Goal: Task Accomplishment & Management: Use online tool/utility

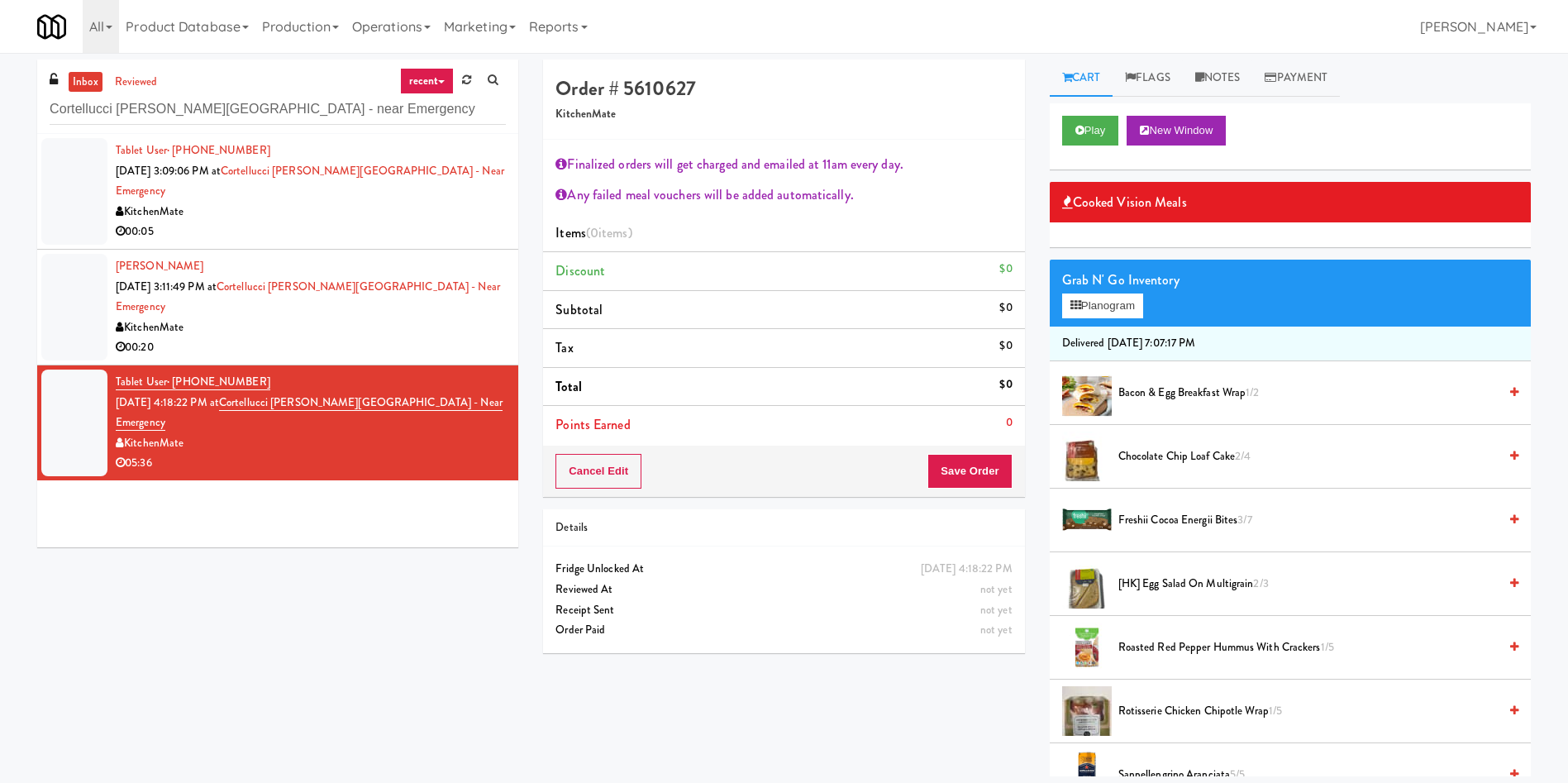
click at [85, 83] on link "inbox" at bounding box center [85, 82] width 34 height 21
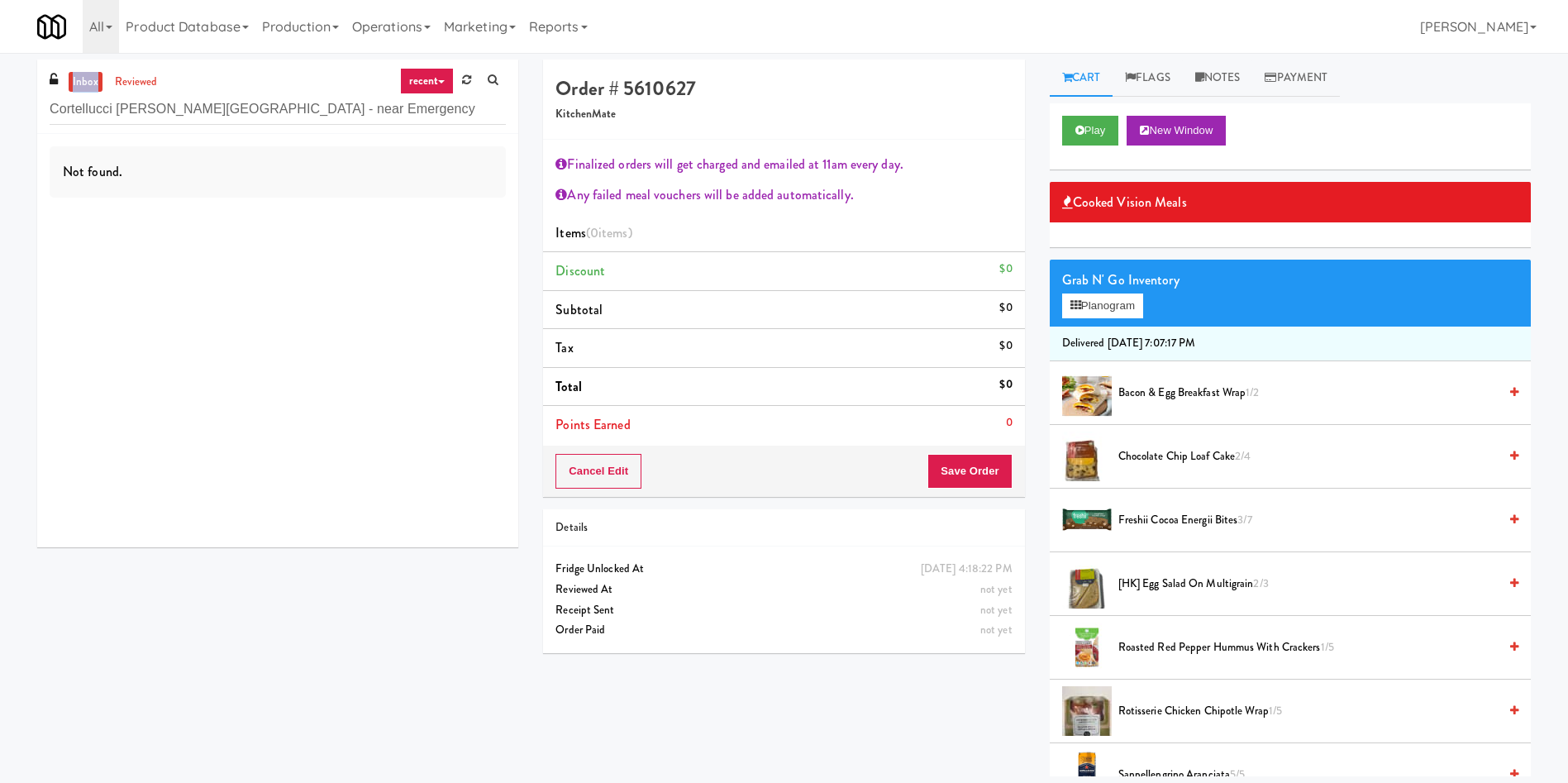
click at [85, 83] on link "inbox" at bounding box center [85, 82] width 34 height 21
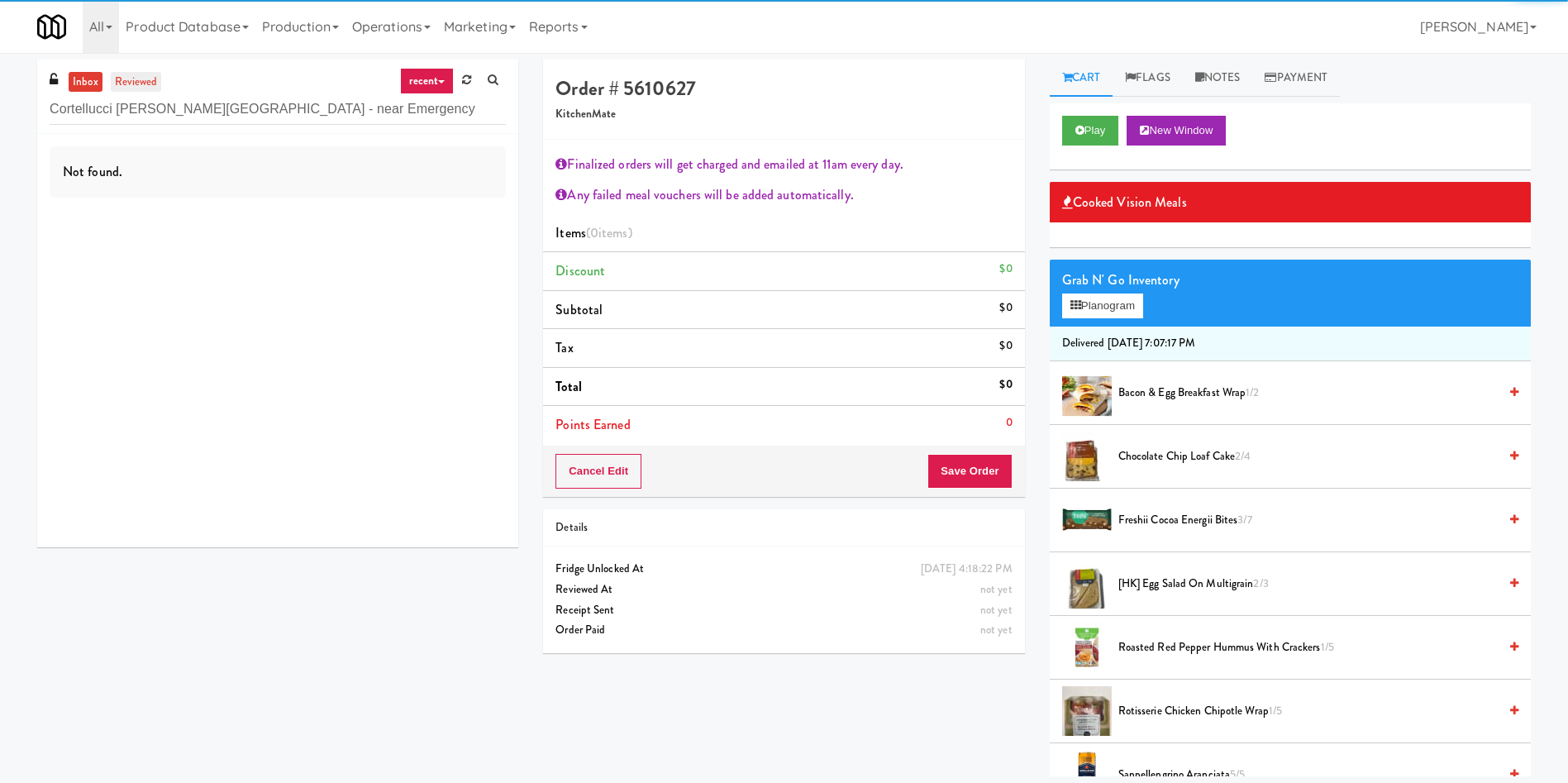
click at [130, 84] on link "reviewed" at bounding box center [136, 82] width 51 height 21
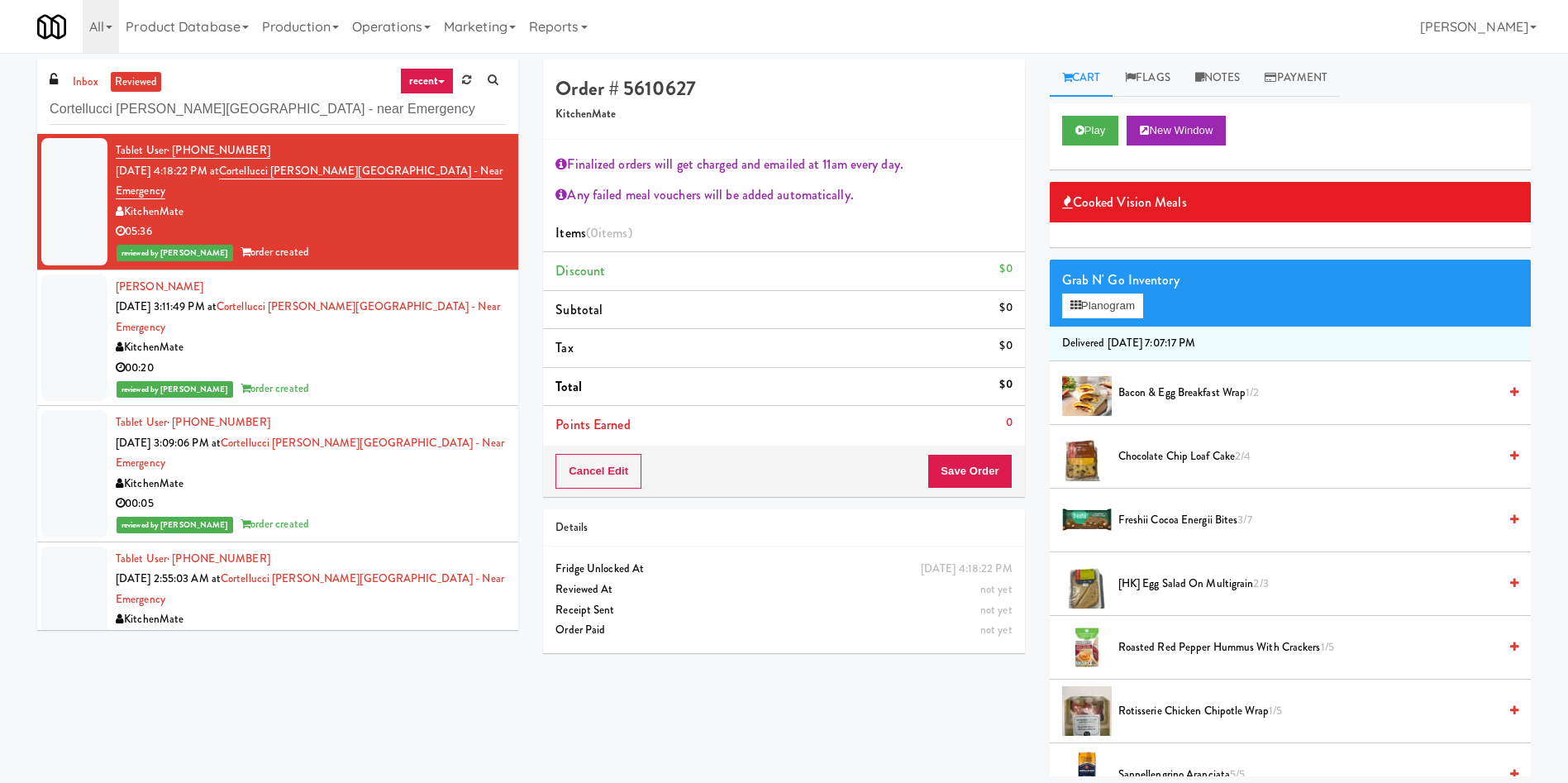
click at [83, 172] on div at bounding box center [74, 201] width 66 height 127
click at [57, 278] on div at bounding box center [74, 338] width 66 height 127
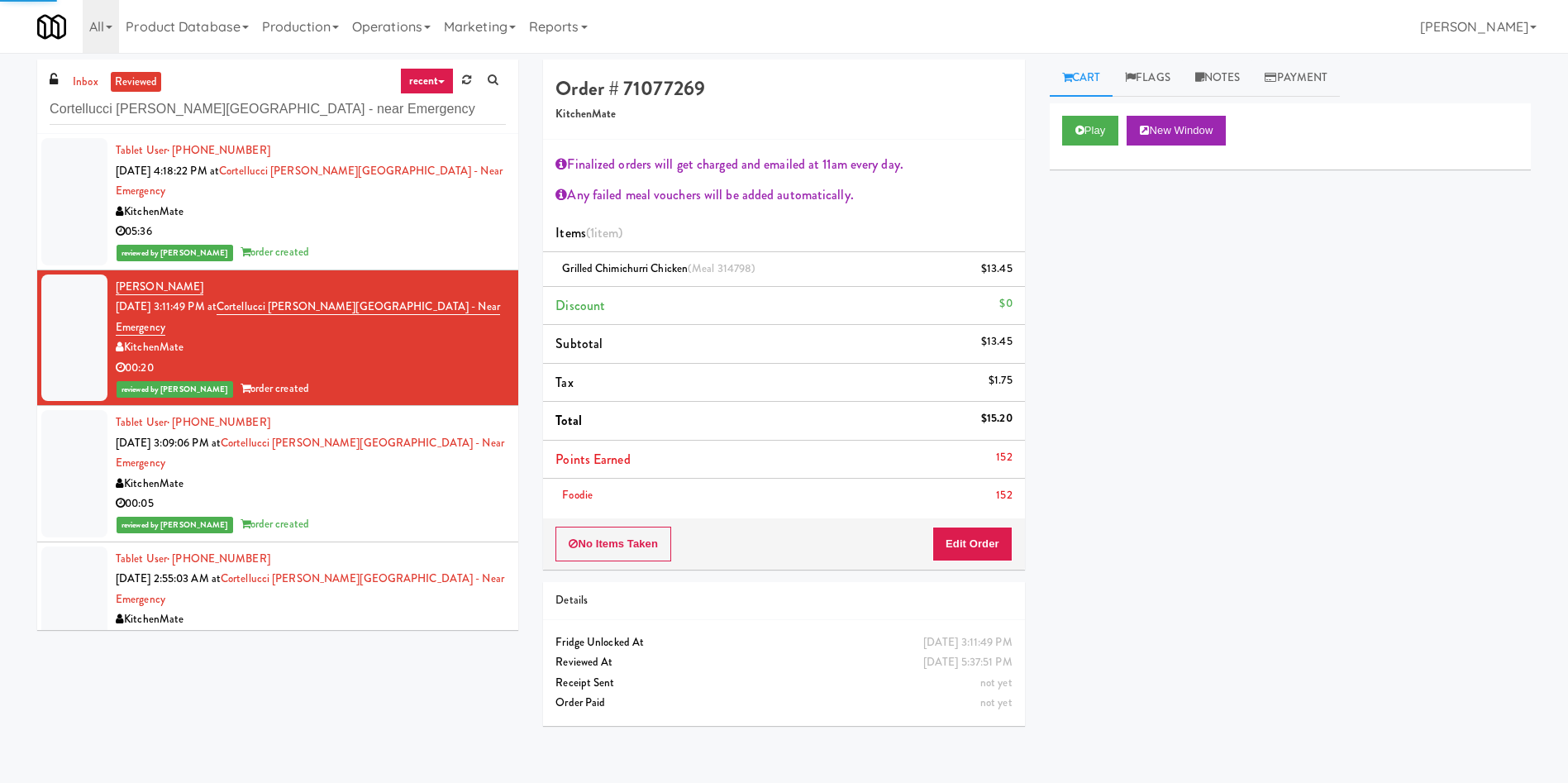
click at [88, 174] on div at bounding box center [74, 201] width 66 height 127
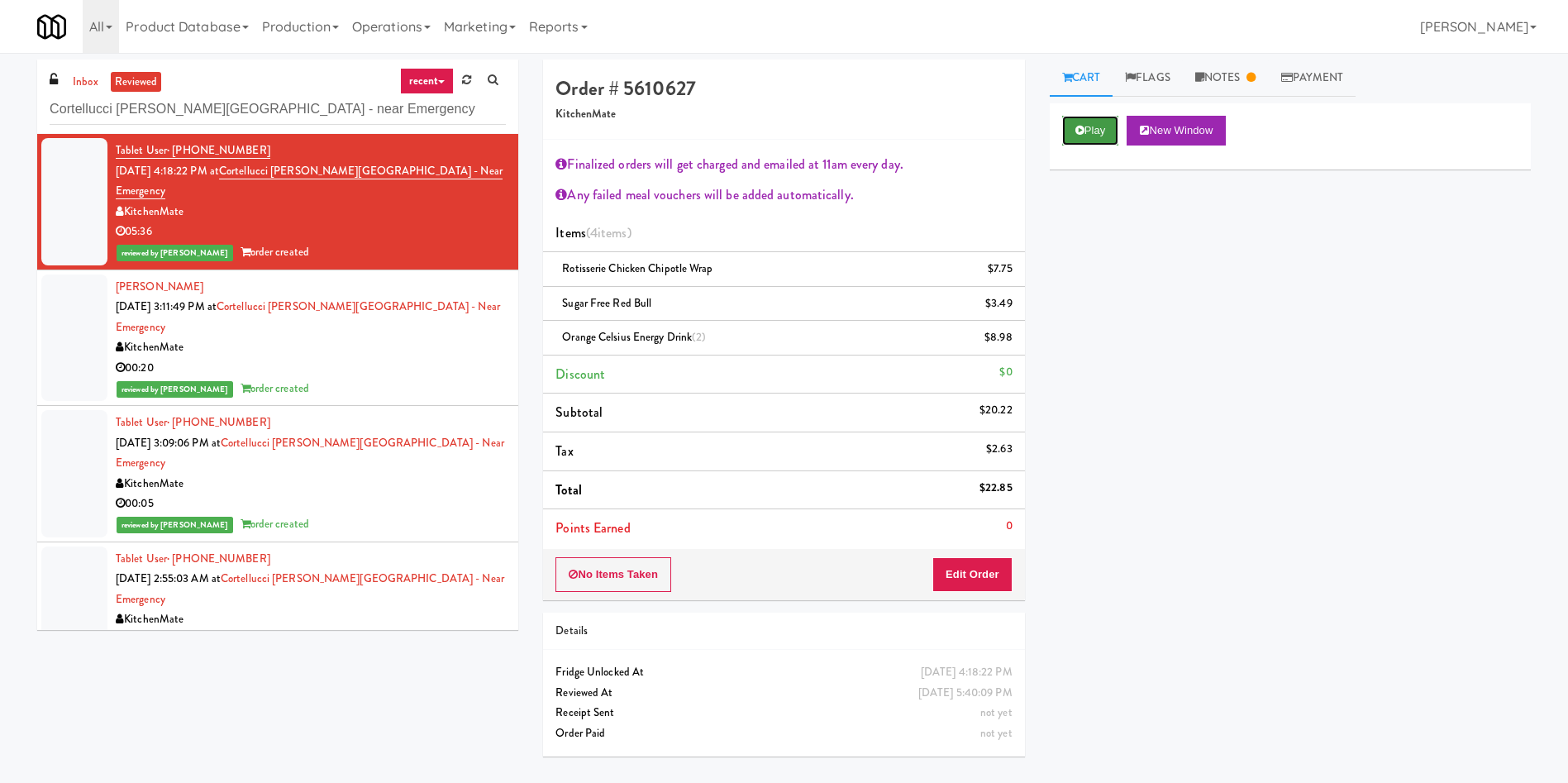
click at [1096, 119] on button "Play" at bounding box center [1090, 131] width 57 height 30
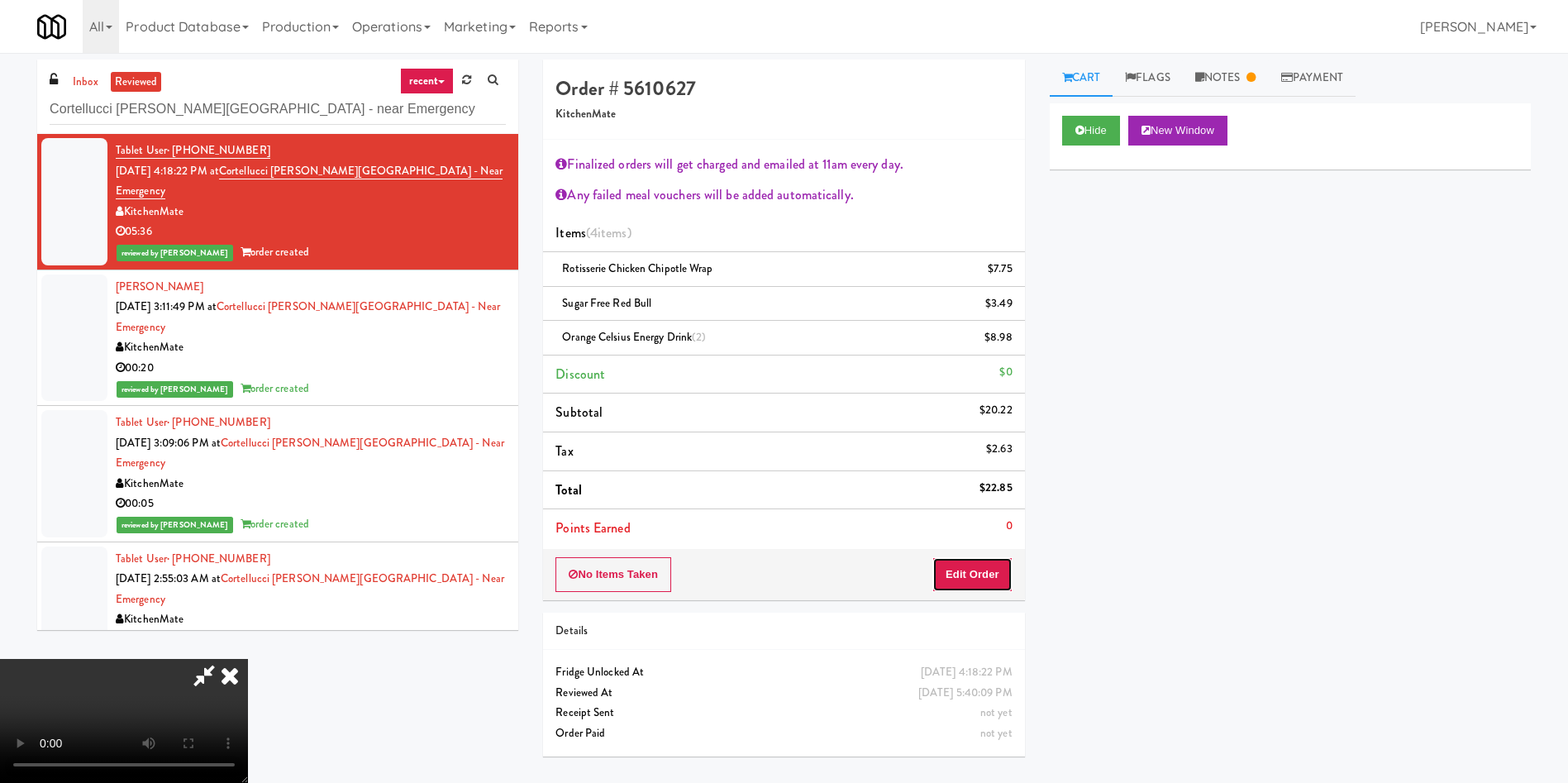
click at [996, 580] on button "Edit Order" at bounding box center [972, 575] width 80 height 35
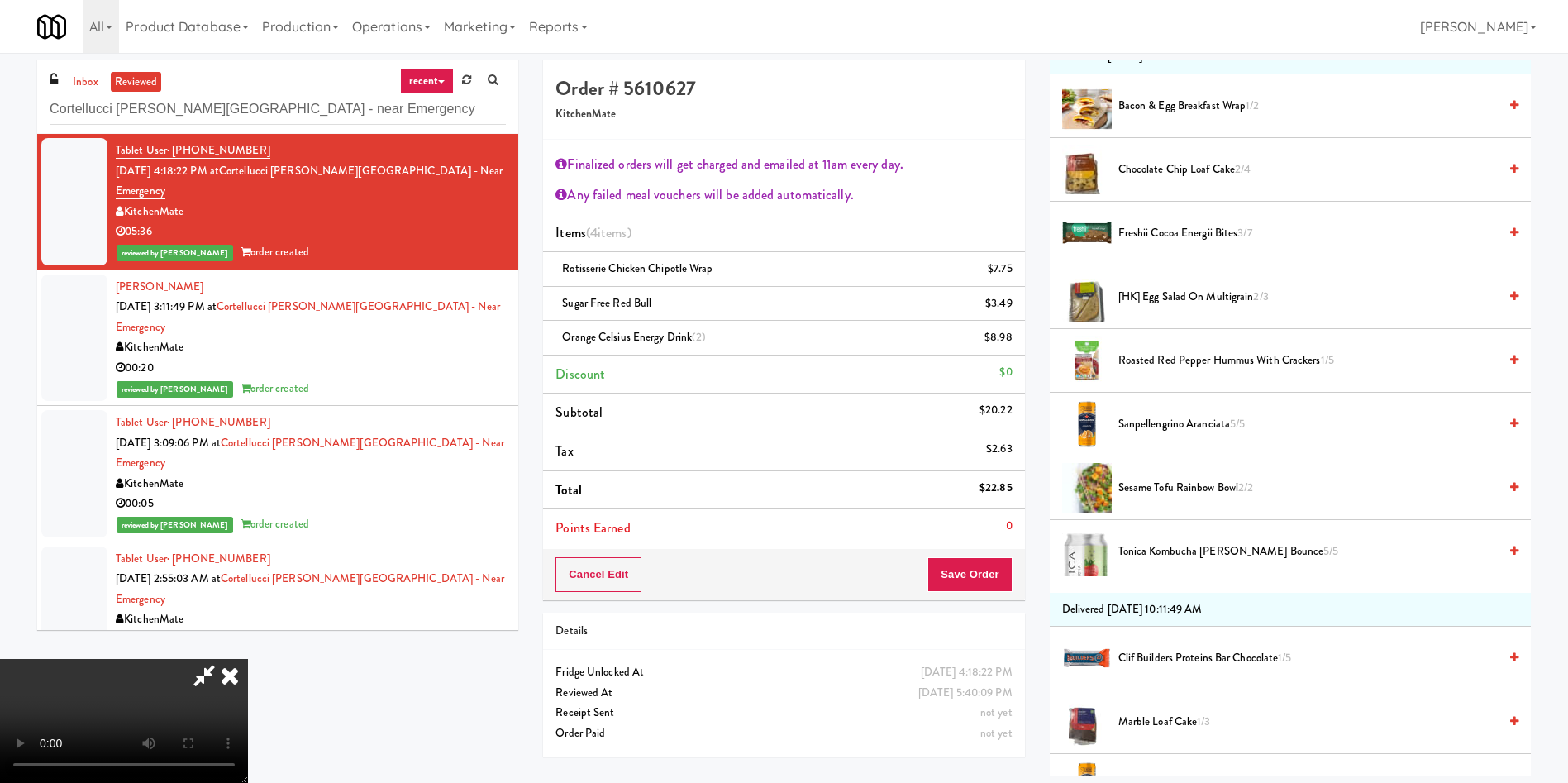
scroll to position [248, 0]
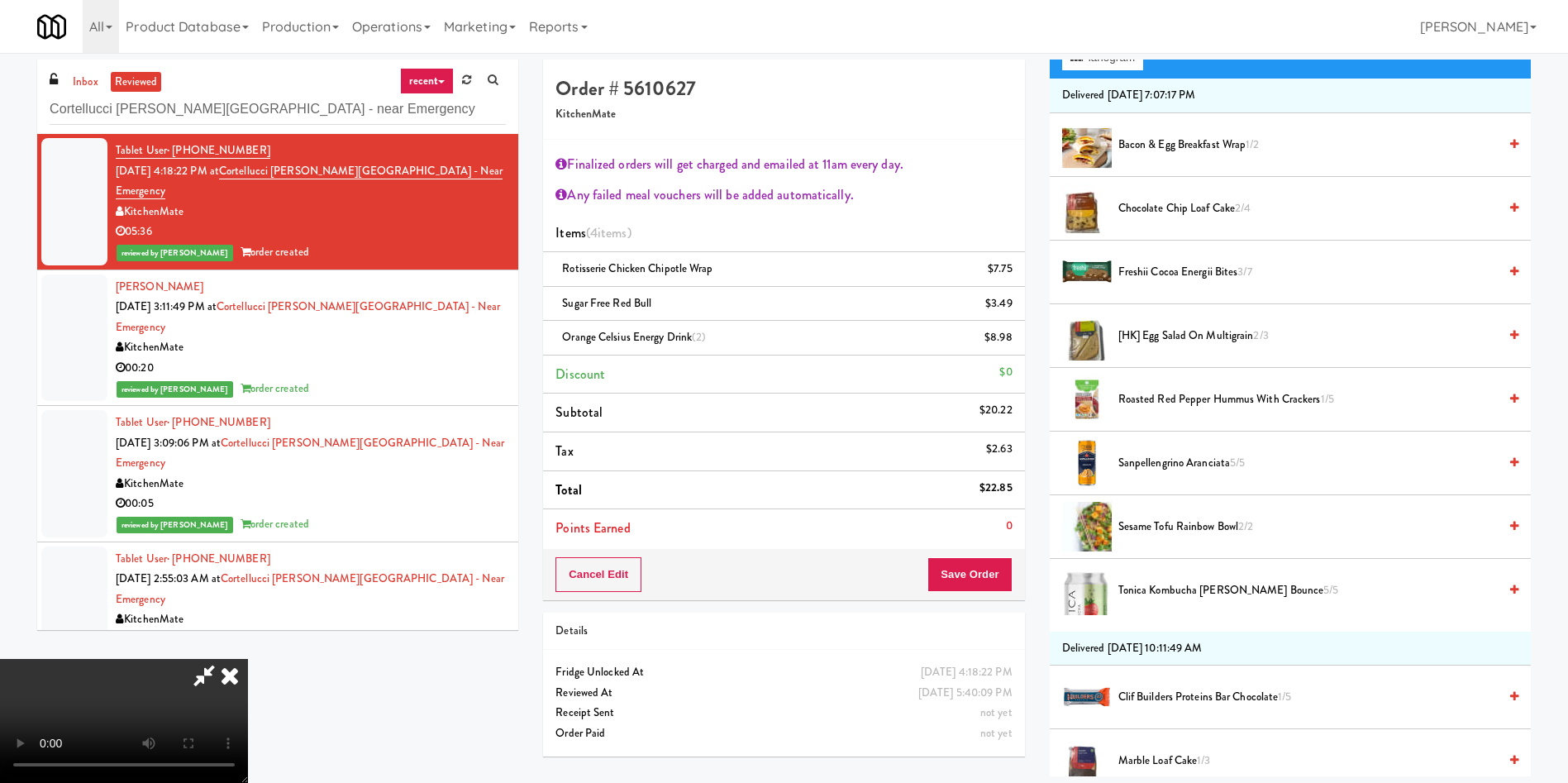
click at [223, 658] on icon at bounding box center [204, 675] width 38 height 33
click at [248, 658] on icon at bounding box center [230, 675] width 37 height 33
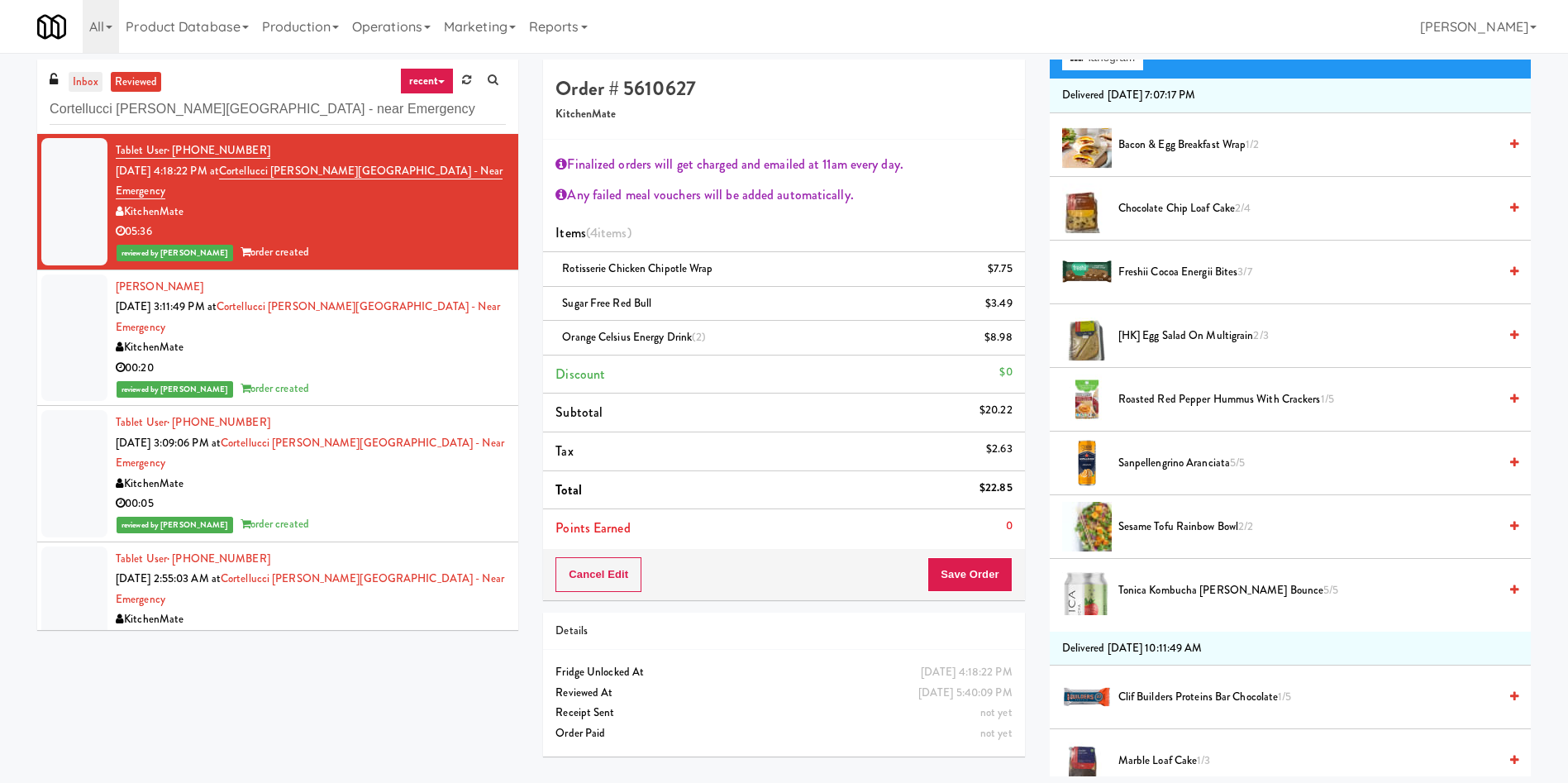
click at [94, 85] on link "inbox" at bounding box center [85, 82] width 34 height 21
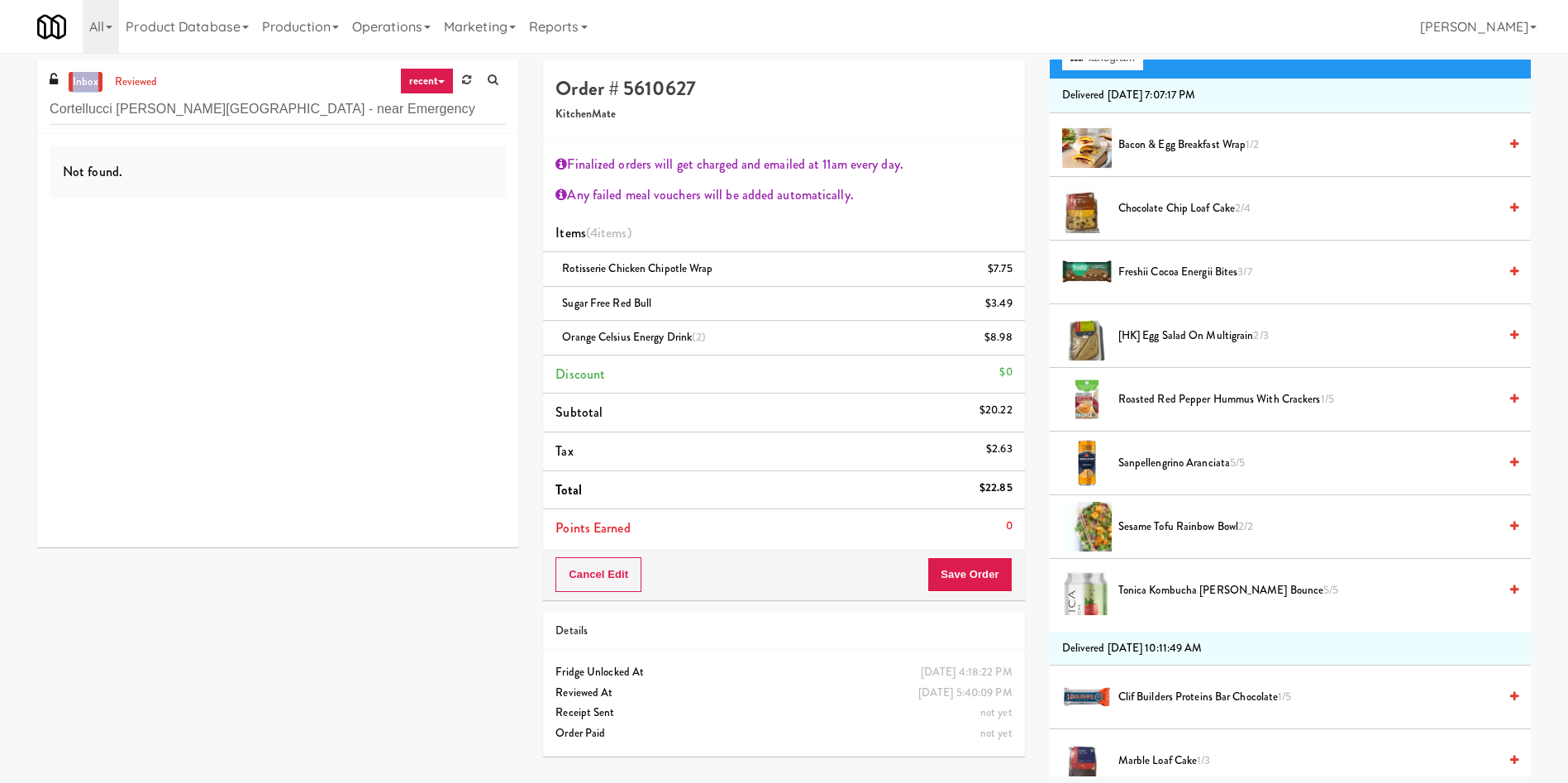
click at [94, 85] on link "inbox" at bounding box center [85, 82] width 34 height 21
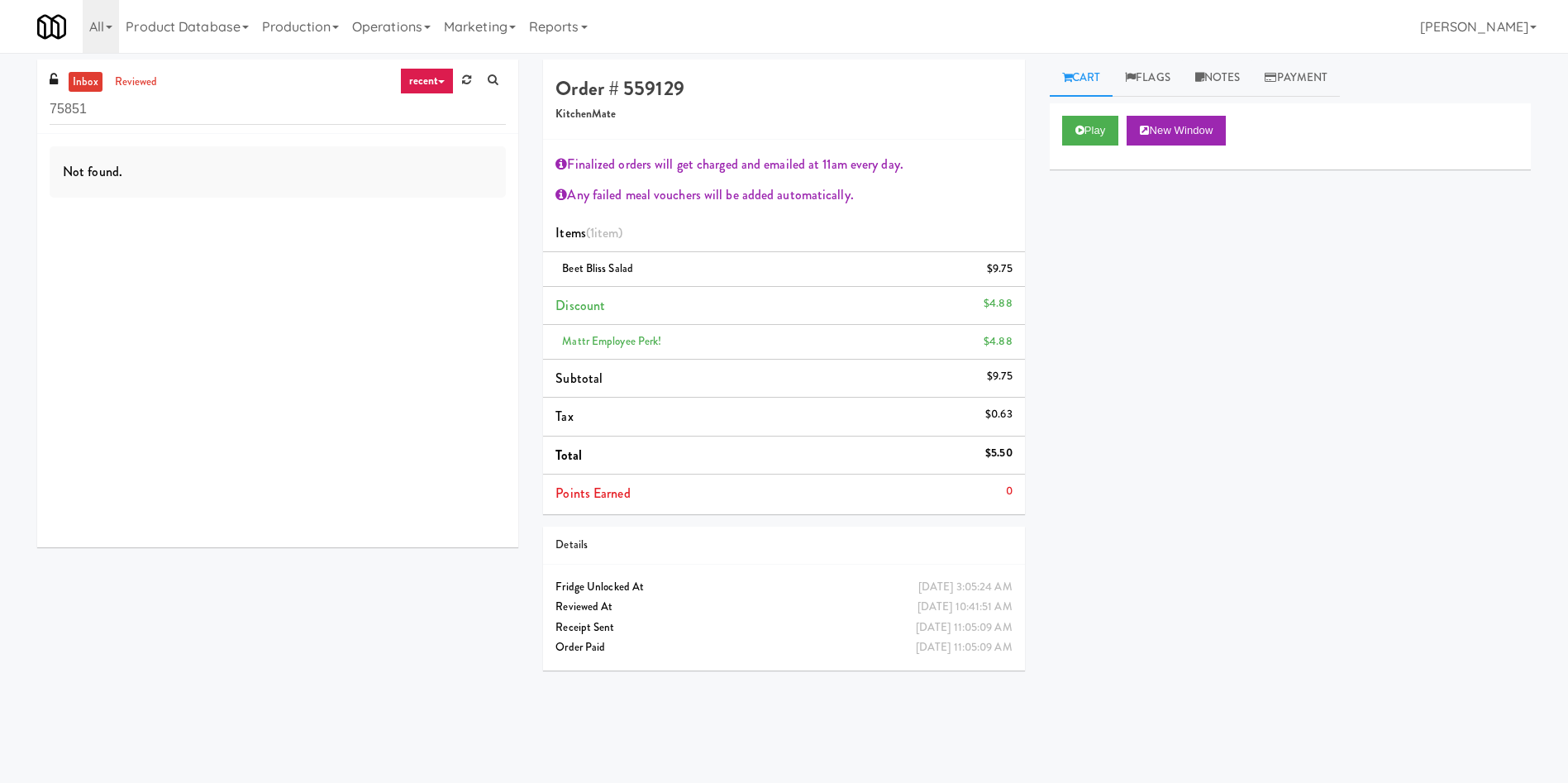
click at [167, 76] on div "inbox reviewed recent all unclear take inventory issue suspicious failed recent…" at bounding box center [278, 96] width 481 height 74
click at [151, 84] on link "reviewed" at bounding box center [136, 82] width 51 height 21
click at [88, 76] on link "inbox" at bounding box center [85, 82] width 34 height 21
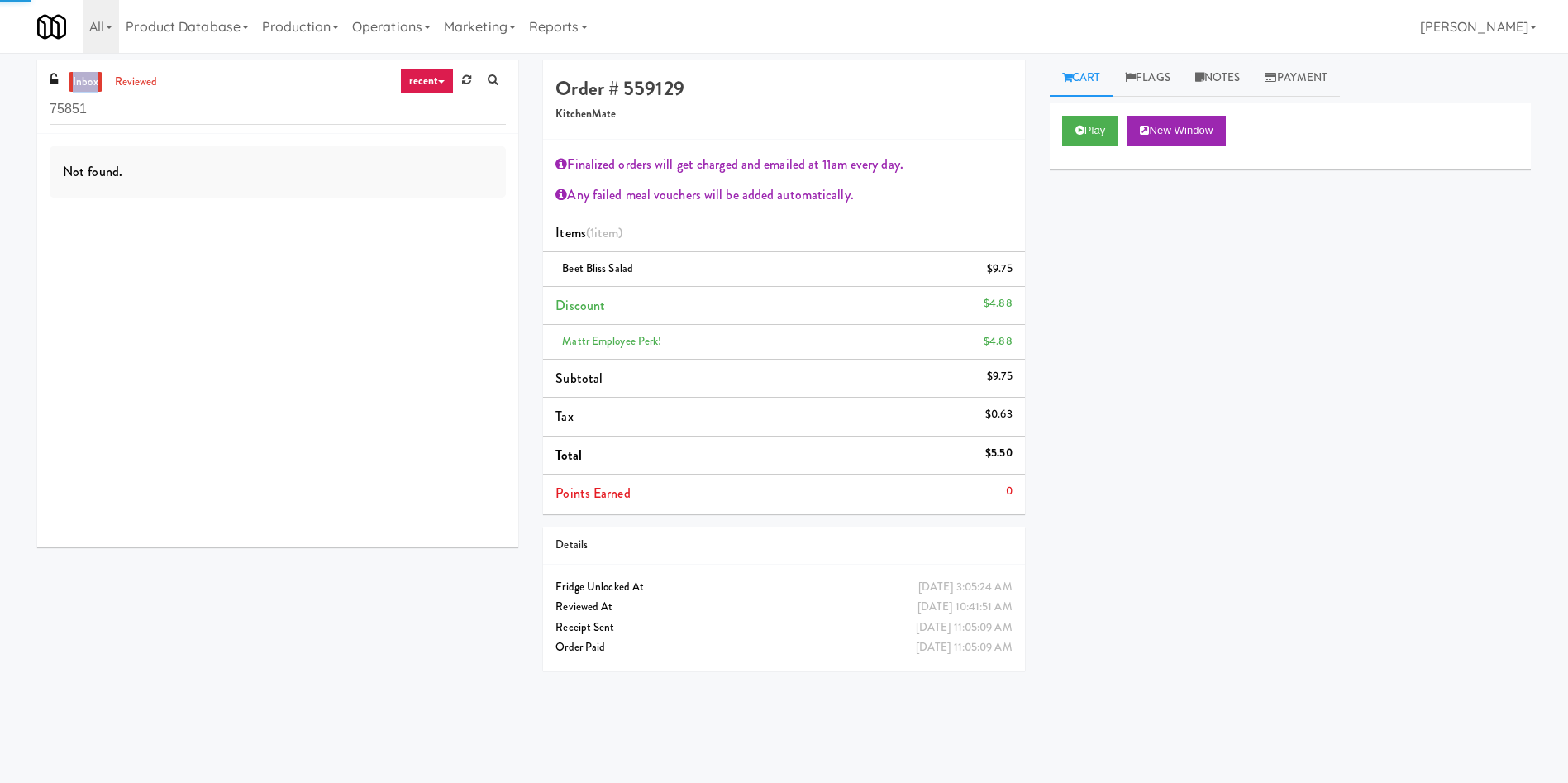
click at [88, 76] on link "inbox" at bounding box center [85, 82] width 34 height 21
drag, startPoint x: 137, startPoint y: 112, endPoint x: 0, endPoint y: 71, distance: 143.0
click at [0, 71] on div "inbox reviewed recent all unclear take inventory issue suspicious failed recent…" at bounding box center [784, 391] width 1568 height 664
type input "corte"
click at [151, 86] on link "reviewed" at bounding box center [136, 82] width 51 height 21
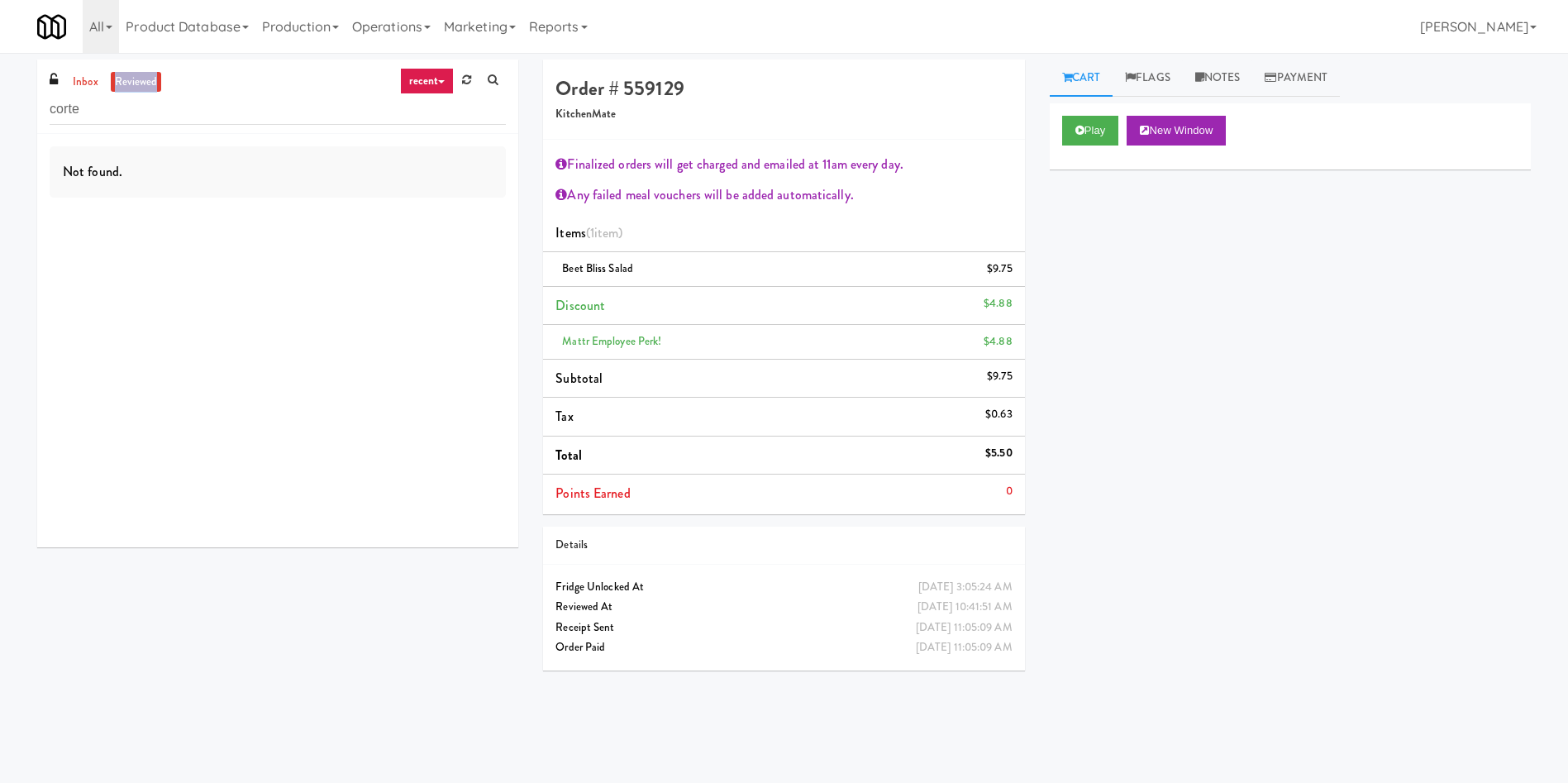
click at [151, 86] on link "reviewed" at bounding box center [136, 82] width 51 height 21
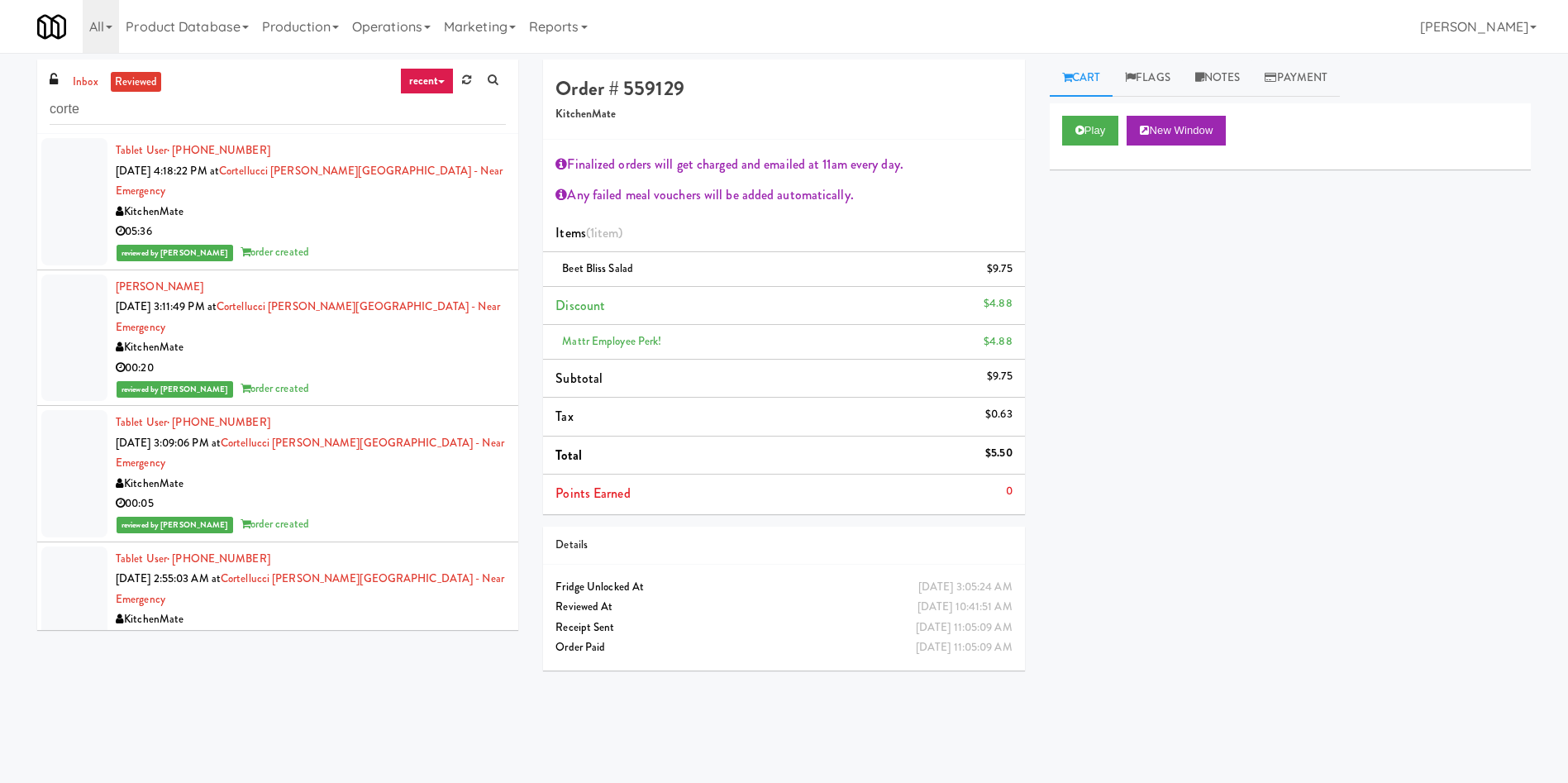
click at [72, 157] on div at bounding box center [74, 201] width 66 height 127
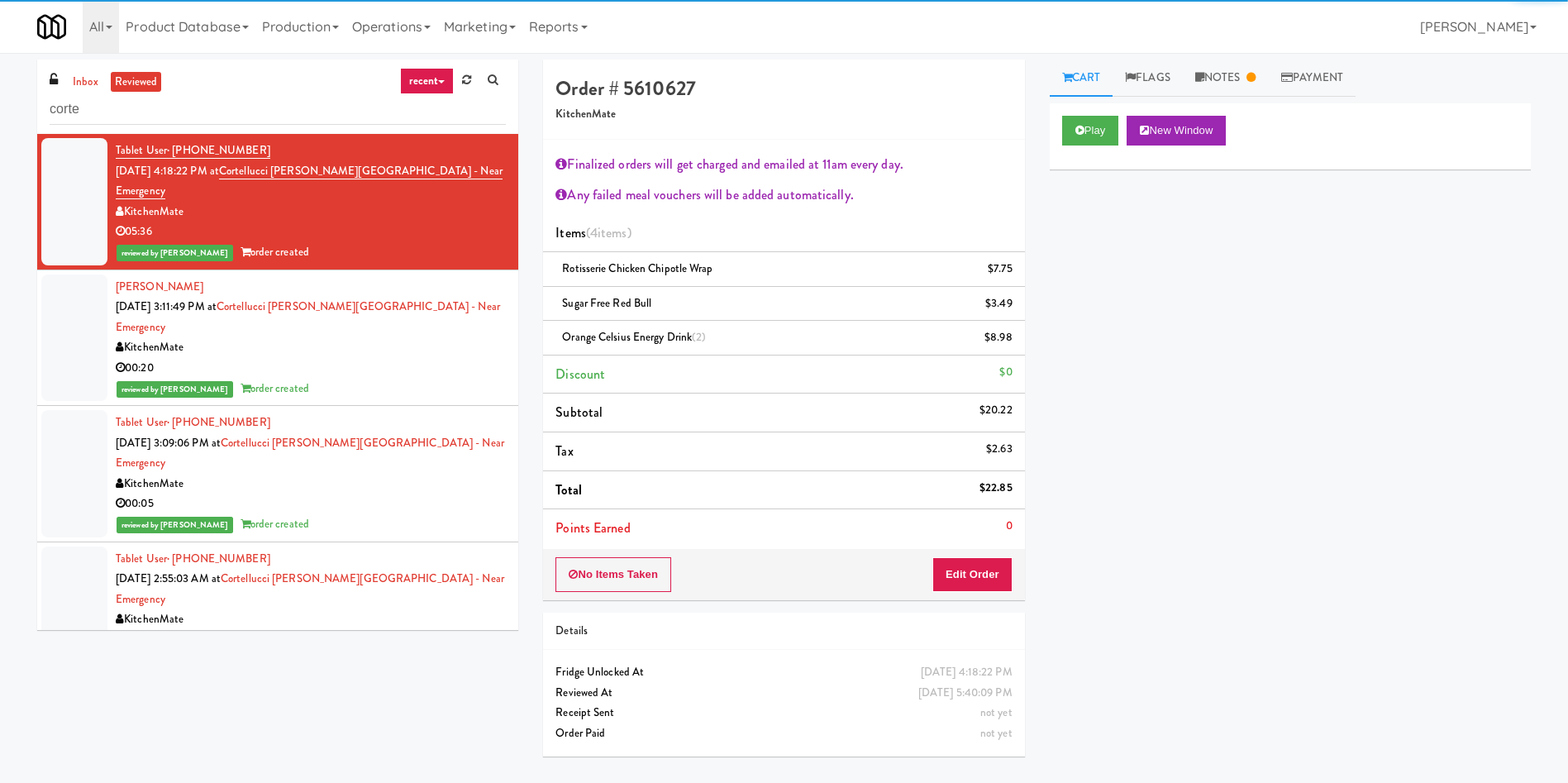
click at [235, 141] on div "Tablet User · (905) 462-1653 [DATE] 4:18:22 PM at [GEOGRAPHIC_DATA][PERSON_NAME…" at bounding box center [310, 201] width 390 height 122
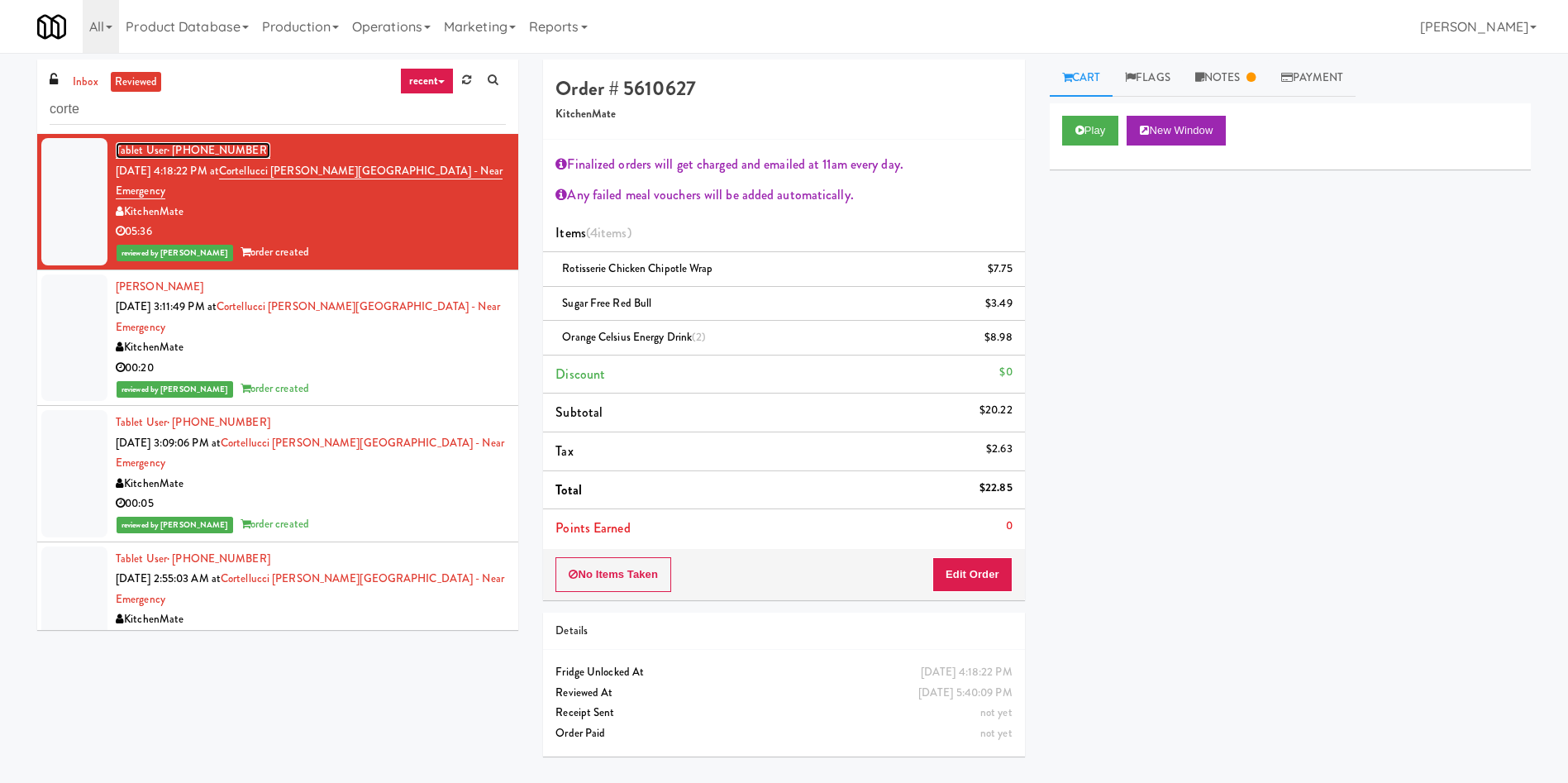
click at [220, 147] on span "· [PHONE_NUMBER]" at bounding box center [218, 150] width 103 height 16
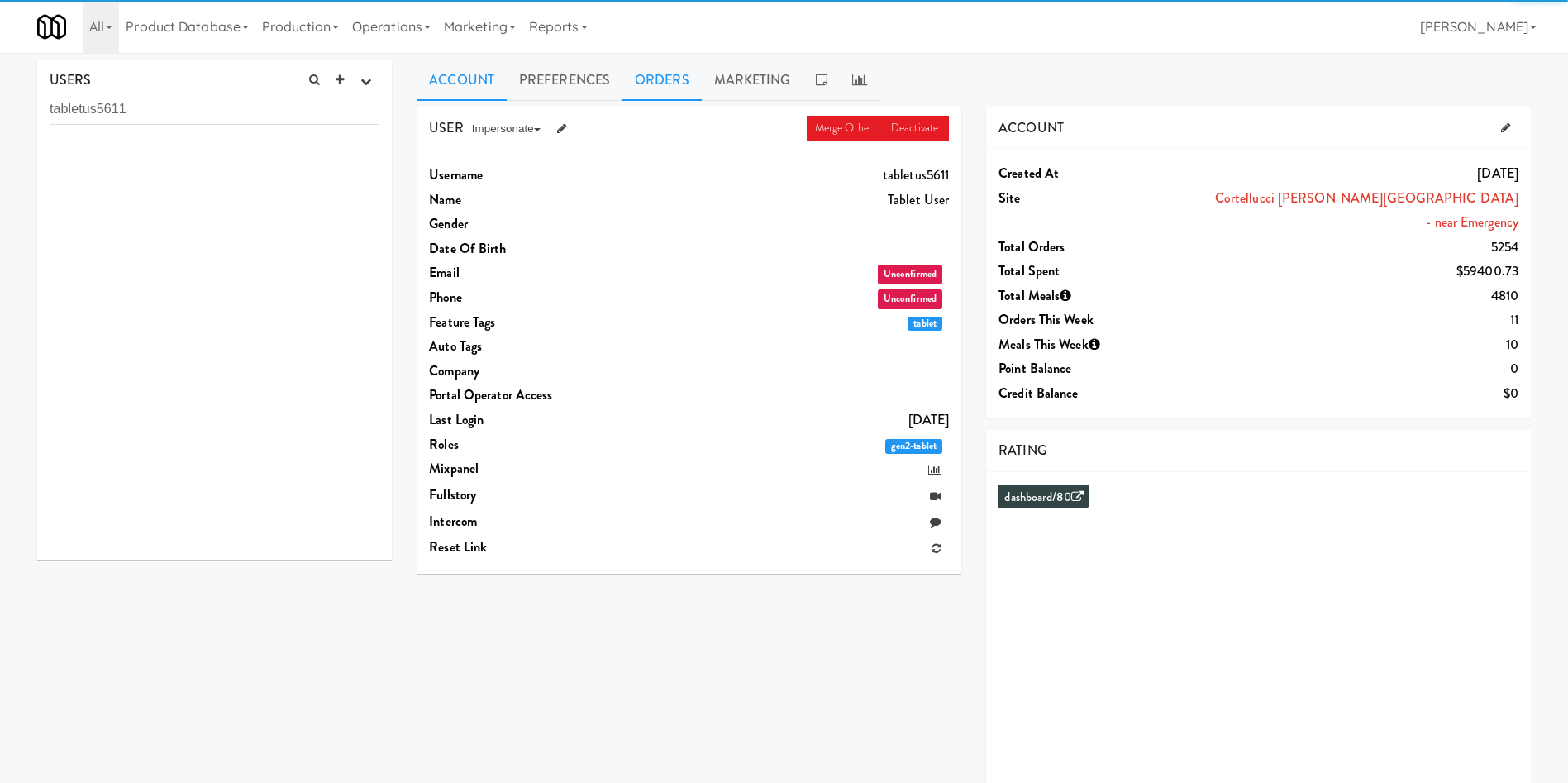
click at [665, 81] on link "Orders" at bounding box center [662, 79] width 79 height 41
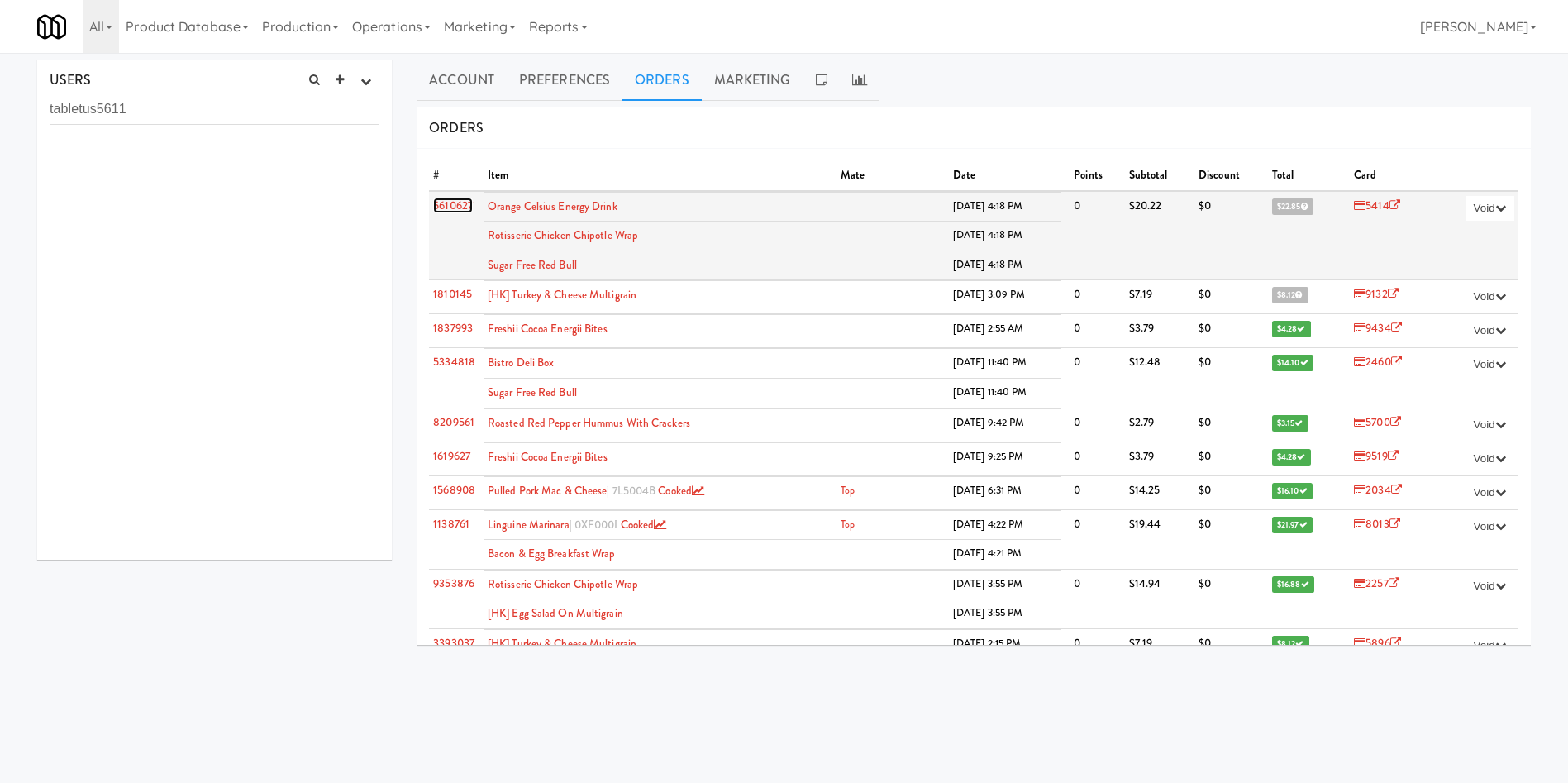
click at [452, 213] on link "5610627" at bounding box center [453, 206] width 39 height 16
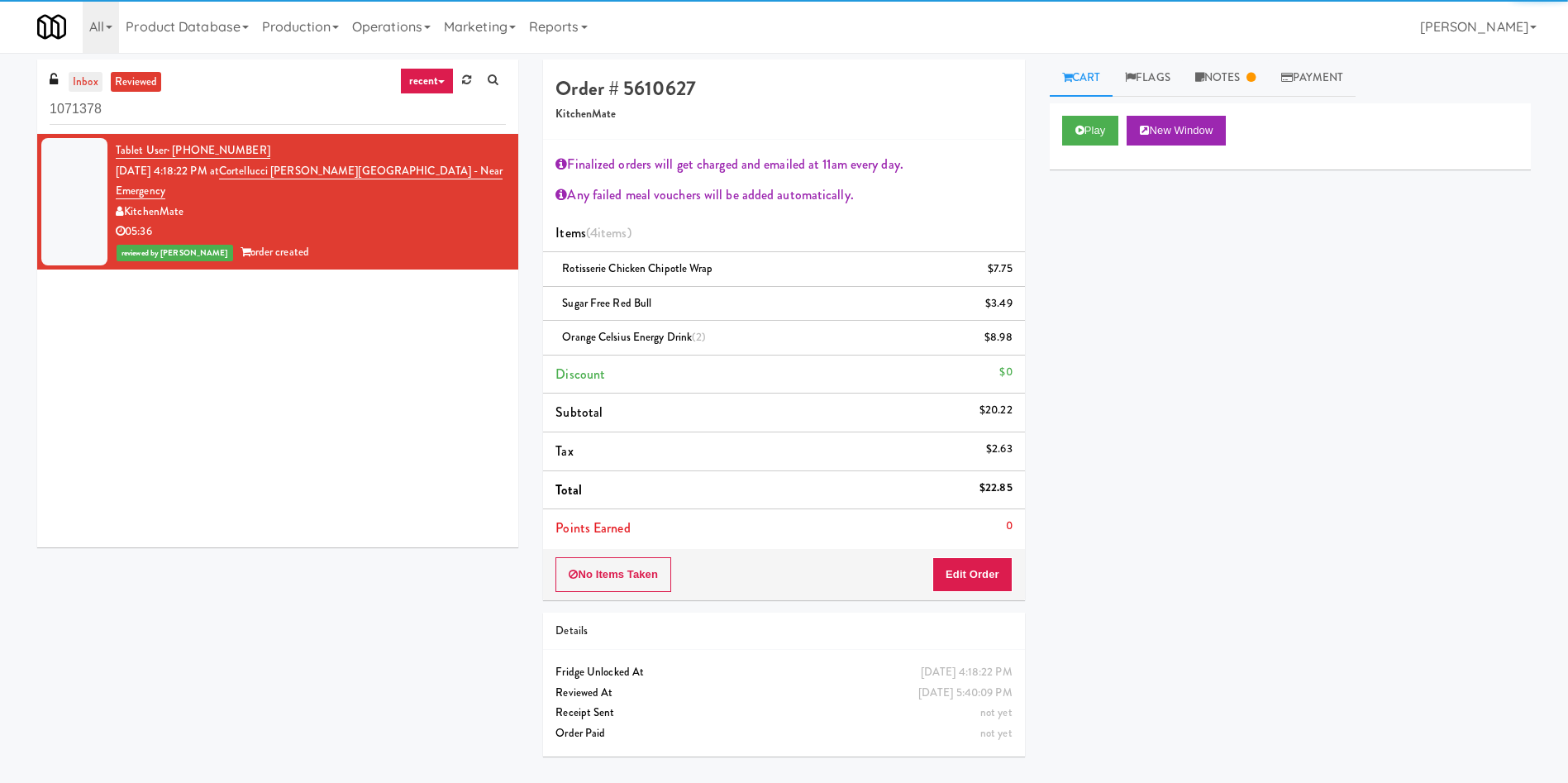
click at [85, 81] on link "inbox" at bounding box center [85, 82] width 34 height 21
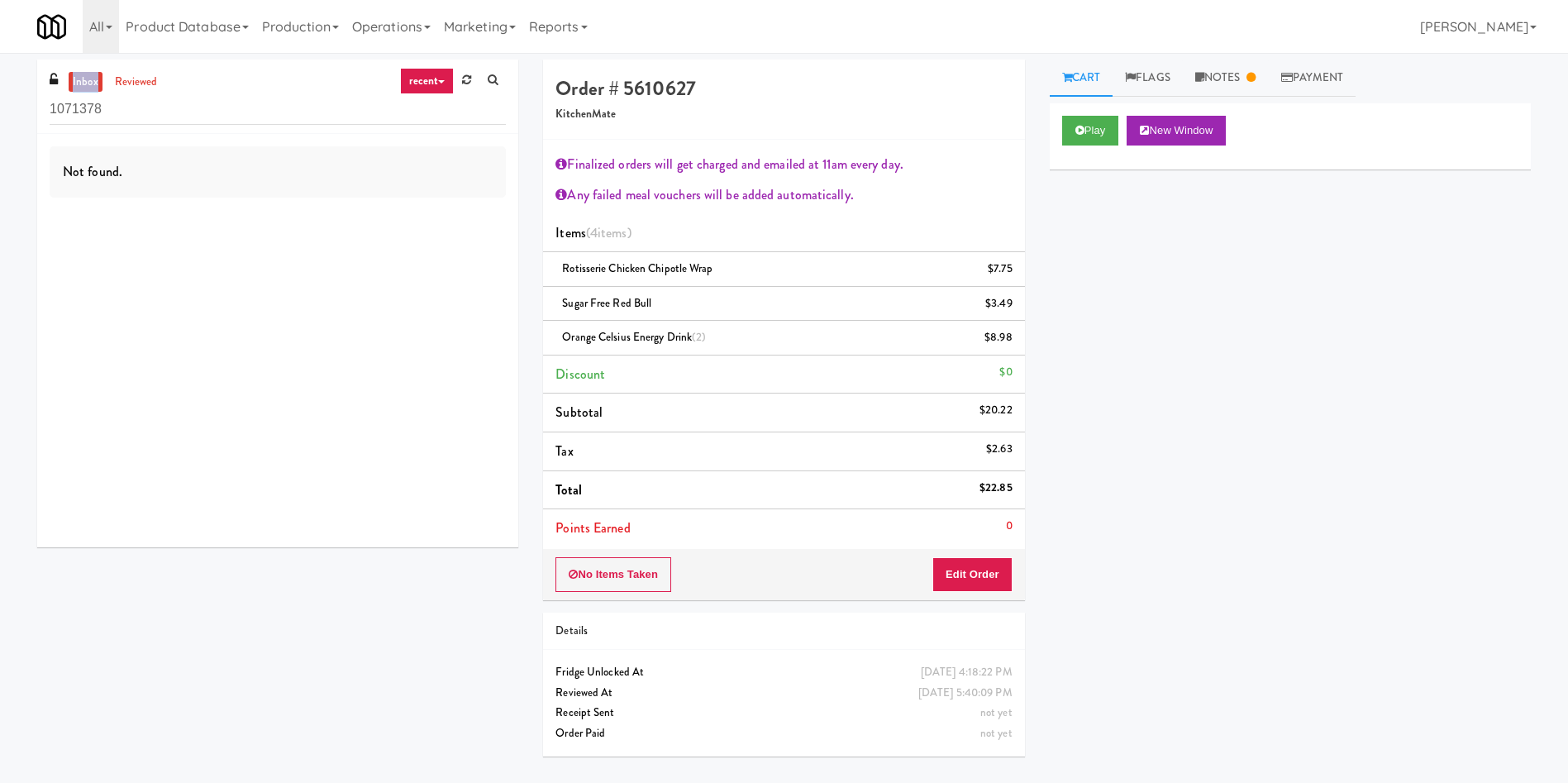
click at [85, 81] on link "inbox" at bounding box center [85, 82] width 34 height 21
drag, startPoint x: 170, startPoint y: 97, endPoint x: 8, endPoint y: 99, distance: 162.0
click at [0, 98] on div "inbox reviewed recent all unclear take inventory issue suspicious failed recent…" at bounding box center [784, 413] width 1568 height 709
type input "[PERSON_NAME]"
click at [143, 69] on div "inbox reviewed recent all unclear take inventory issue suspicious failed recent…" at bounding box center [278, 96] width 481 height 74
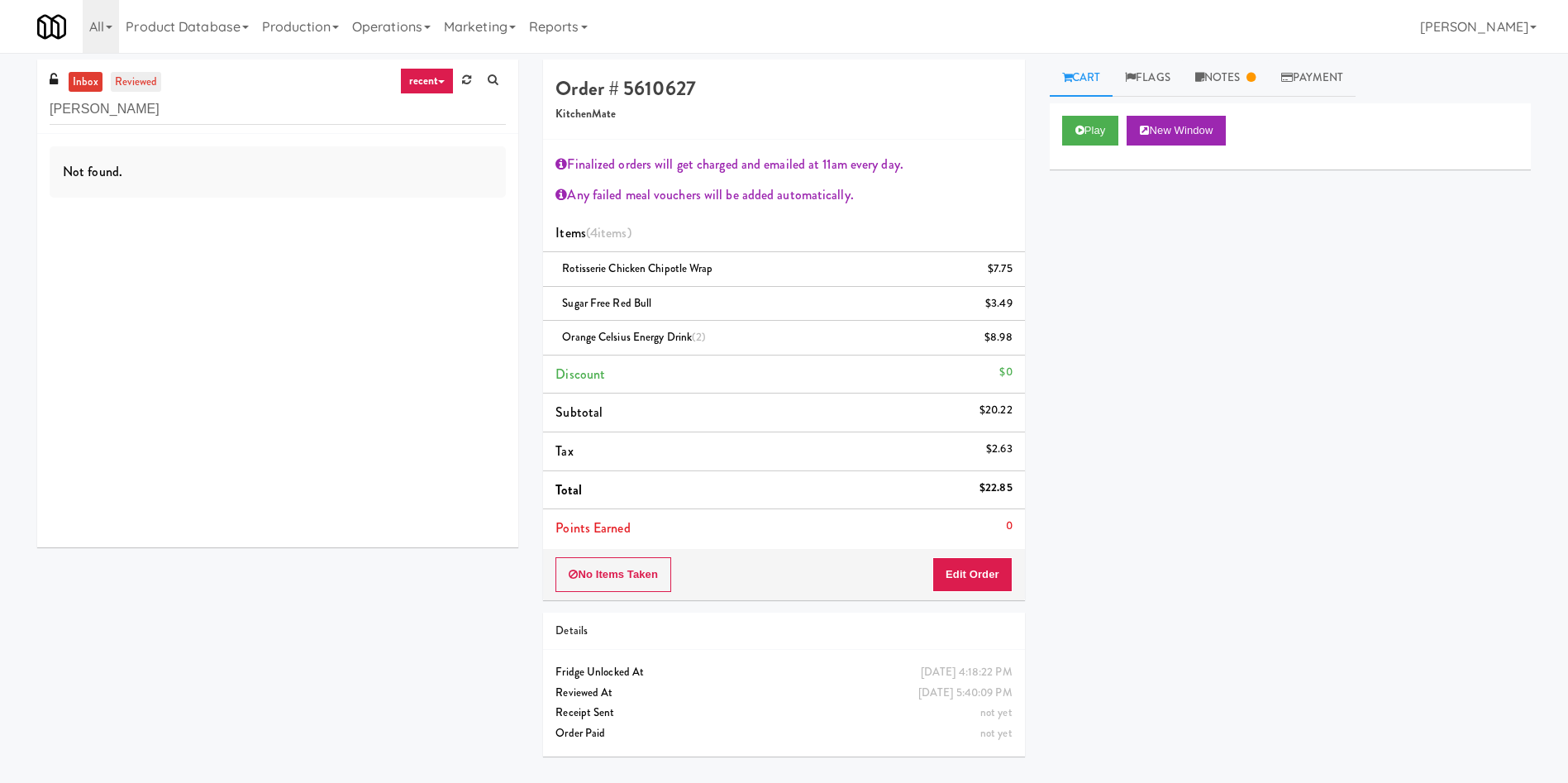
click at [143, 89] on link "reviewed" at bounding box center [136, 82] width 51 height 21
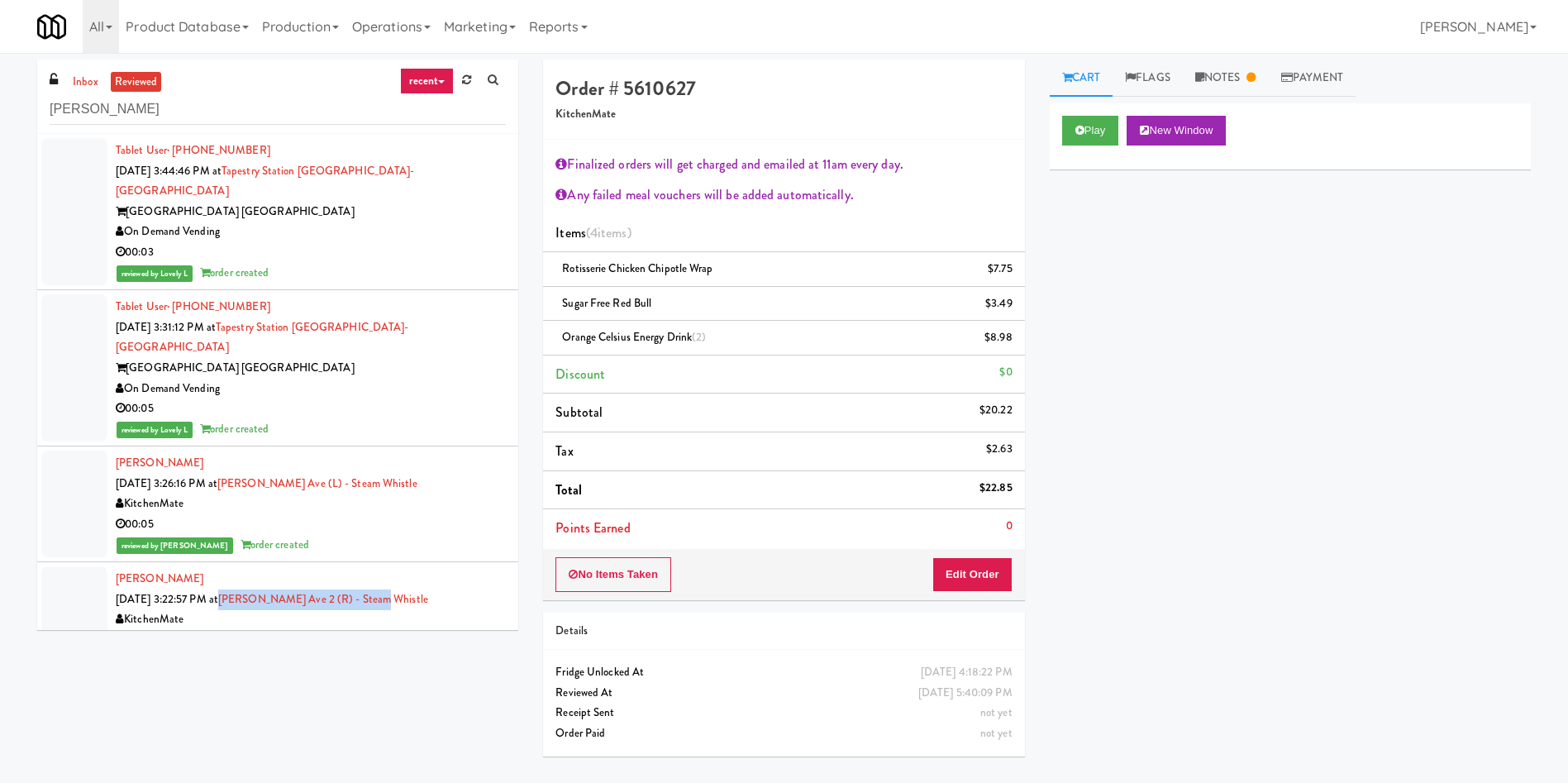
drag, startPoint x: 415, startPoint y: 562, endPoint x: 247, endPoint y: 561, distance: 168.0
click at [247, 569] on div "[PERSON_NAME] [DATE] 3:22:57 PM at [PERSON_NAME][GEOGRAPHIC_DATA] (R) - Steam W…" at bounding box center [310, 619] width 390 height 102
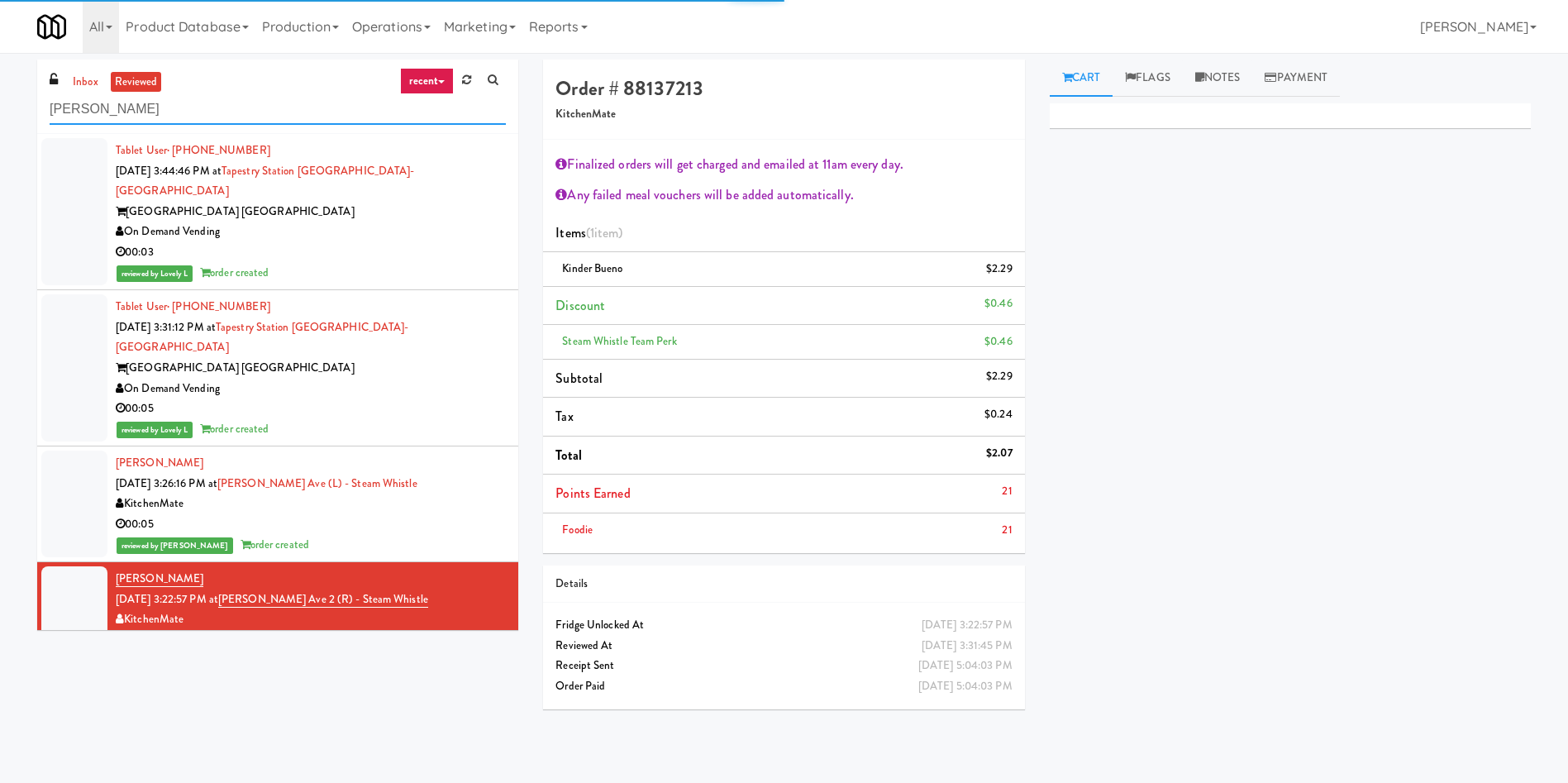
drag, startPoint x: 201, startPoint y: 106, endPoint x: 0, endPoint y: 116, distance: 201.2
click at [0, 116] on div "inbox reviewed recent all unclear take inventory issue suspicious failed recent…" at bounding box center [784, 391] width 1568 height 664
paste input "Ave 2 (R) - Steam Whistle"
click at [84, 96] on input "[PERSON_NAME] Ave 2 (R) - Steam Whistle" at bounding box center [277, 109] width 456 height 31
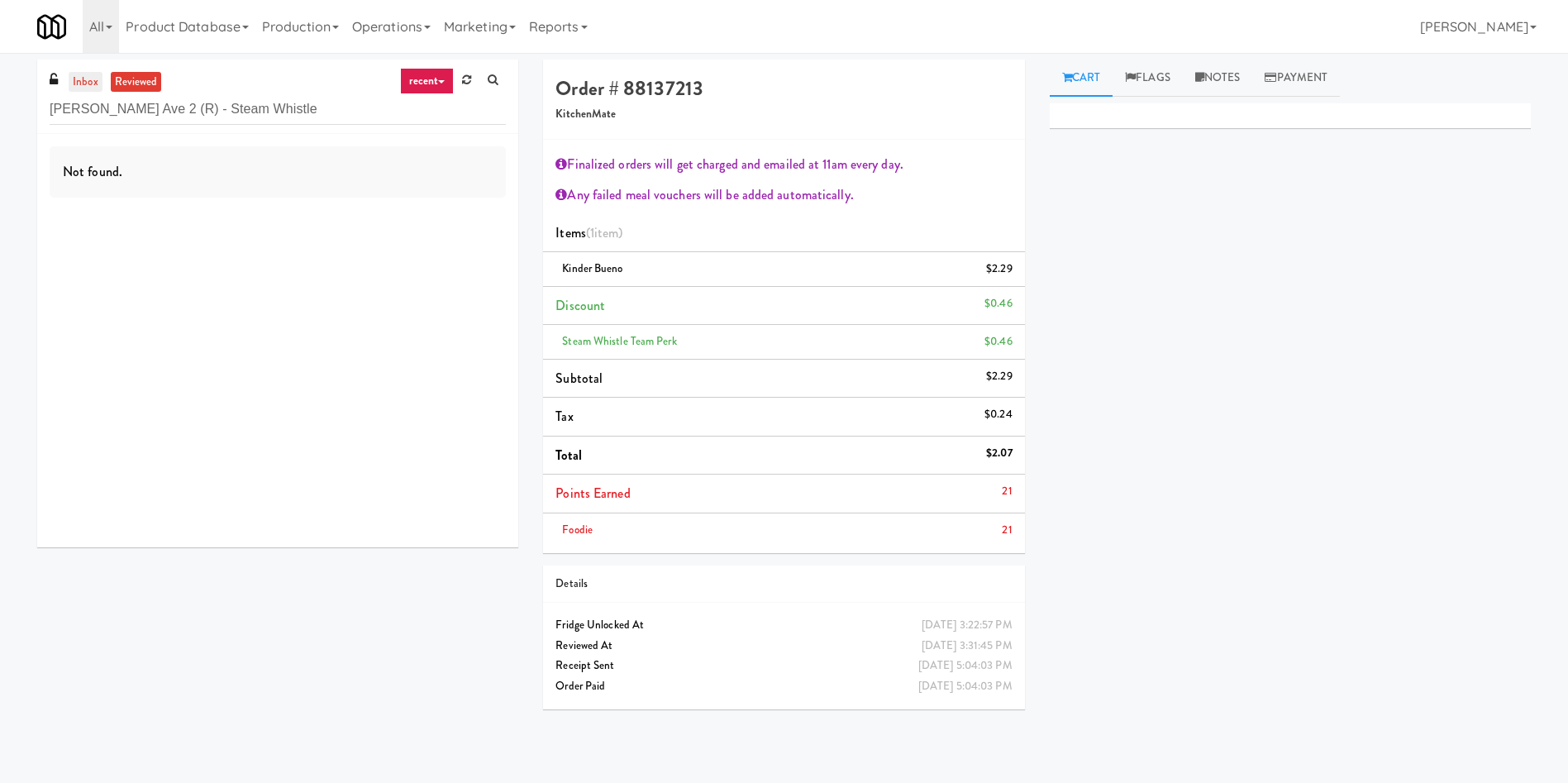
click at [87, 77] on link "inbox" at bounding box center [85, 82] width 34 height 21
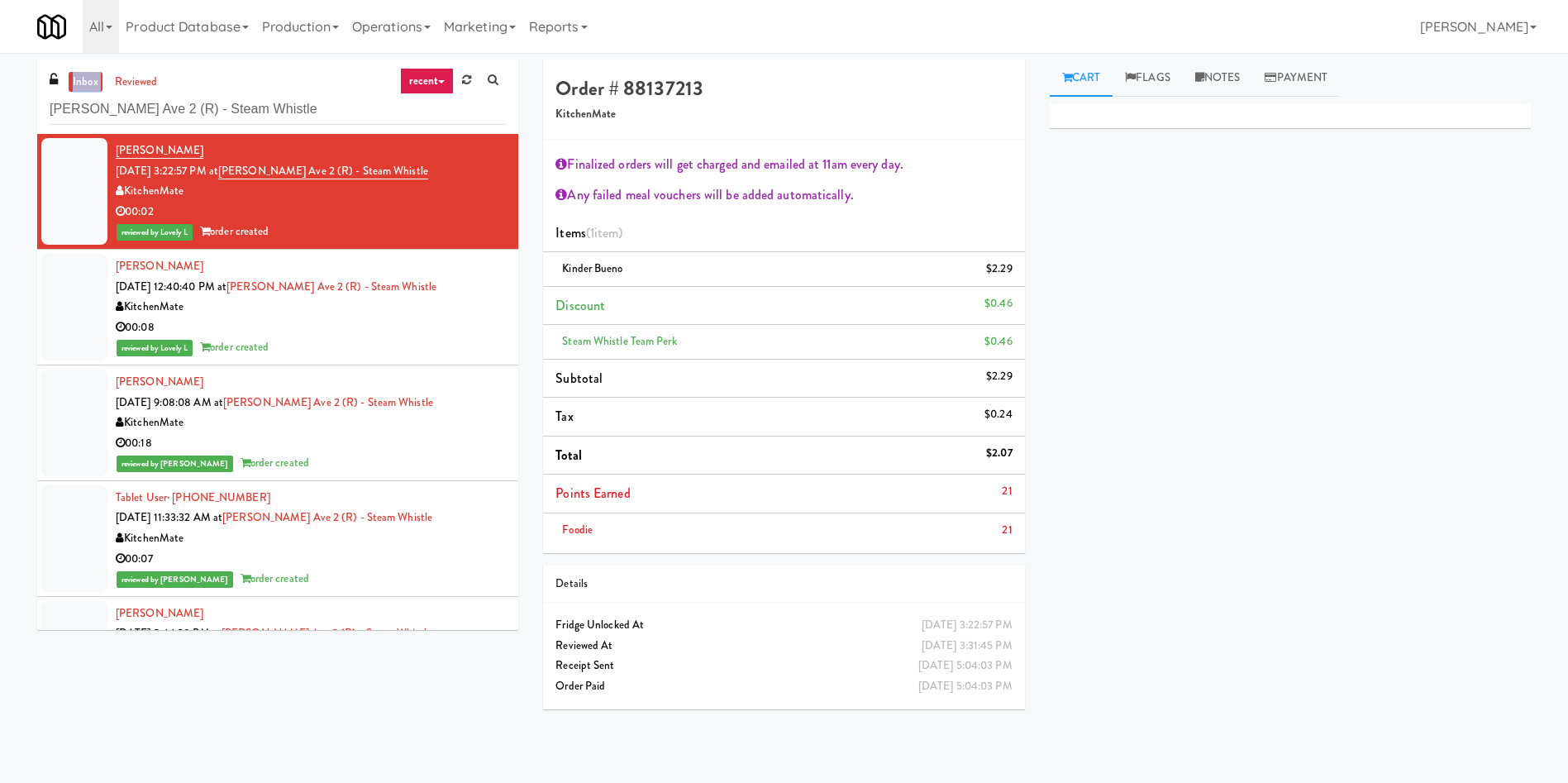
click at [74, 76] on link "inbox" at bounding box center [85, 82] width 34 height 21
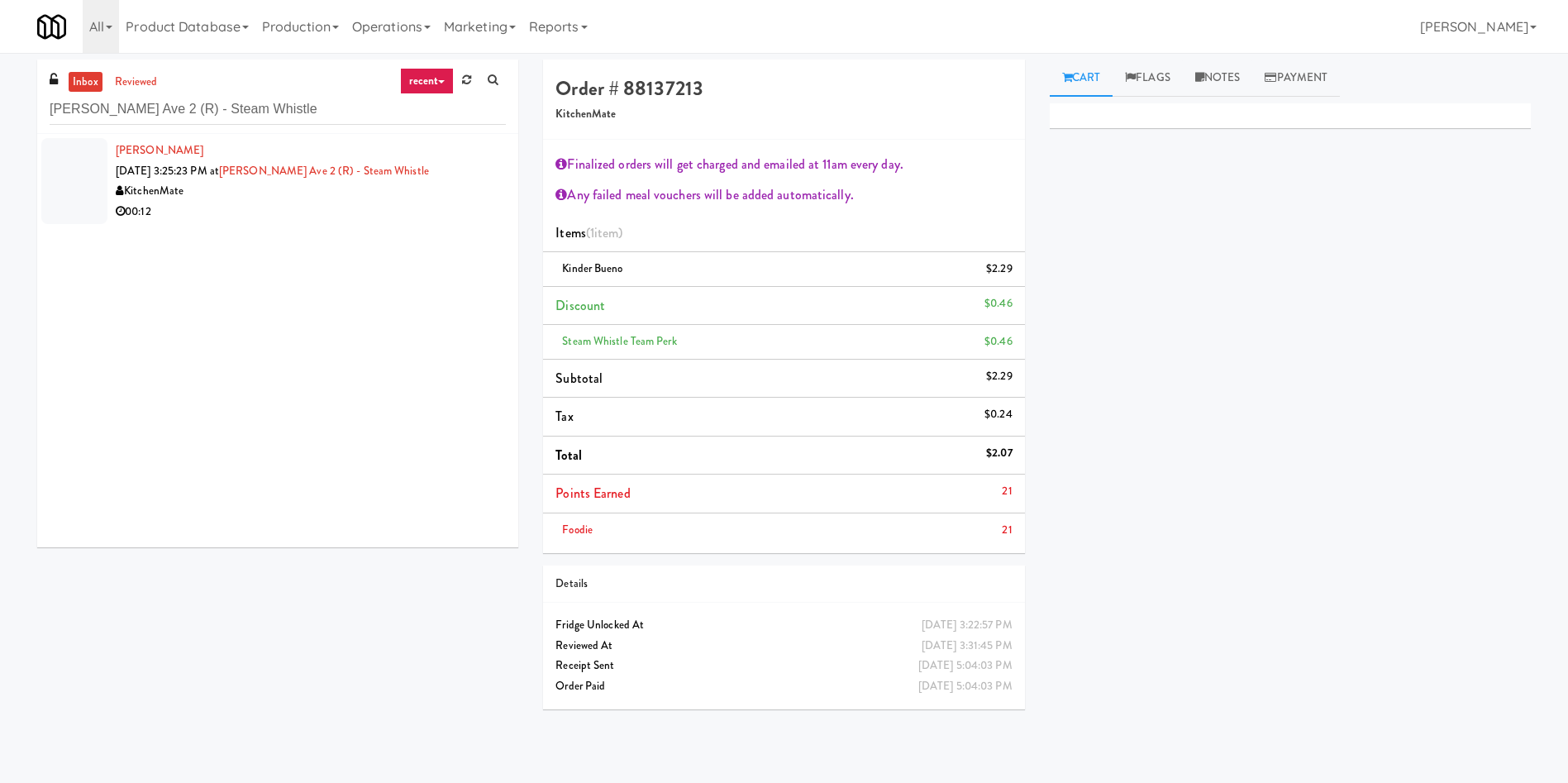
click at [74, 169] on div at bounding box center [74, 180] width 66 height 86
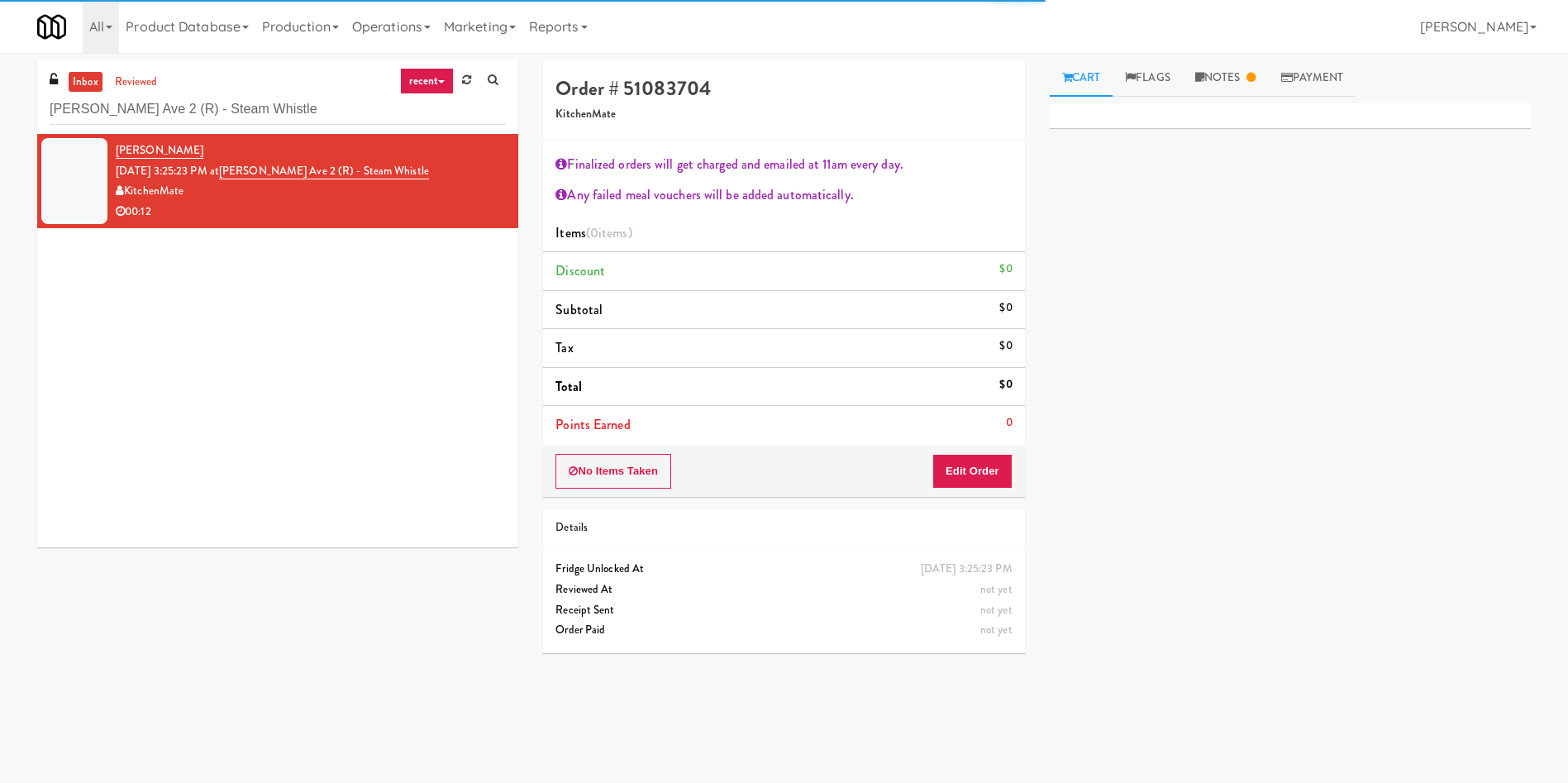
click at [124, 453] on div "[PERSON_NAME] [DATE] 3:25:23 PM at [PERSON_NAME][GEOGRAPHIC_DATA] (R) - Steam W…" at bounding box center [278, 341] width 481 height 413
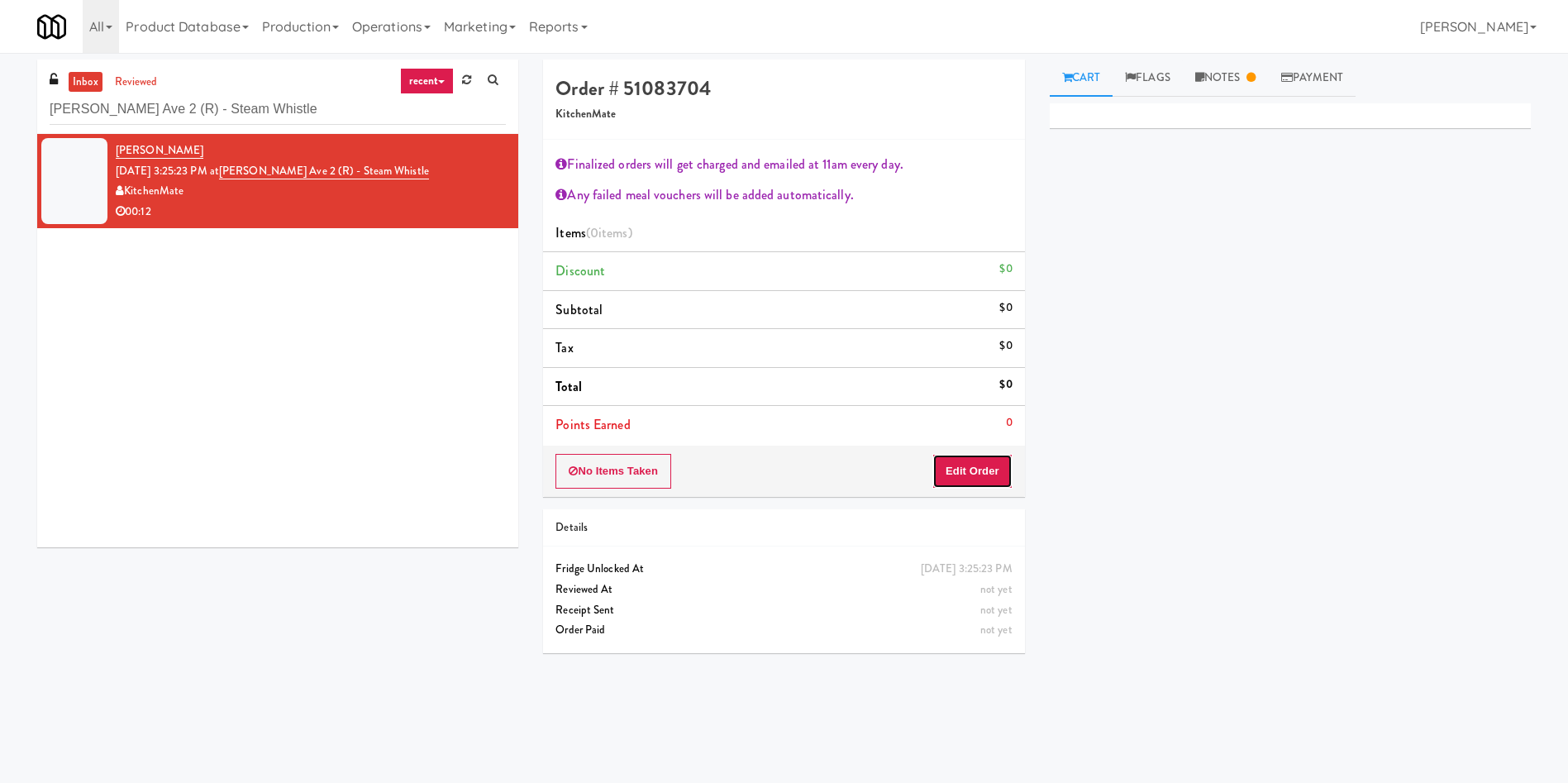
click at [964, 484] on button "Edit Order" at bounding box center [972, 471] width 80 height 35
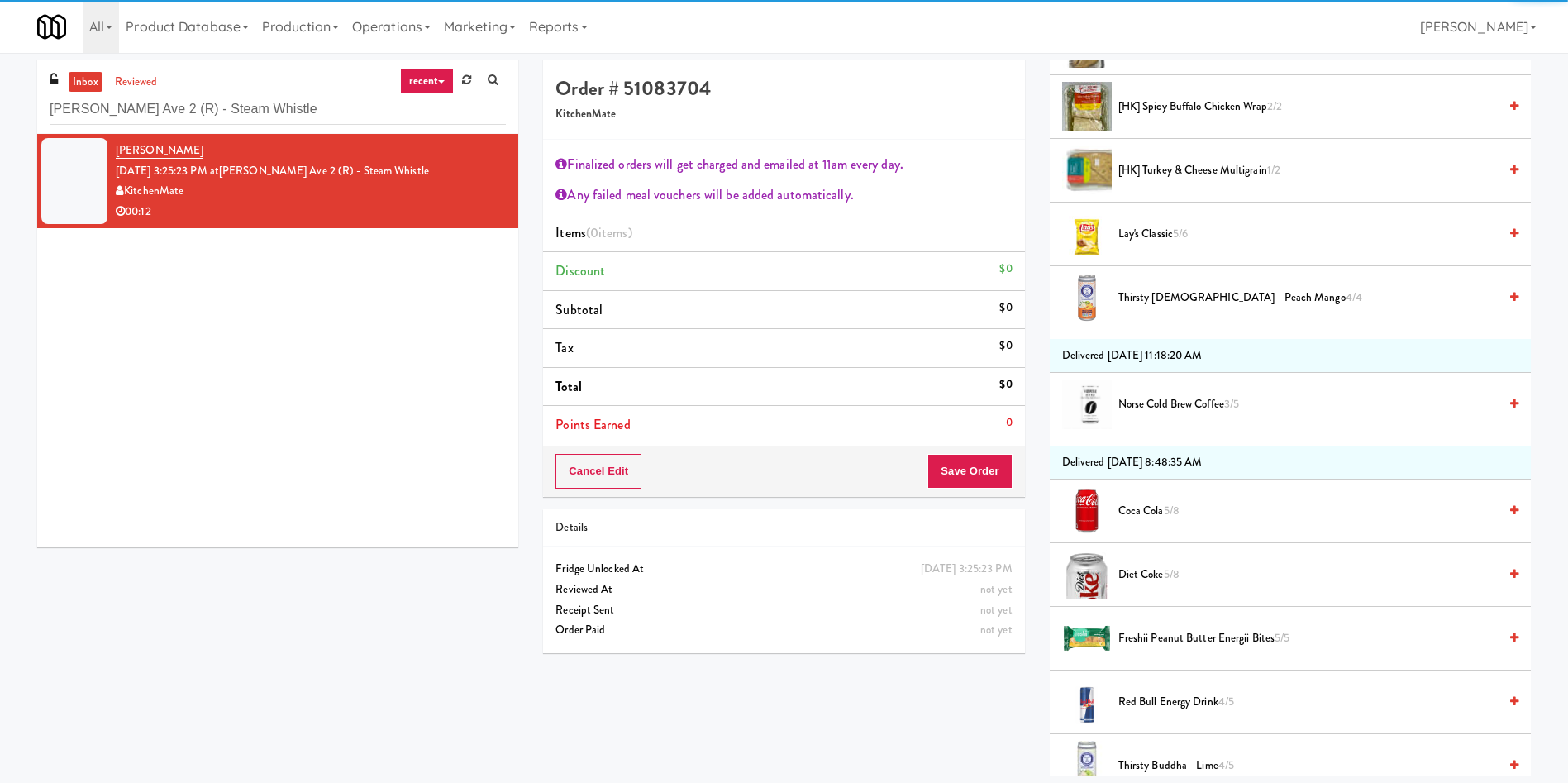
scroll to position [744, 0]
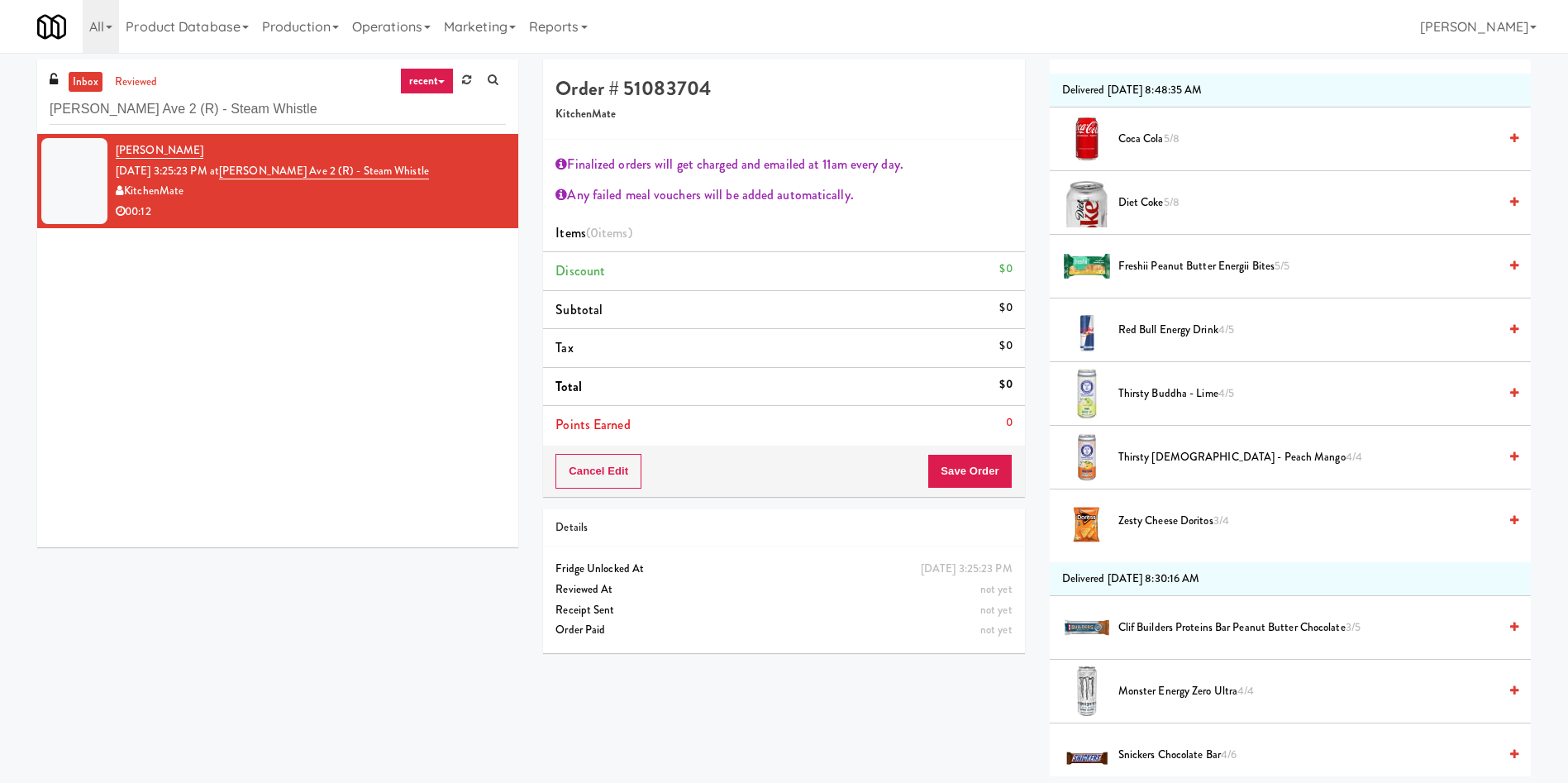
click at [1159, 201] on span "Diet Coke 5/8" at bounding box center [1307, 203] width 379 height 21
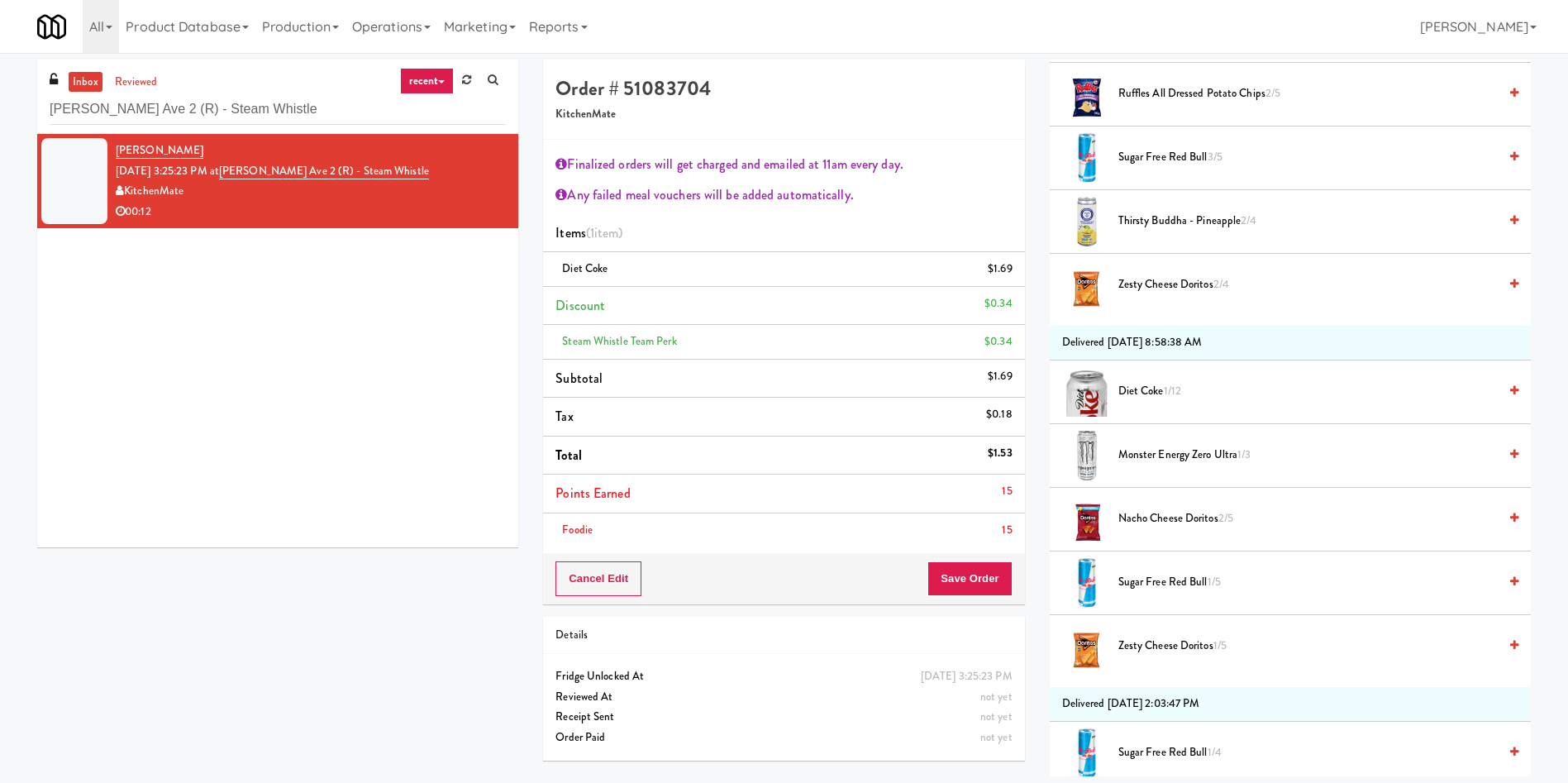
scroll to position [2355, 0]
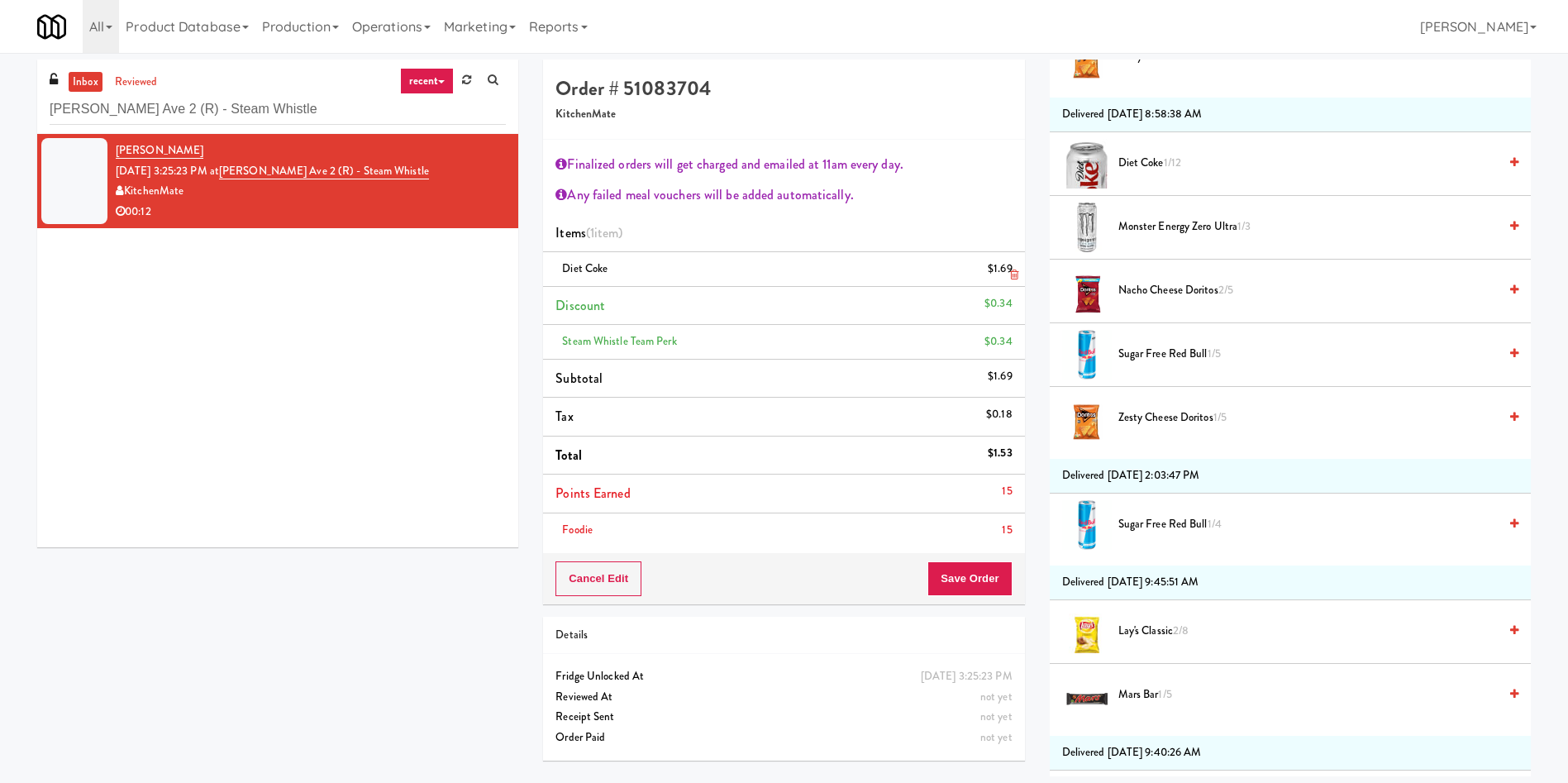
click at [1012, 276] on icon at bounding box center [1013, 275] width 8 height 10
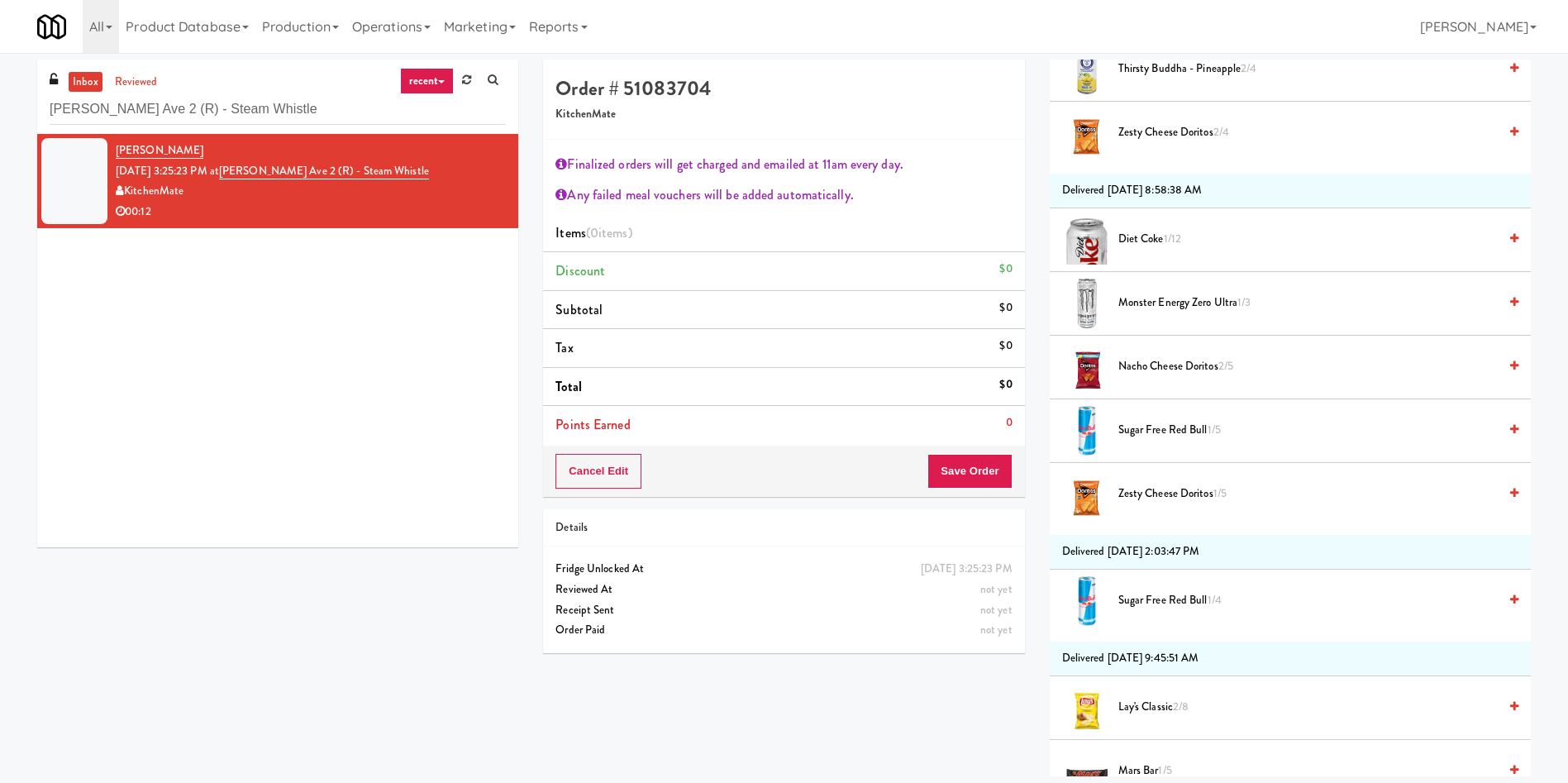
scroll to position [2231, 0]
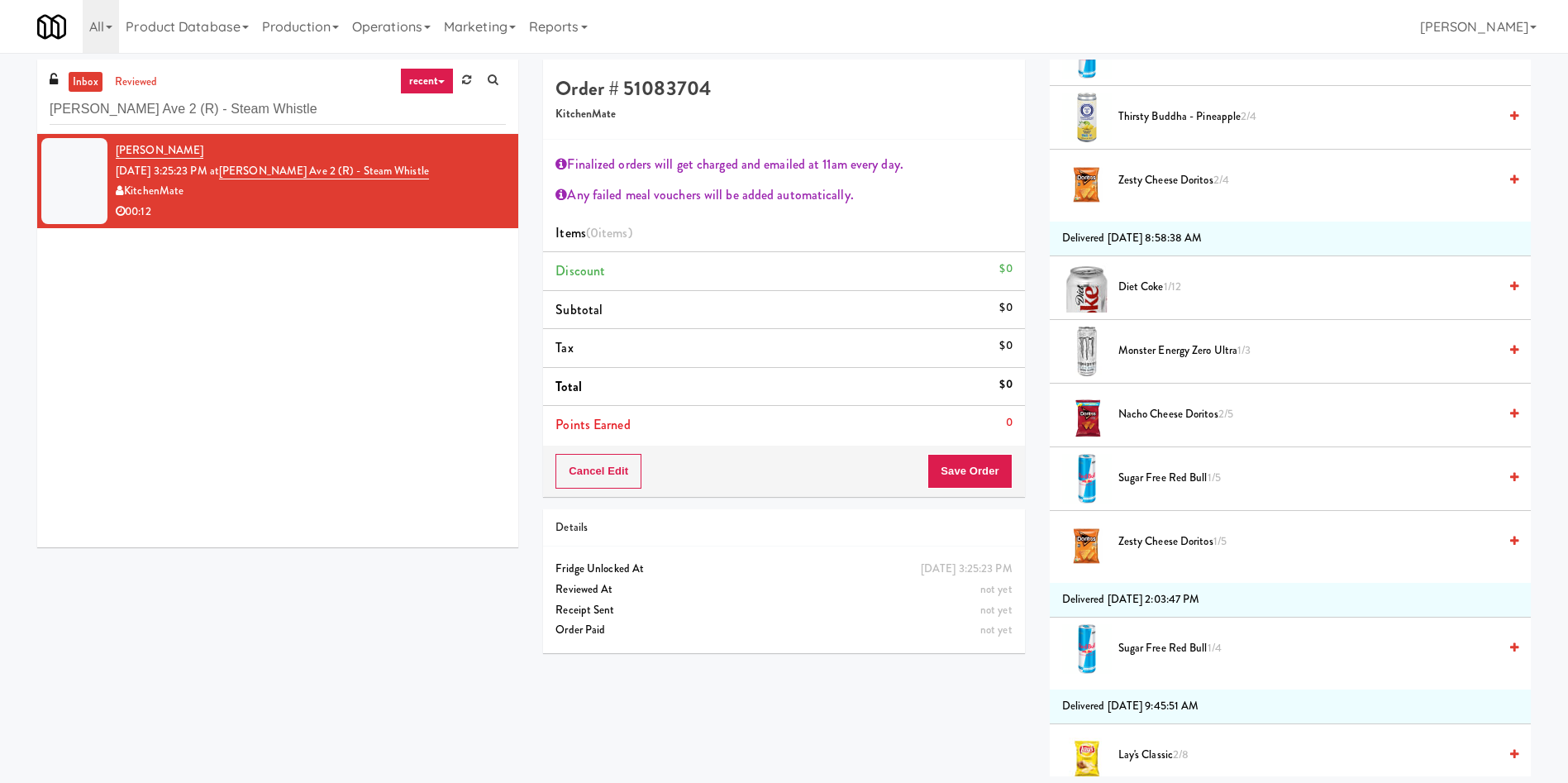
click at [1138, 289] on span "Diet Coke 1/12" at bounding box center [1307, 288] width 379 height 21
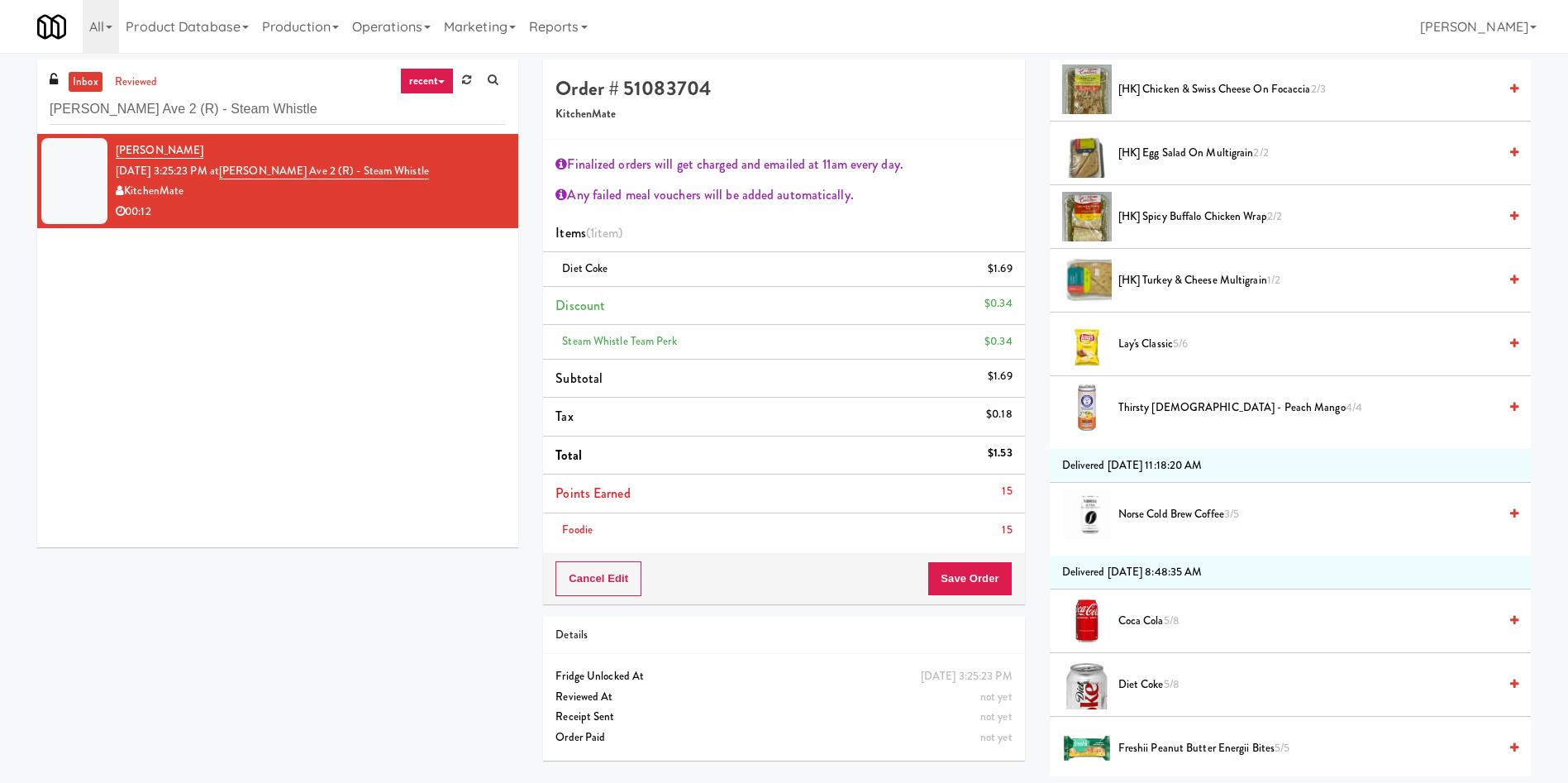
scroll to position [0, 0]
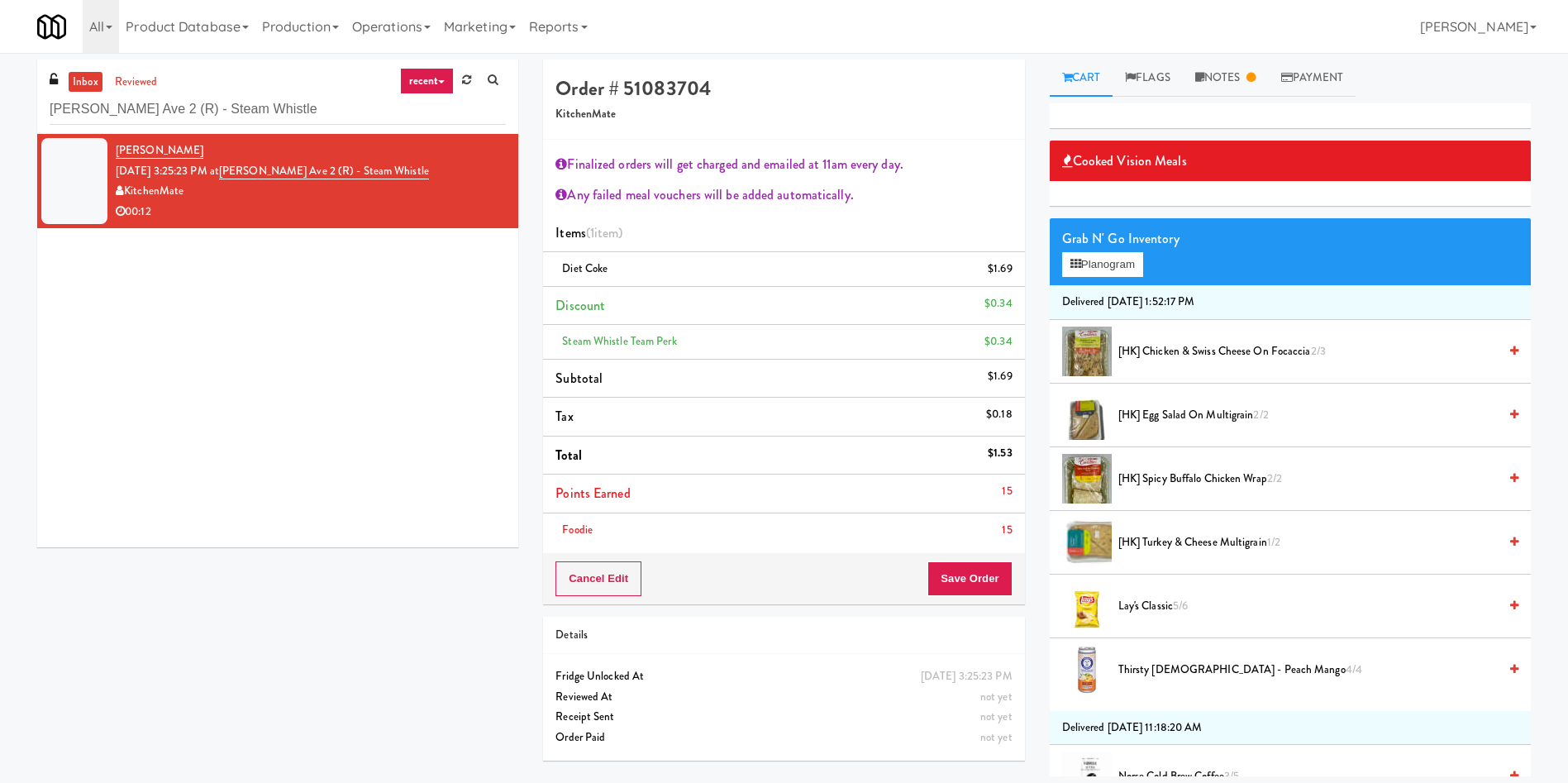
click at [1155, 410] on span "[HK] Egg Salad on Multigrain 2/2" at bounding box center [1307, 415] width 379 height 21
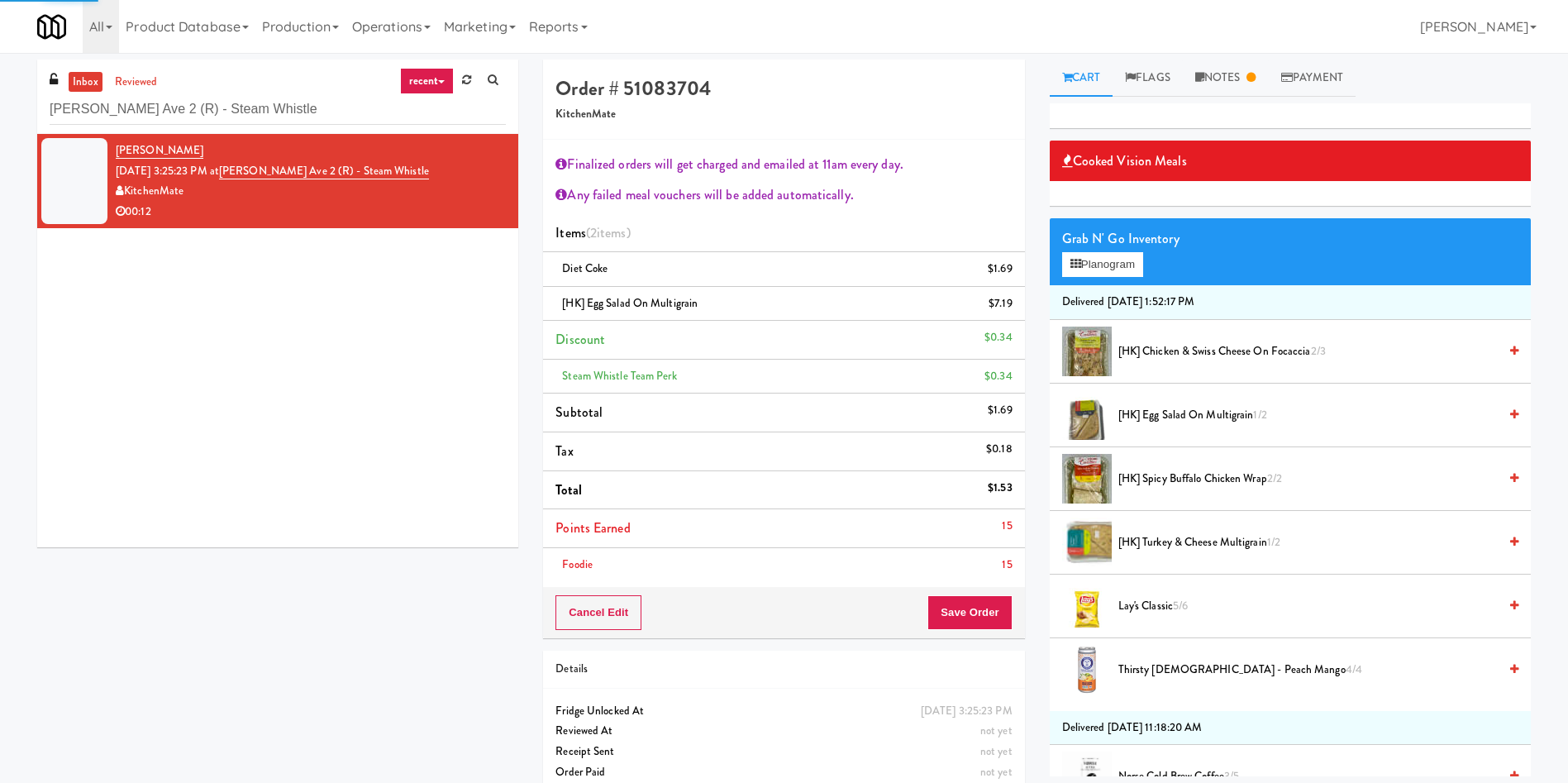
click at [987, 588] on div "Finalized orders will get charged and emailed at 11am every day. Any failed mea…" at bounding box center [784, 364] width 481 height 448
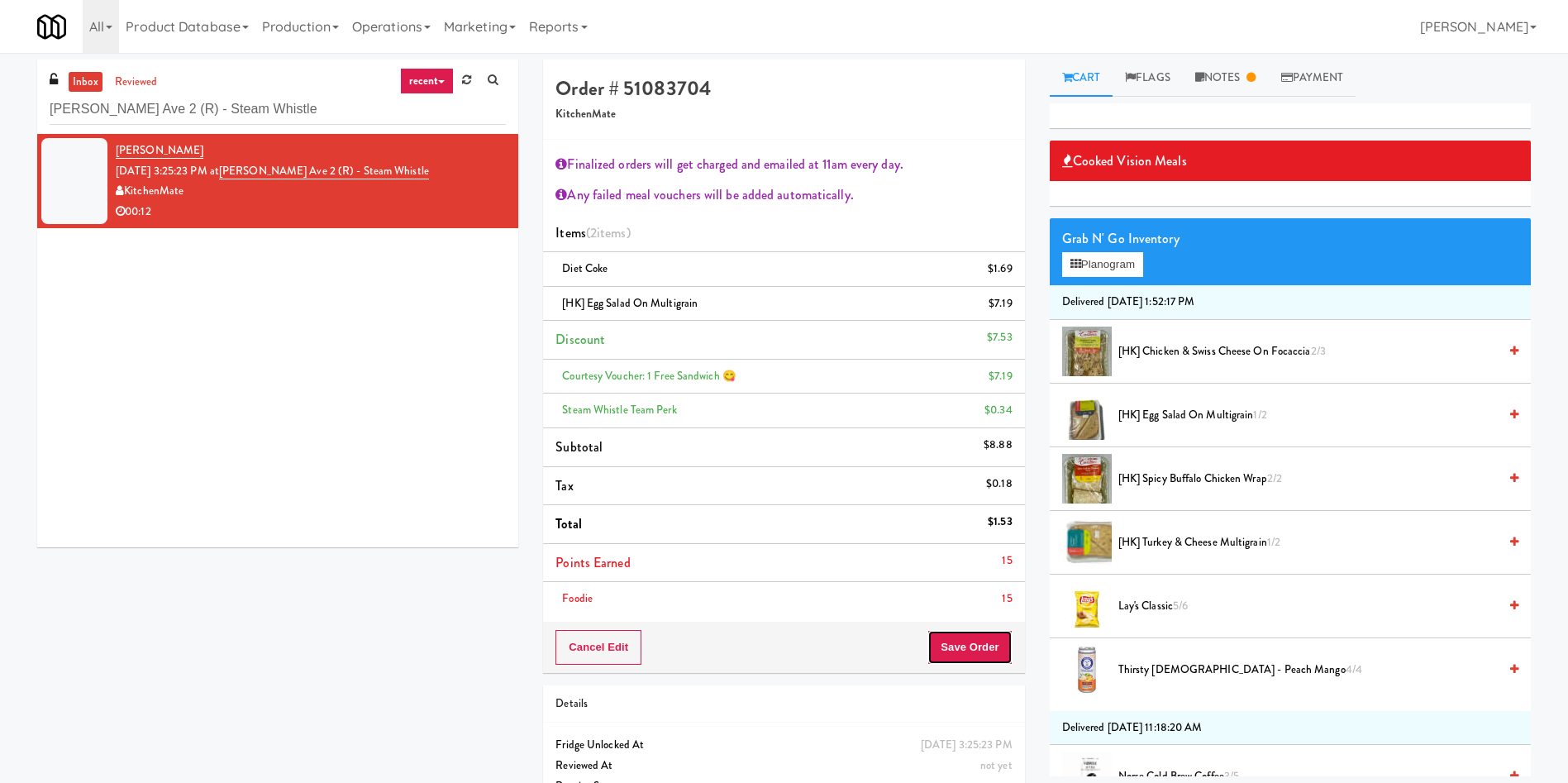
click at [962, 636] on button "Save Order" at bounding box center [969, 647] width 85 height 35
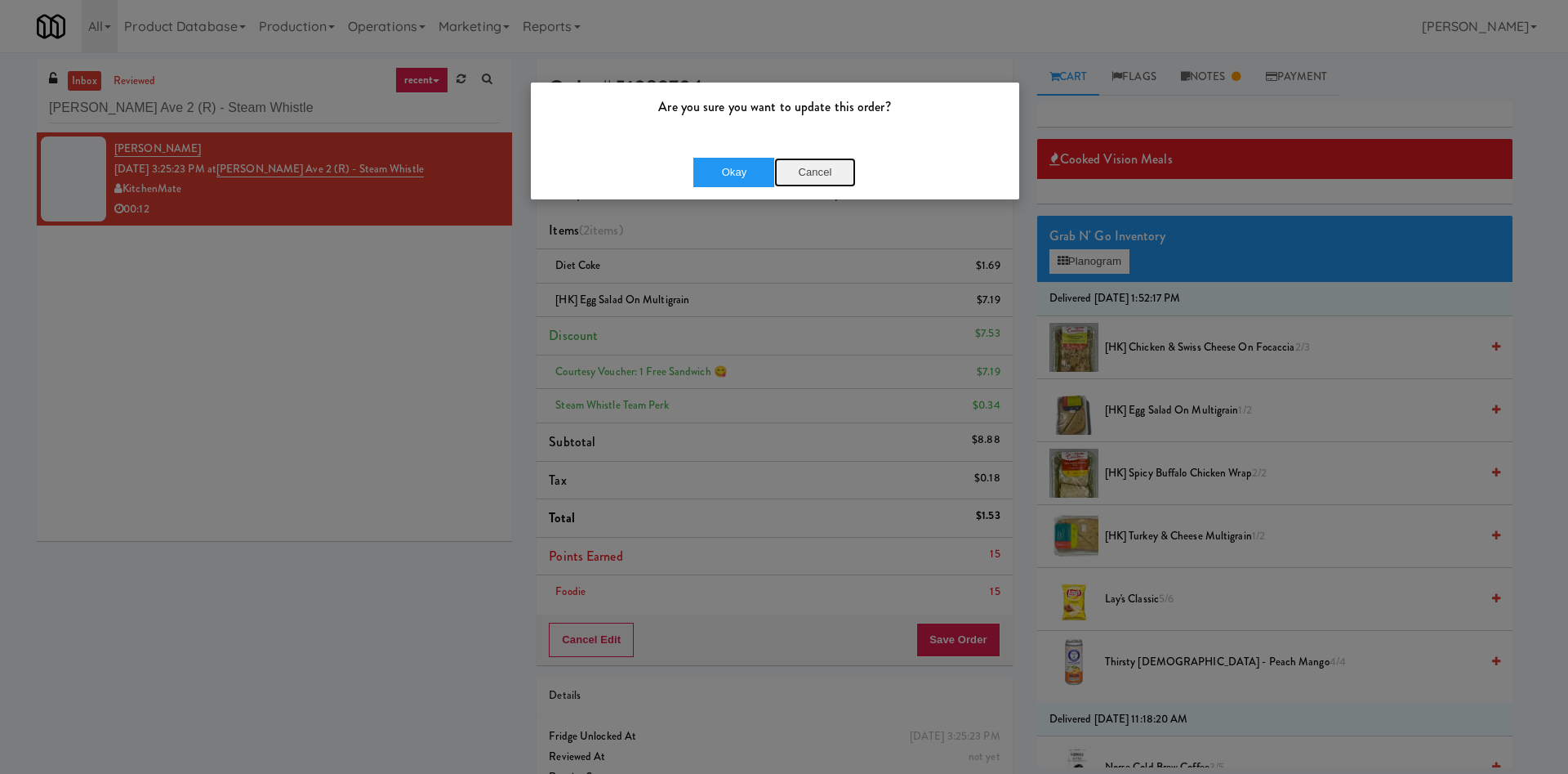
click at [814, 177] on button "Cancel" at bounding box center [815, 172] width 82 height 29
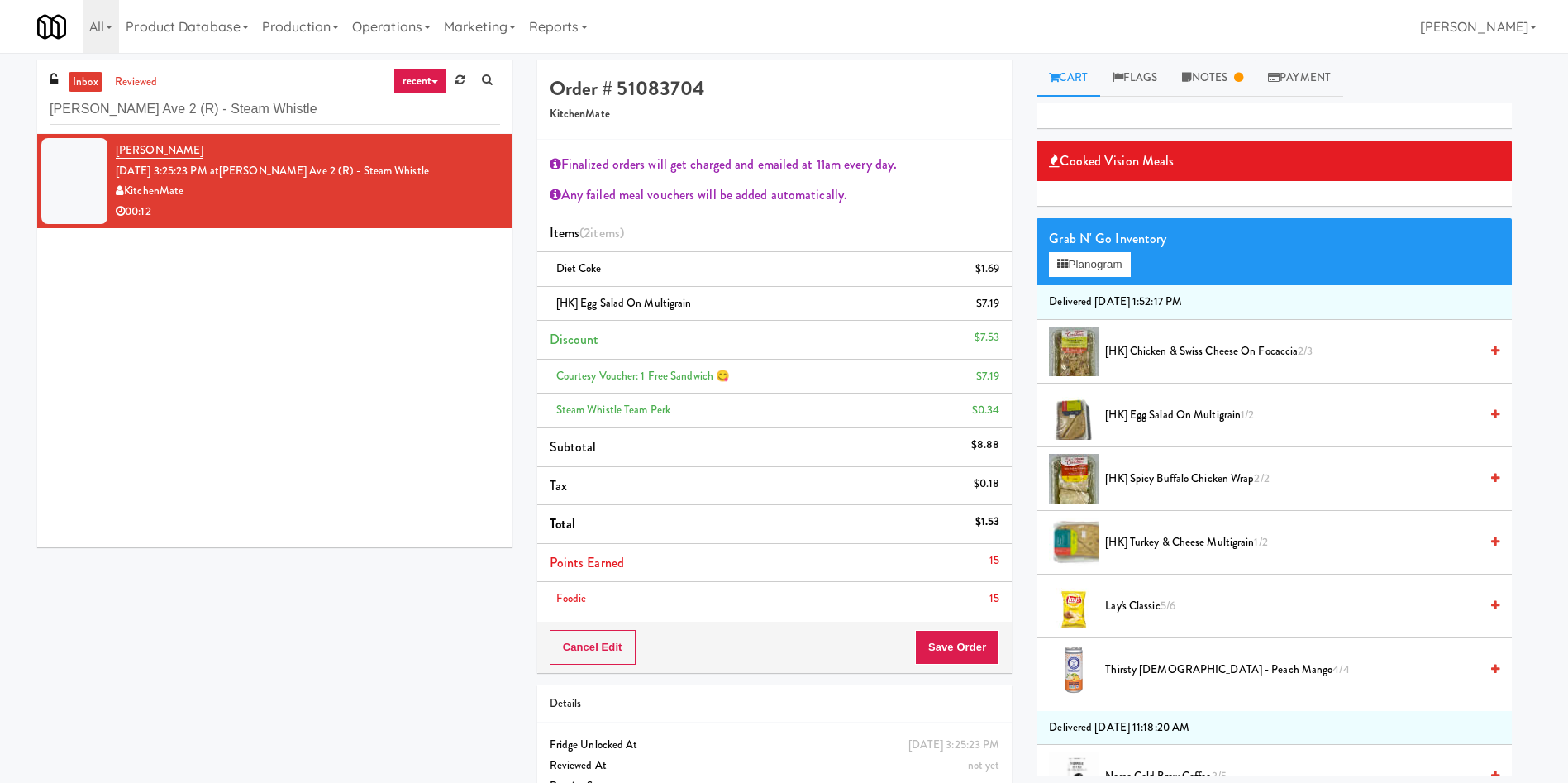
click at [384, 430] on div "[PERSON_NAME] [DATE] 3:25:23 PM at [PERSON_NAME][GEOGRAPHIC_DATA] (R) - Steam W…" at bounding box center [275, 341] width 475 height 413
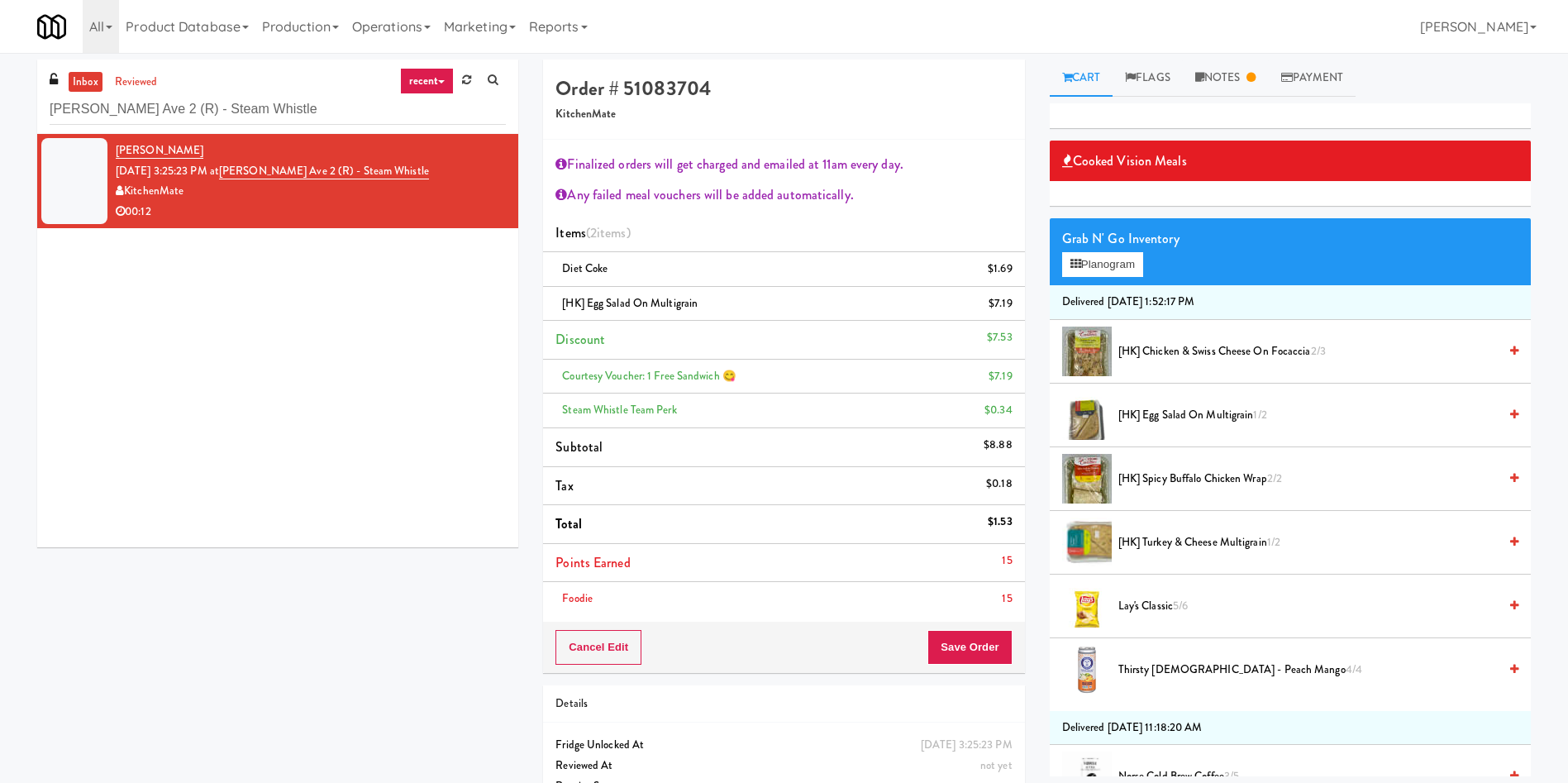
click at [384, 346] on div "[PERSON_NAME] [DATE] 3:25:23 PM at [PERSON_NAME][GEOGRAPHIC_DATA] (R) - Steam W…" at bounding box center [278, 341] width 481 height 413
click at [969, 180] on div "Finalized orders will get charged and emailed at 11am every day. Any failed mea…" at bounding box center [784, 380] width 481 height 482
click at [1007, 126] on div "Order # 51083704 KitchenMate" at bounding box center [784, 99] width 481 height 80
click at [231, 451] on div "[PERSON_NAME] [DATE] 3:25:23 PM at [PERSON_NAME][GEOGRAPHIC_DATA] (R) - Steam W…" at bounding box center [278, 341] width 481 height 413
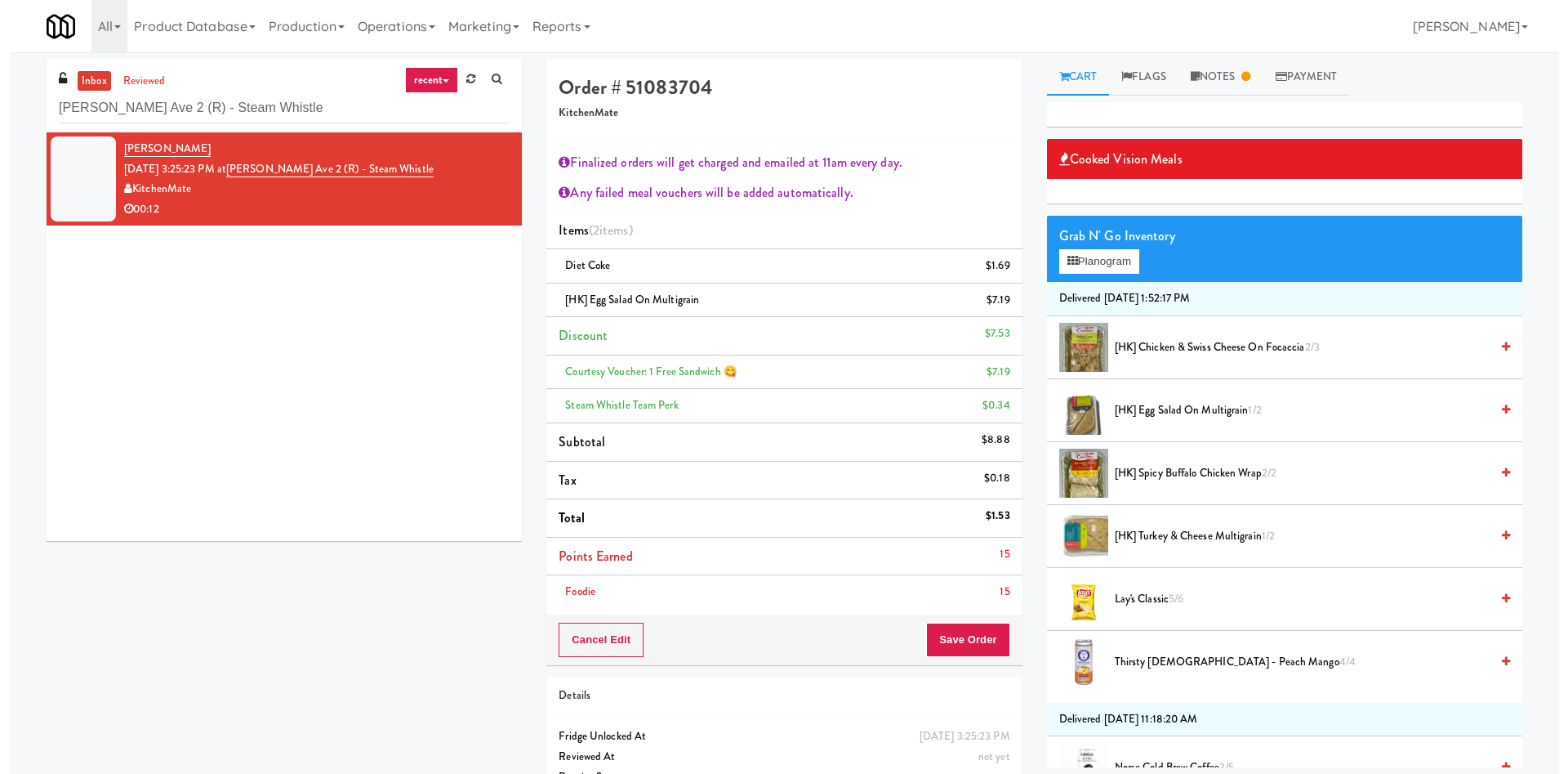
scroll to position [58, 0]
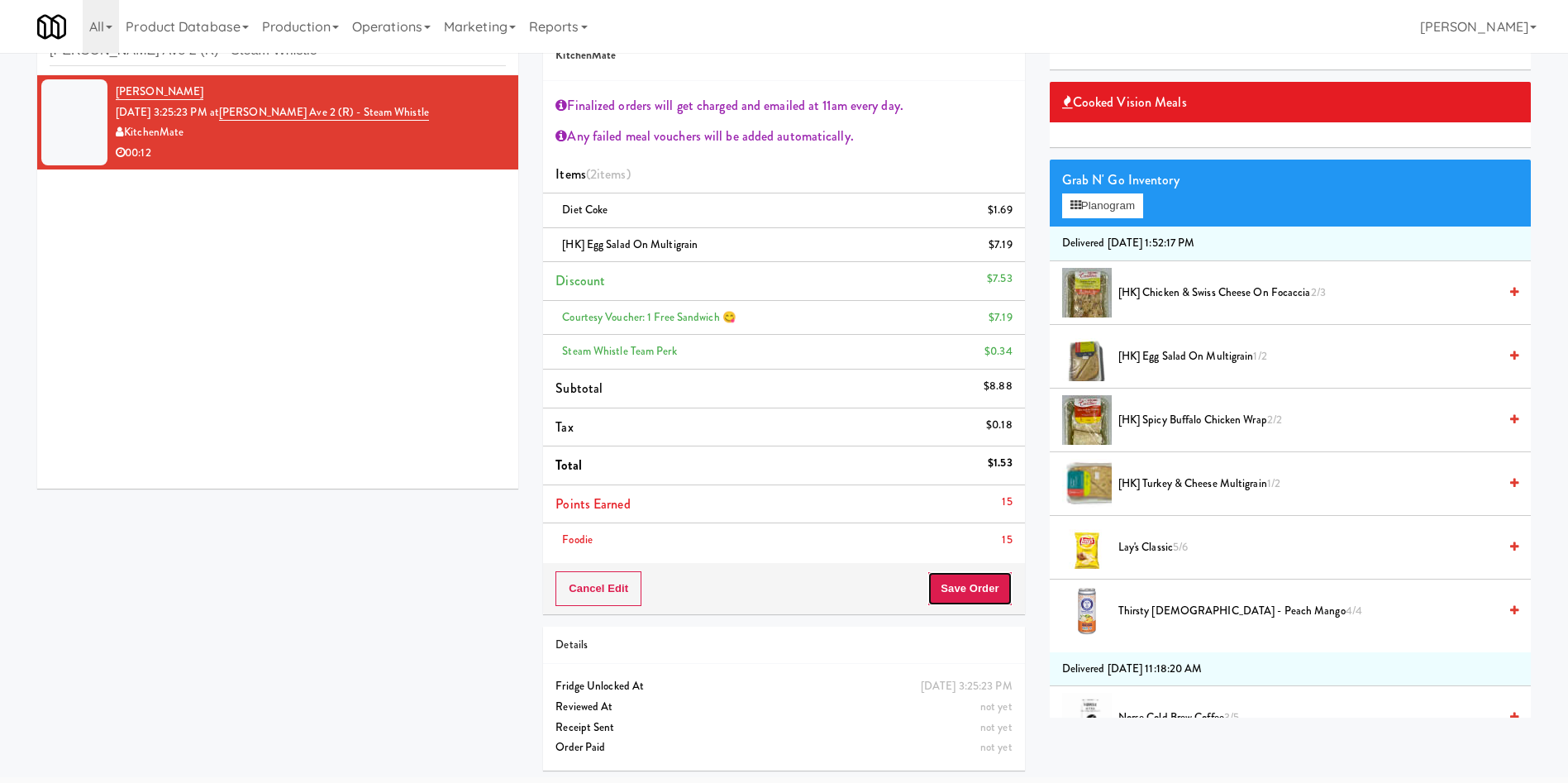
click at [951, 578] on button "Save Order" at bounding box center [969, 589] width 85 height 35
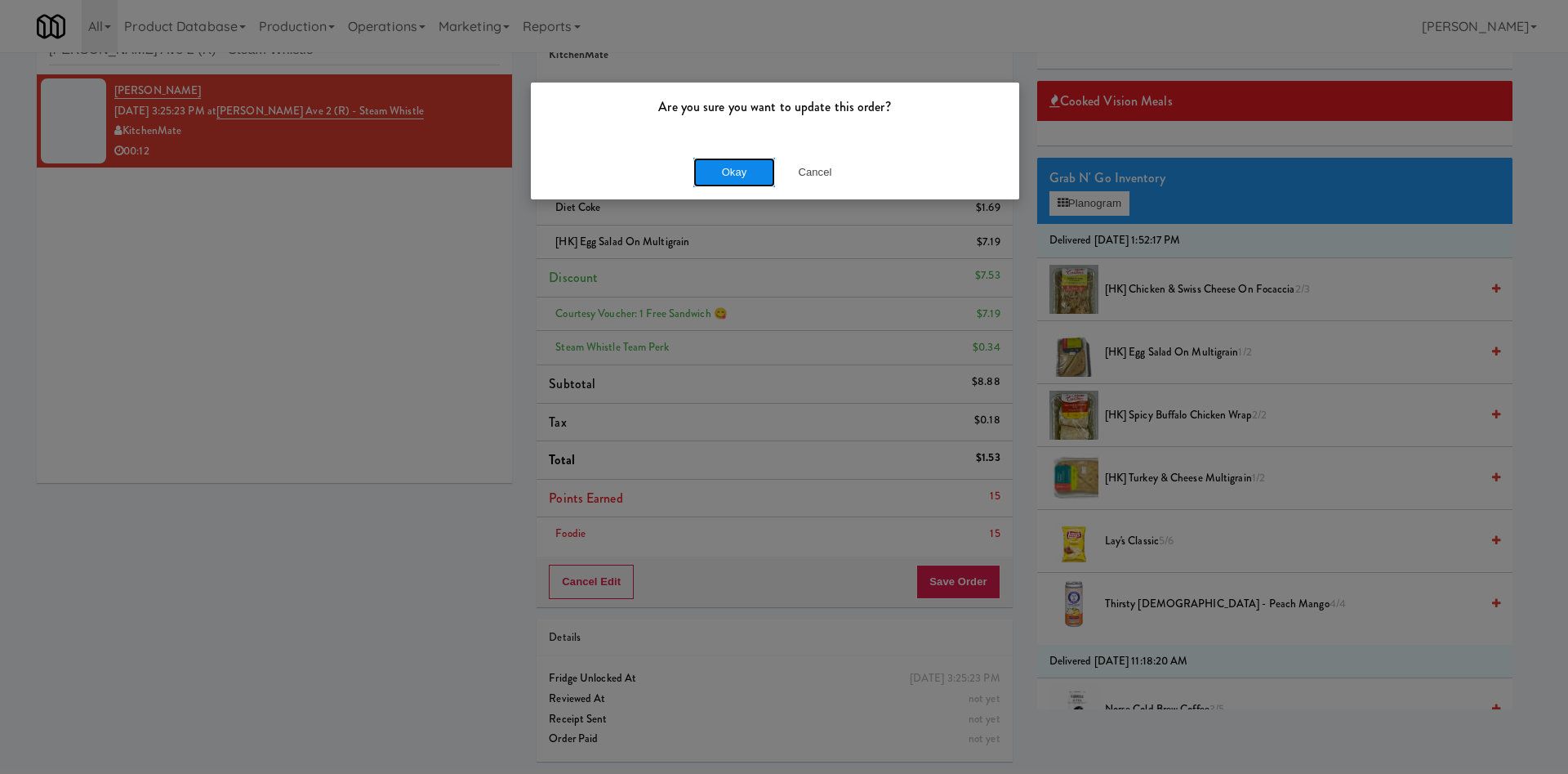
click at [725, 165] on button "Okay" at bounding box center [734, 172] width 82 height 29
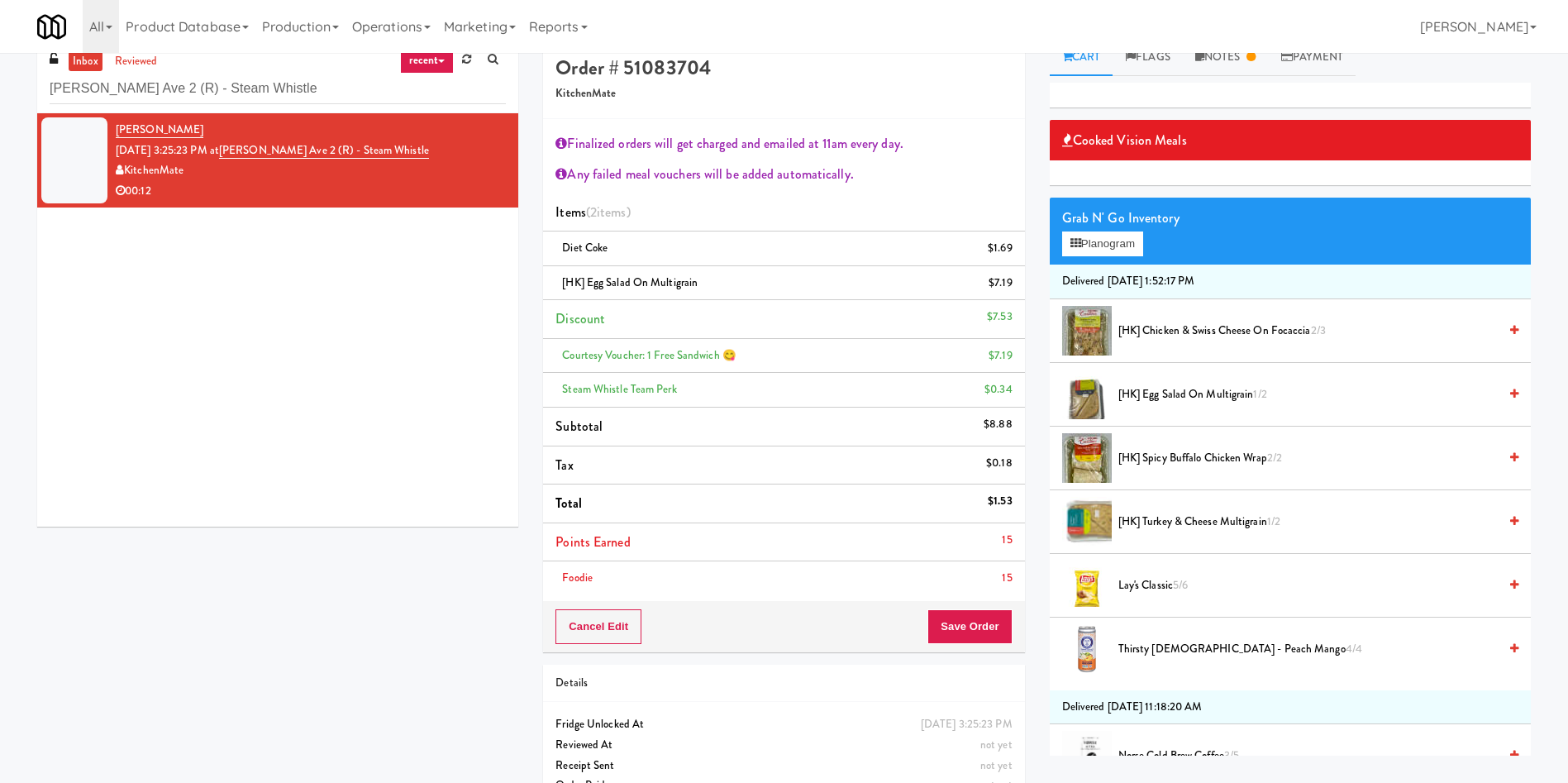
scroll to position [0, 0]
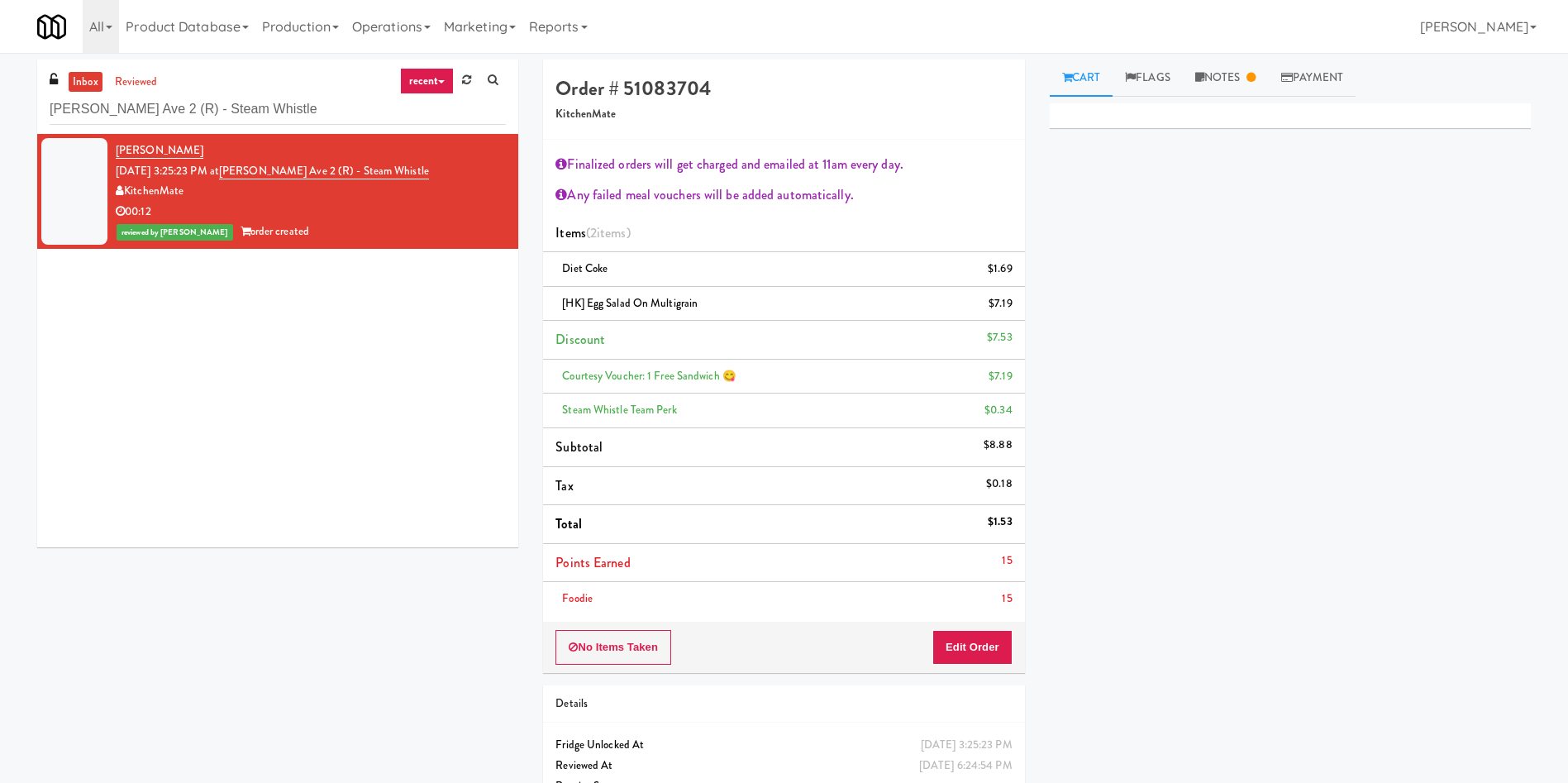
click at [304, 609] on div "inbox reviewed recent all unclear take inventory issue suspicious failed recent…" at bounding box center [783, 450] width 1518 height 782
click at [1127, 412] on div "Primary Flag Clear Flag if unable to determine what was taken or order not proc…" at bounding box center [1291, 412] width 481 height 620
click at [1232, 80] on link "Notes" at bounding box center [1225, 78] width 86 height 37
click at [1237, 359] on div "Primary Flag Clear Flag if unable to determine what was taken or order not proc…" at bounding box center [1291, 412] width 481 height 620
click at [1091, 80] on link "Cart" at bounding box center [1081, 78] width 64 height 37
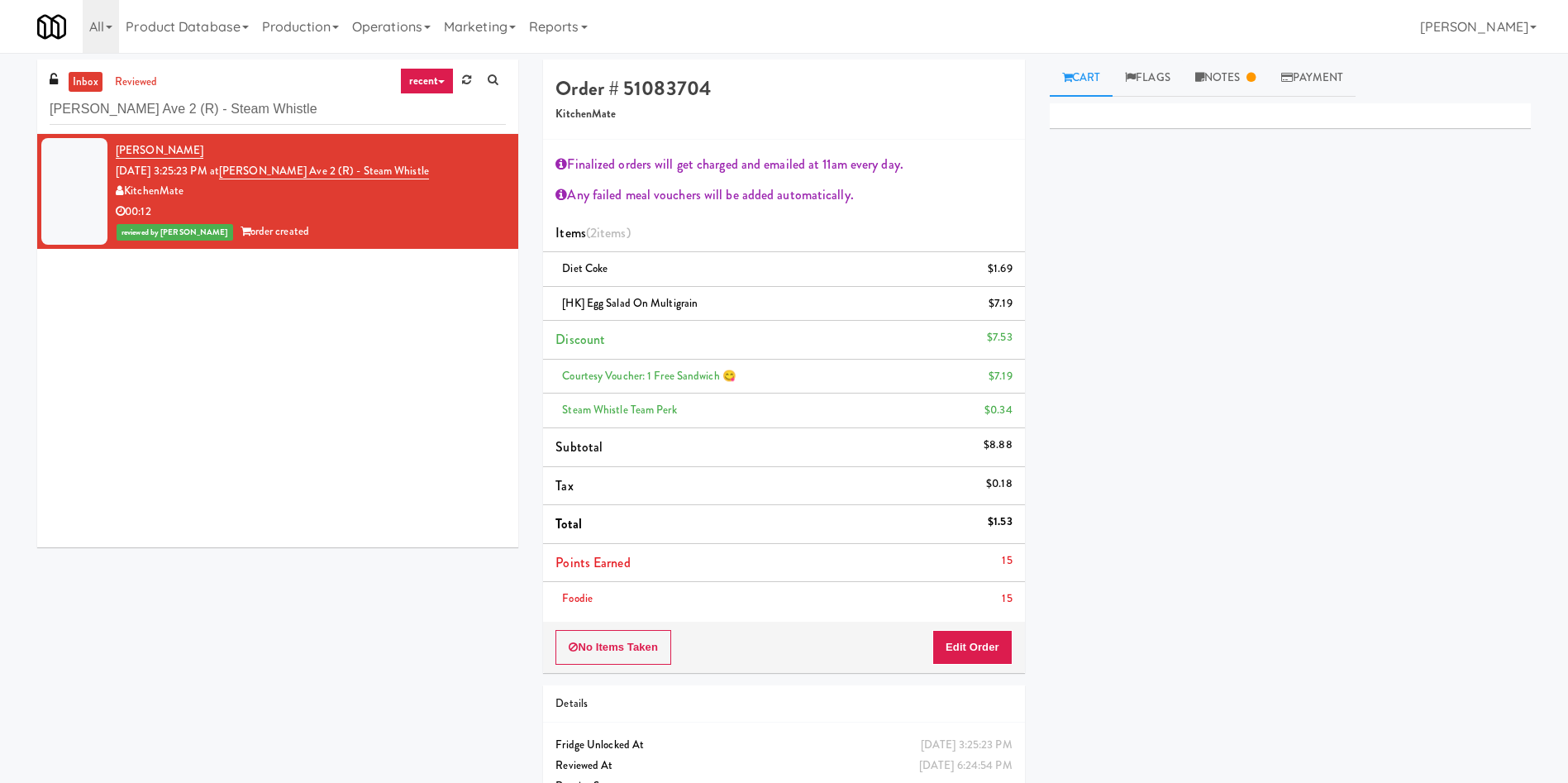
click at [1091, 80] on link "Cart" at bounding box center [1081, 78] width 64 height 37
drag, startPoint x: 273, startPoint y: 114, endPoint x: 67, endPoint y: 8, distance: 231.7
click at [0, 76] on div "inbox reviewed recent all unclear take inventory issue suspicious failed recent…" at bounding box center [784, 450] width 1568 height 782
paste input "arth Rangers"
type input "Earth Rangers"
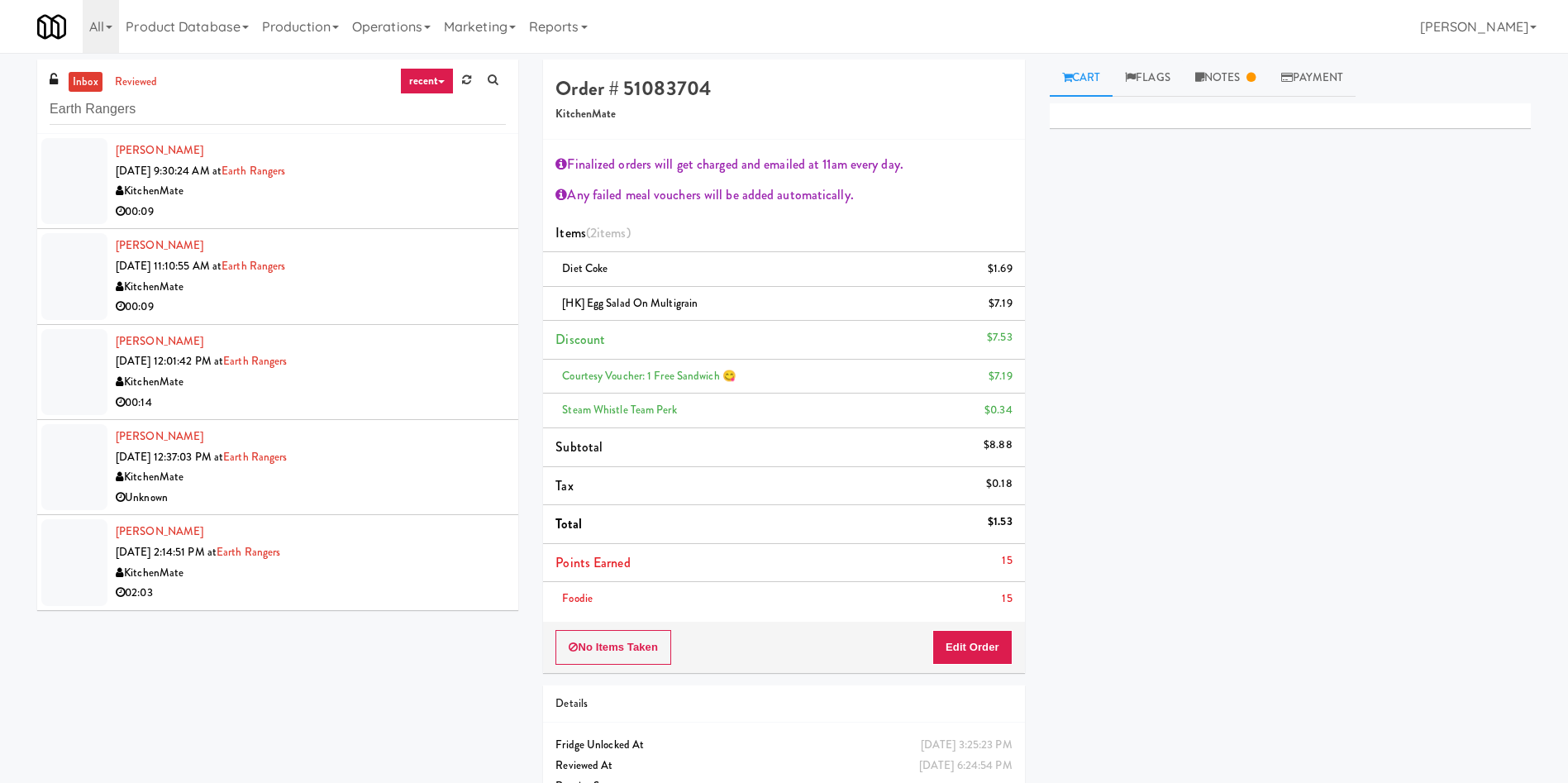
click at [68, 183] on div at bounding box center [74, 180] width 66 height 86
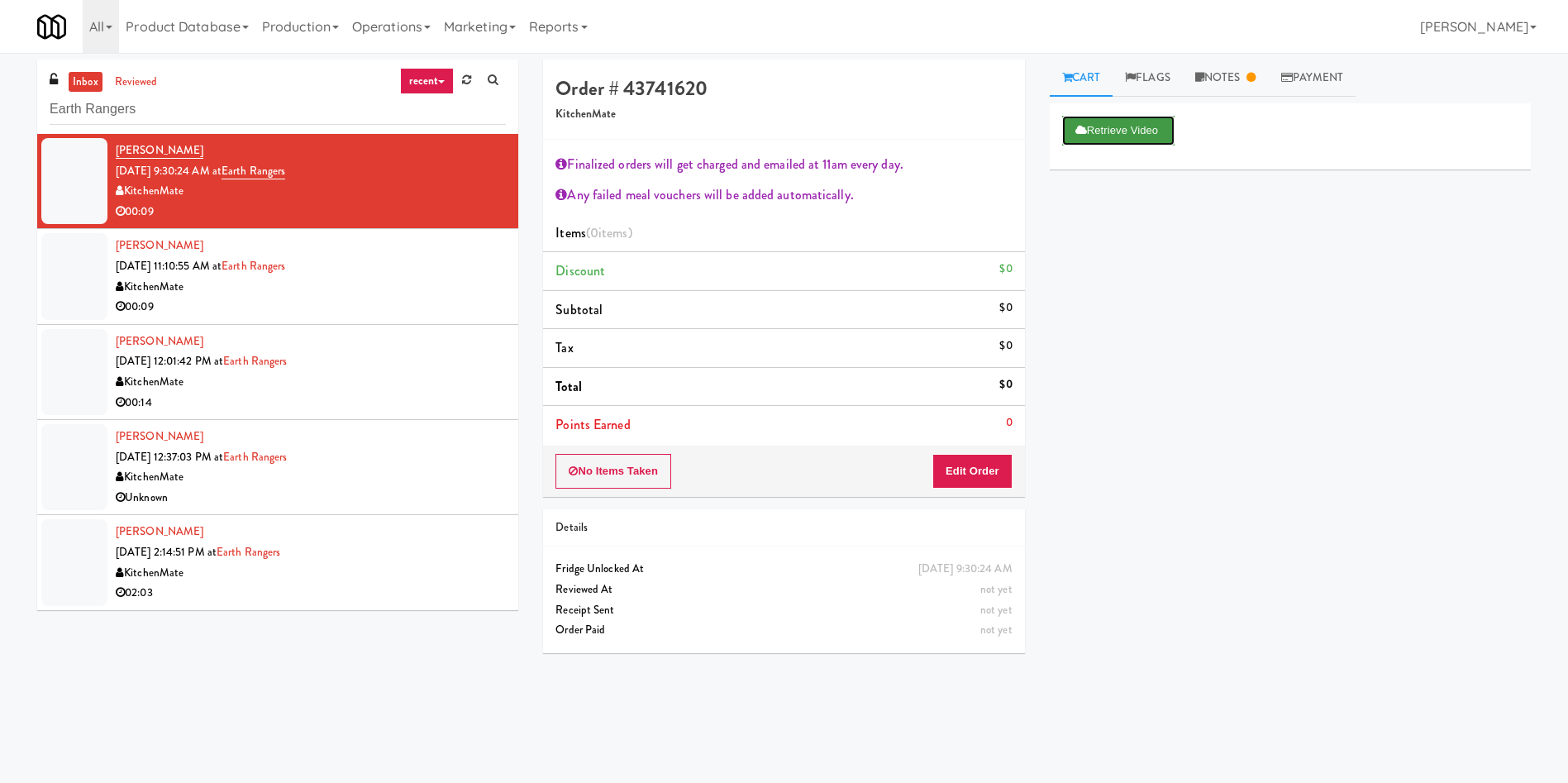
click at [1116, 119] on button "Retrieve Video" at bounding box center [1118, 131] width 112 height 30
click at [1224, 74] on link "Notes" at bounding box center [1225, 78] width 86 height 37
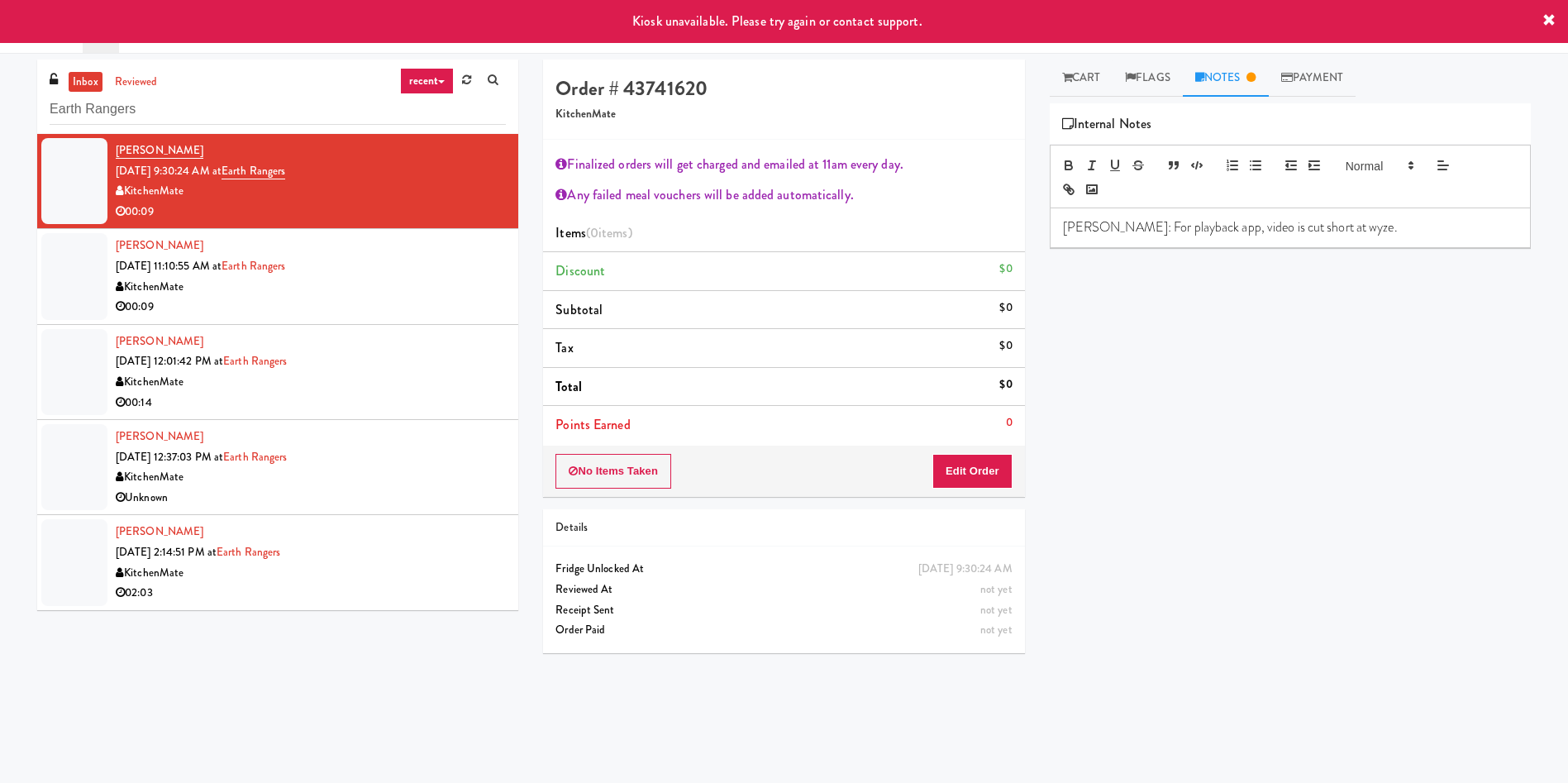
click at [1191, 355] on div "Retrieve Video Primary Flag Clear Flag if unable to determine what was taken or…" at bounding box center [1291, 412] width 481 height 620
click at [1093, 74] on link "Cart" at bounding box center [1081, 78] width 64 height 37
click at [104, 266] on div at bounding box center [74, 276] width 66 height 86
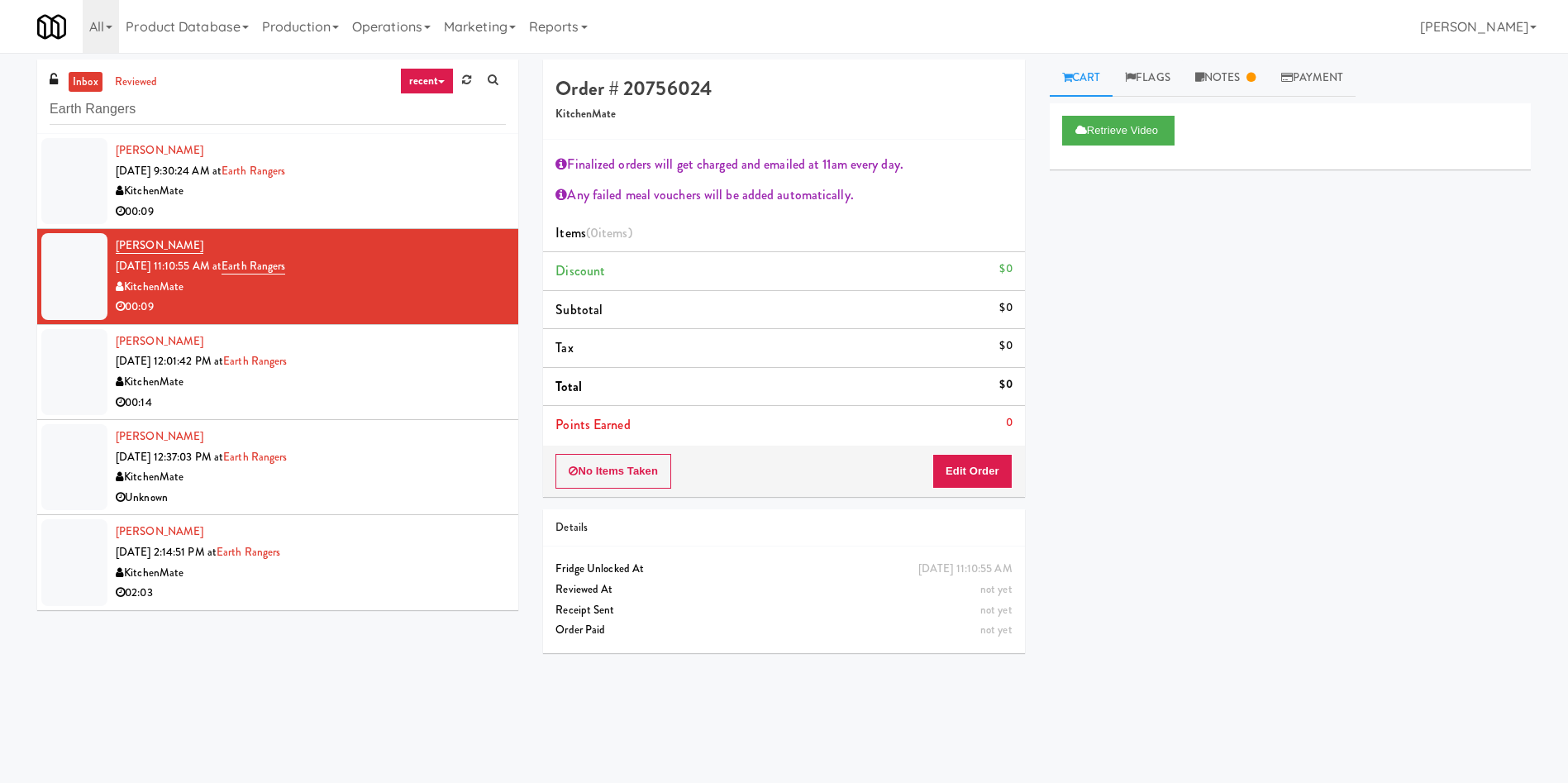
click at [59, 560] on div at bounding box center [74, 562] width 66 height 86
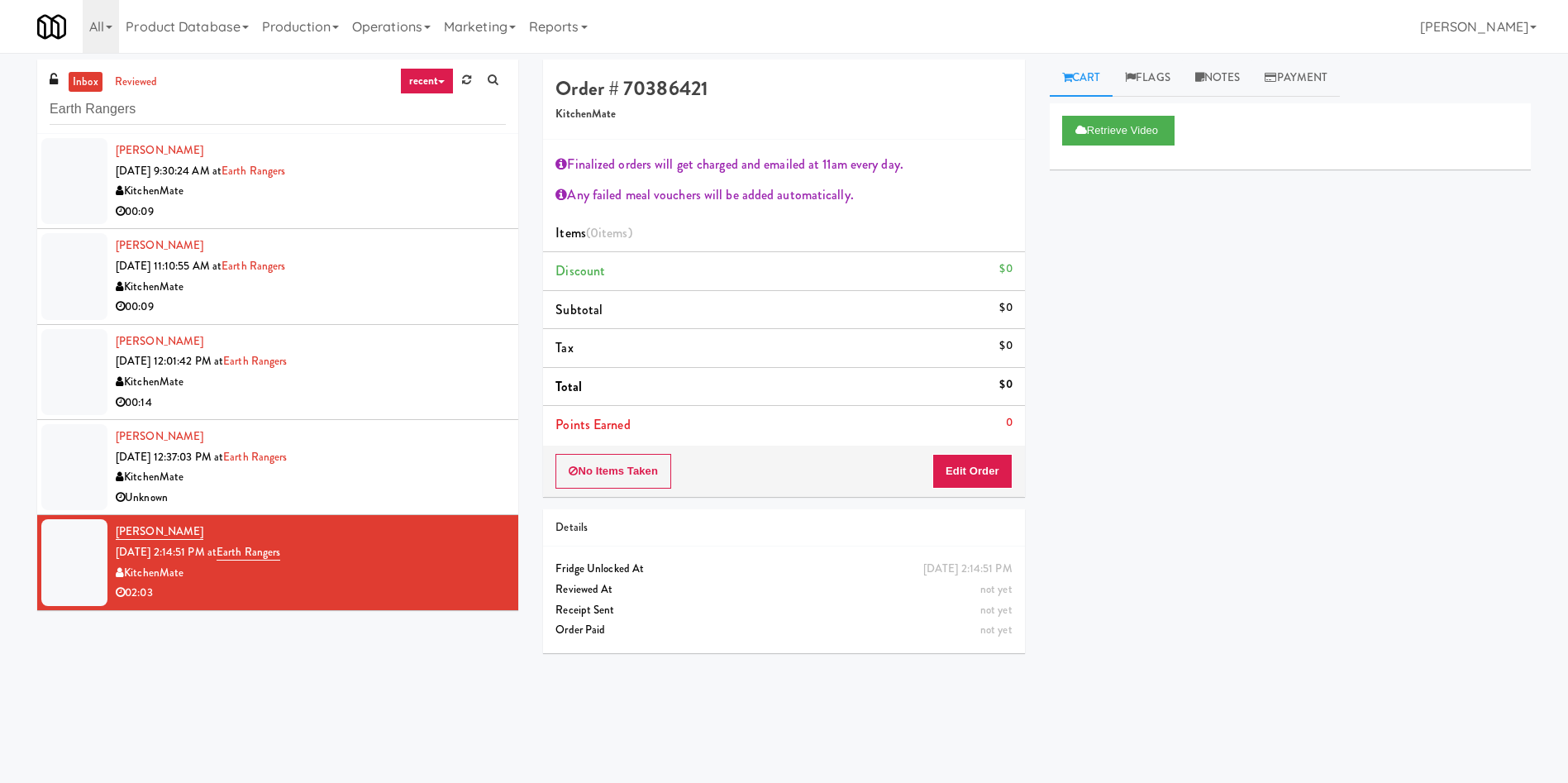
click at [37, 446] on div "inbox reviewed recent all unclear take inventory issue suspicious failed recent…" at bounding box center [277, 340] width 506 height 562
click at [72, 448] on div at bounding box center [74, 466] width 66 height 86
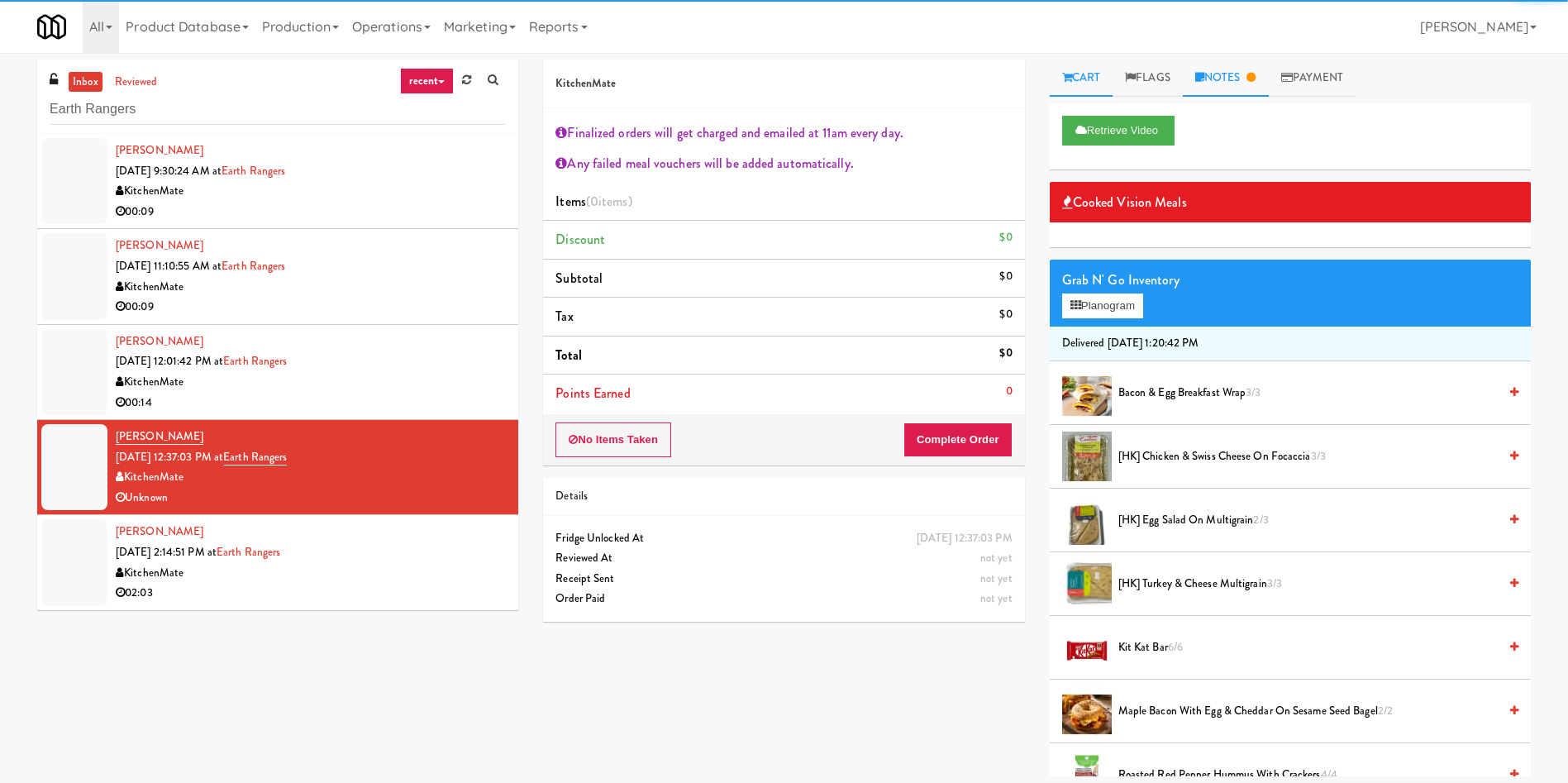
click at [1244, 85] on link "Notes" at bounding box center [1225, 78] width 86 height 37
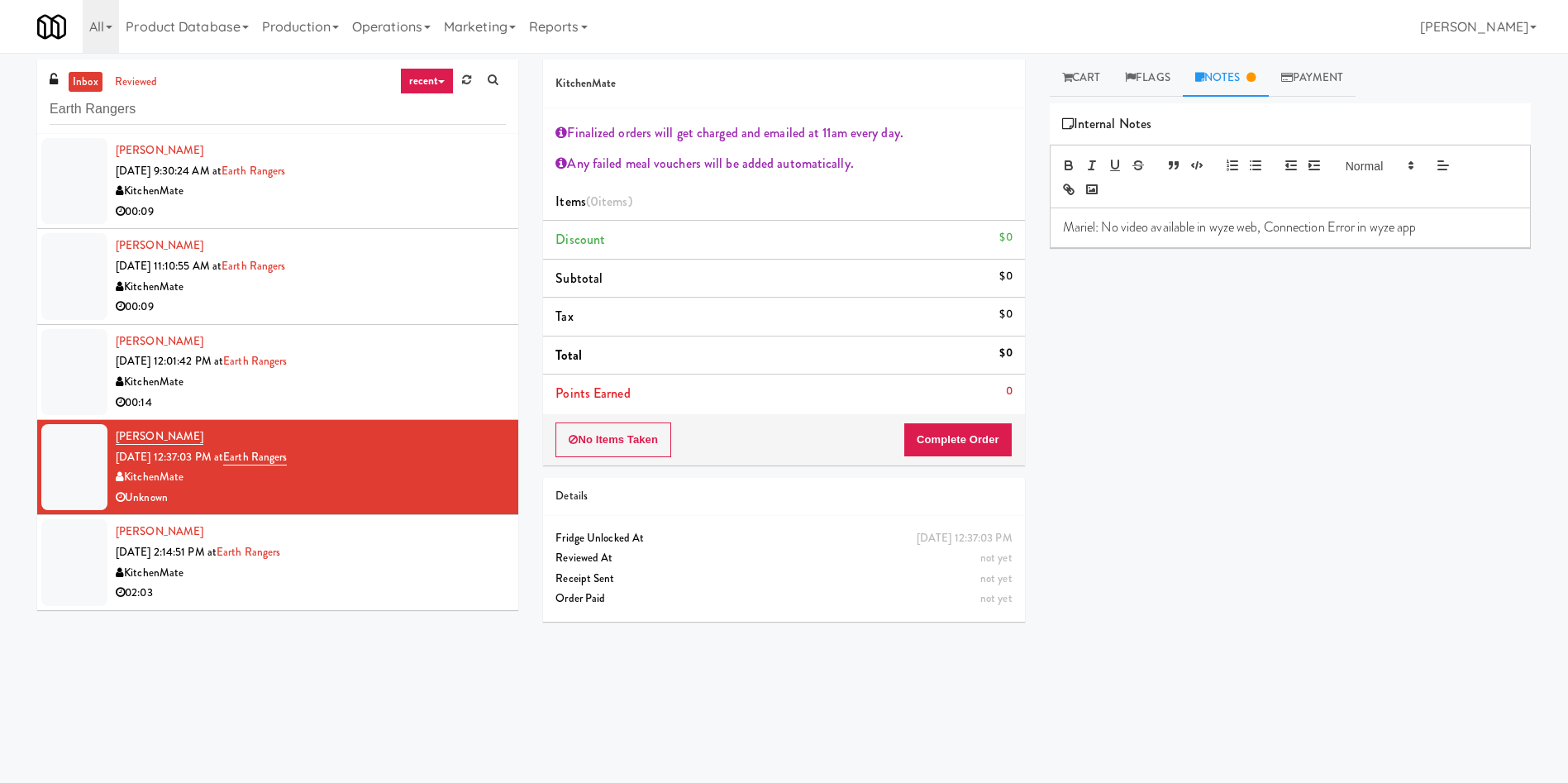
click at [59, 530] on div at bounding box center [74, 562] width 66 height 86
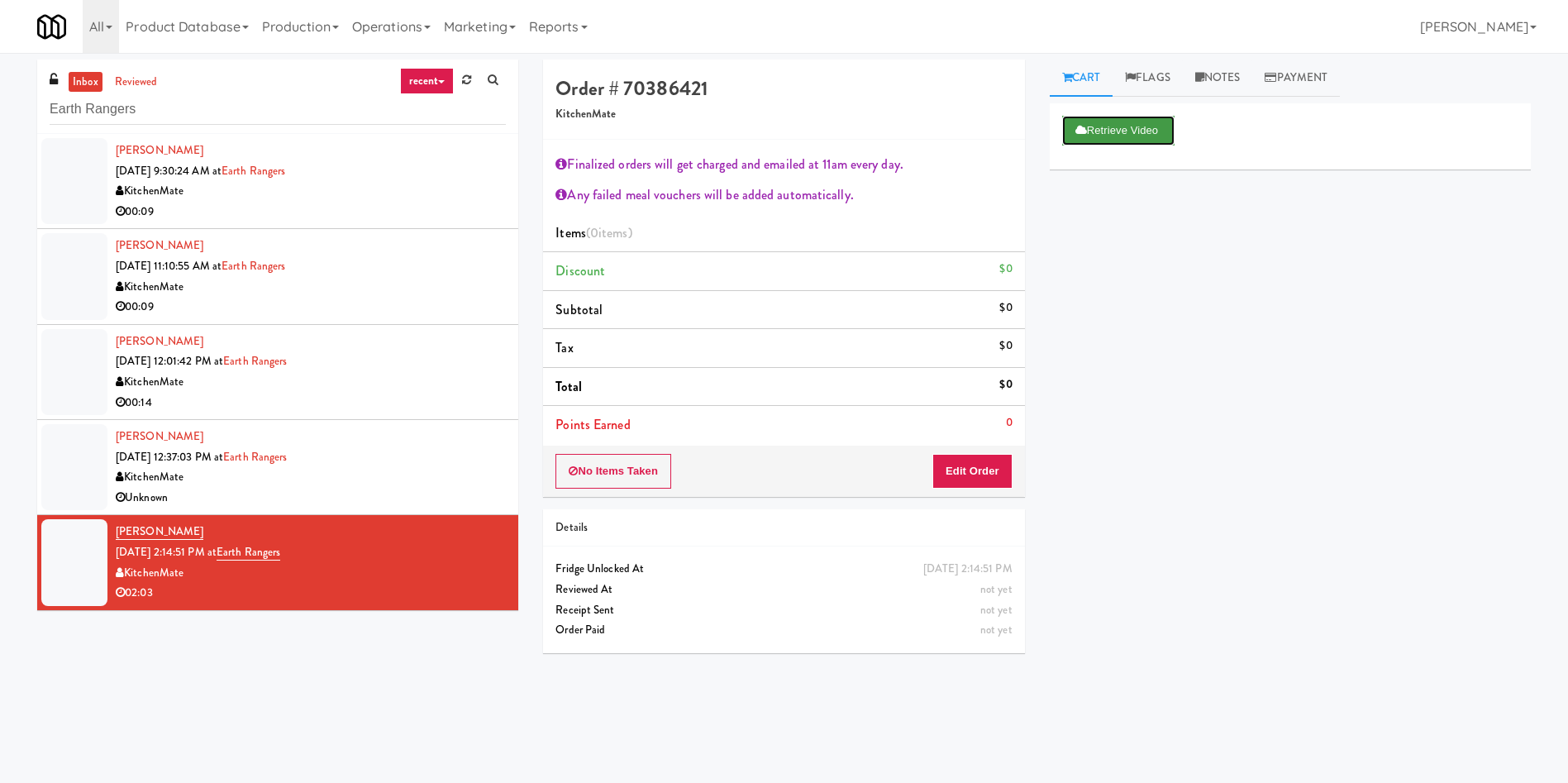
click at [1123, 119] on button "Retrieve Video" at bounding box center [1118, 131] width 112 height 30
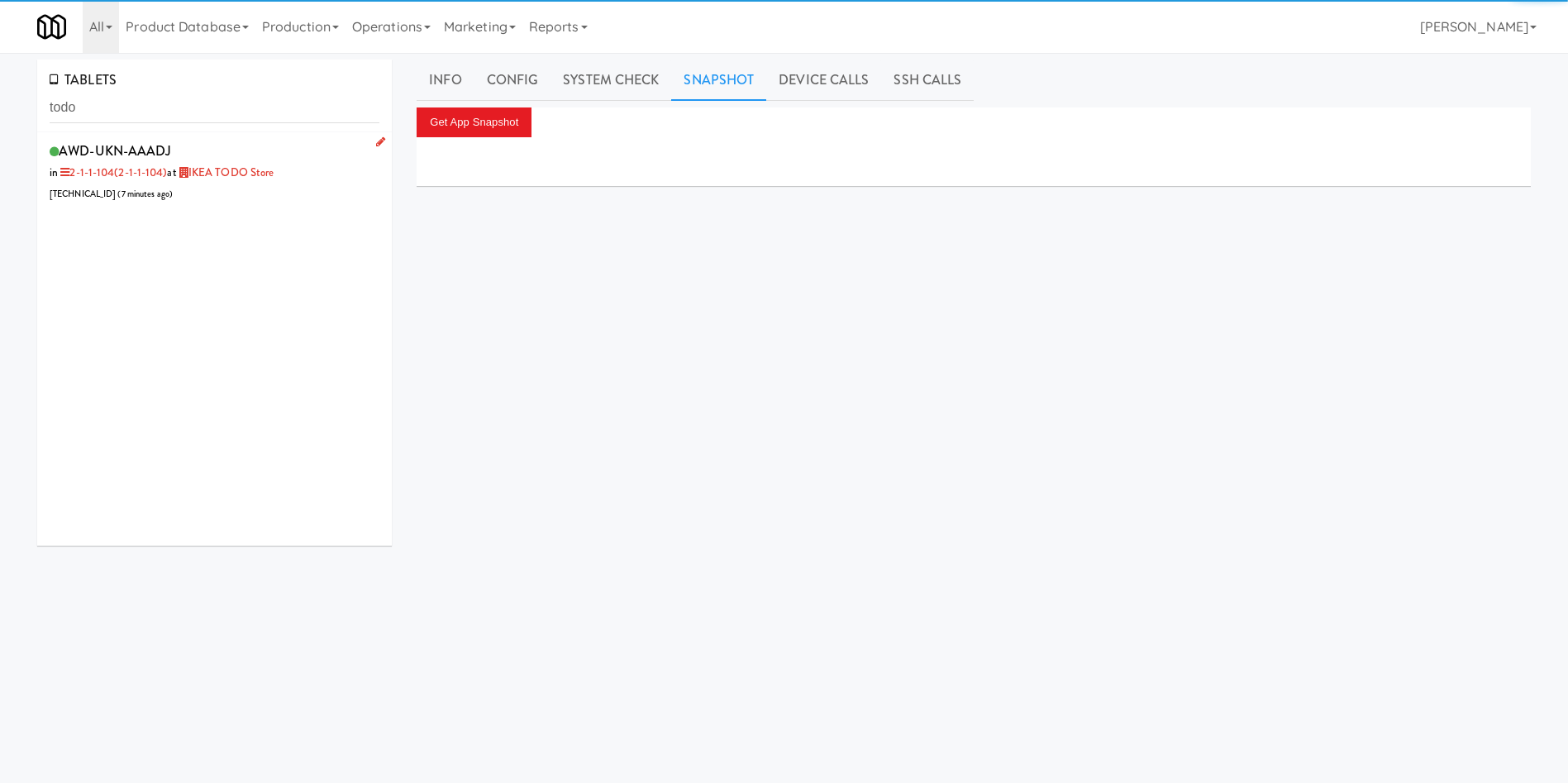
click at [264, 198] on div "AWD-UKN-AAADJ in 2-1-1-104 (2-1-1-104) at IKEA TODO Store 205.150.154.102 ( 7 m…" at bounding box center [215, 171] width 330 height 65
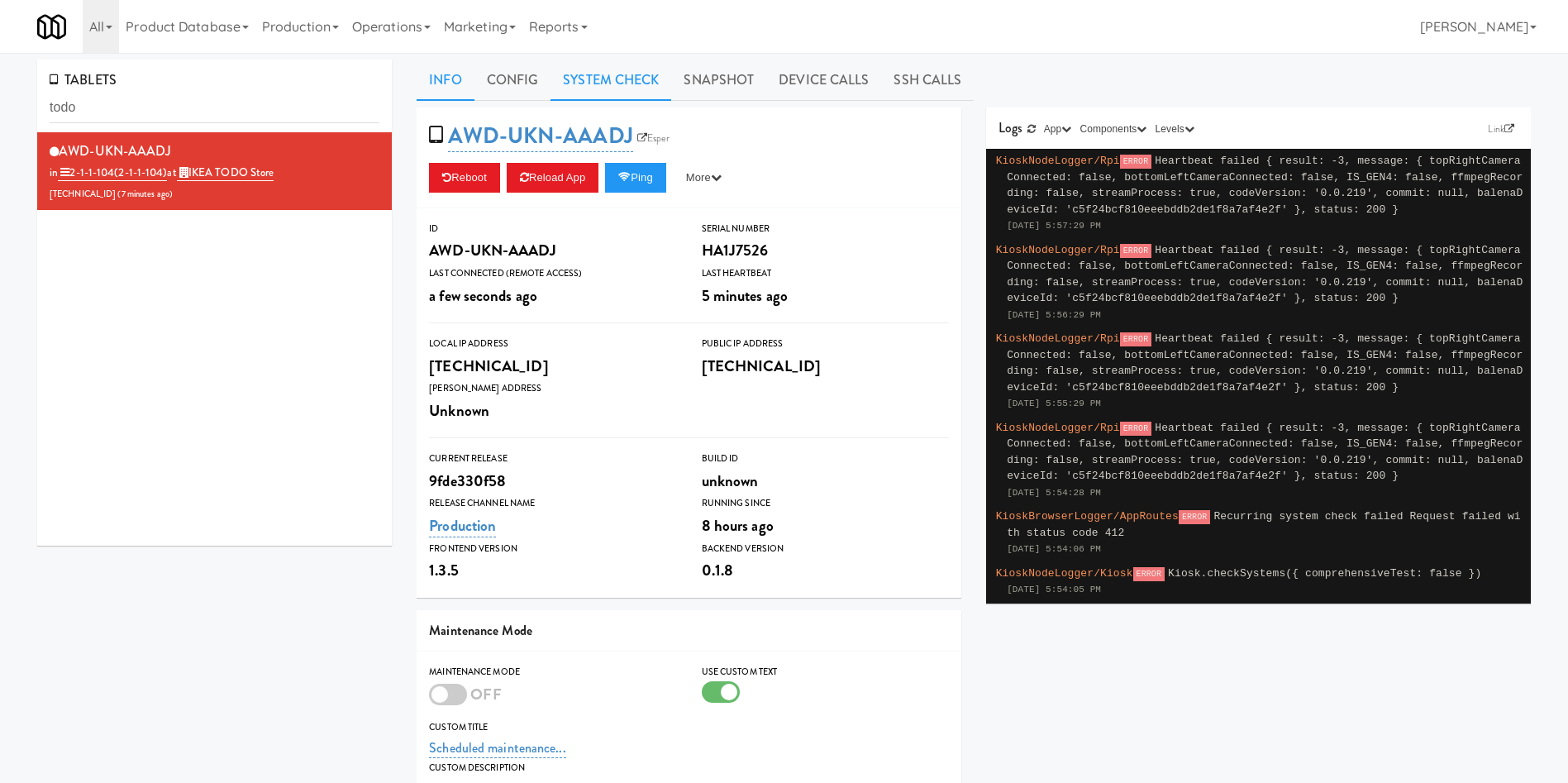
click at [654, 85] on link "System Check" at bounding box center [610, 79] width 120 height 41
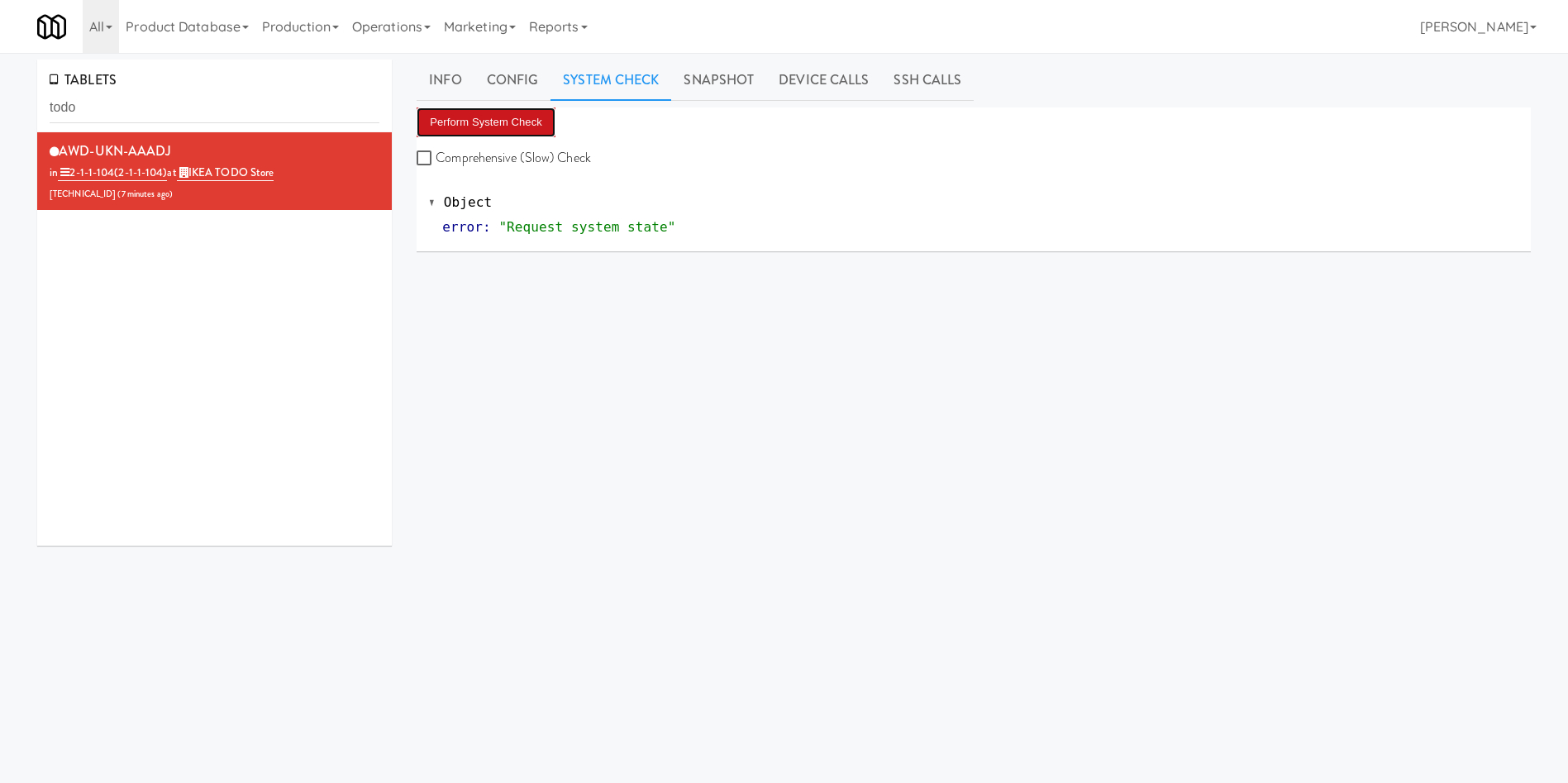
click at [499, 135] on button "Perform System Check" at bounding box center [486, 122] width 139 height 30
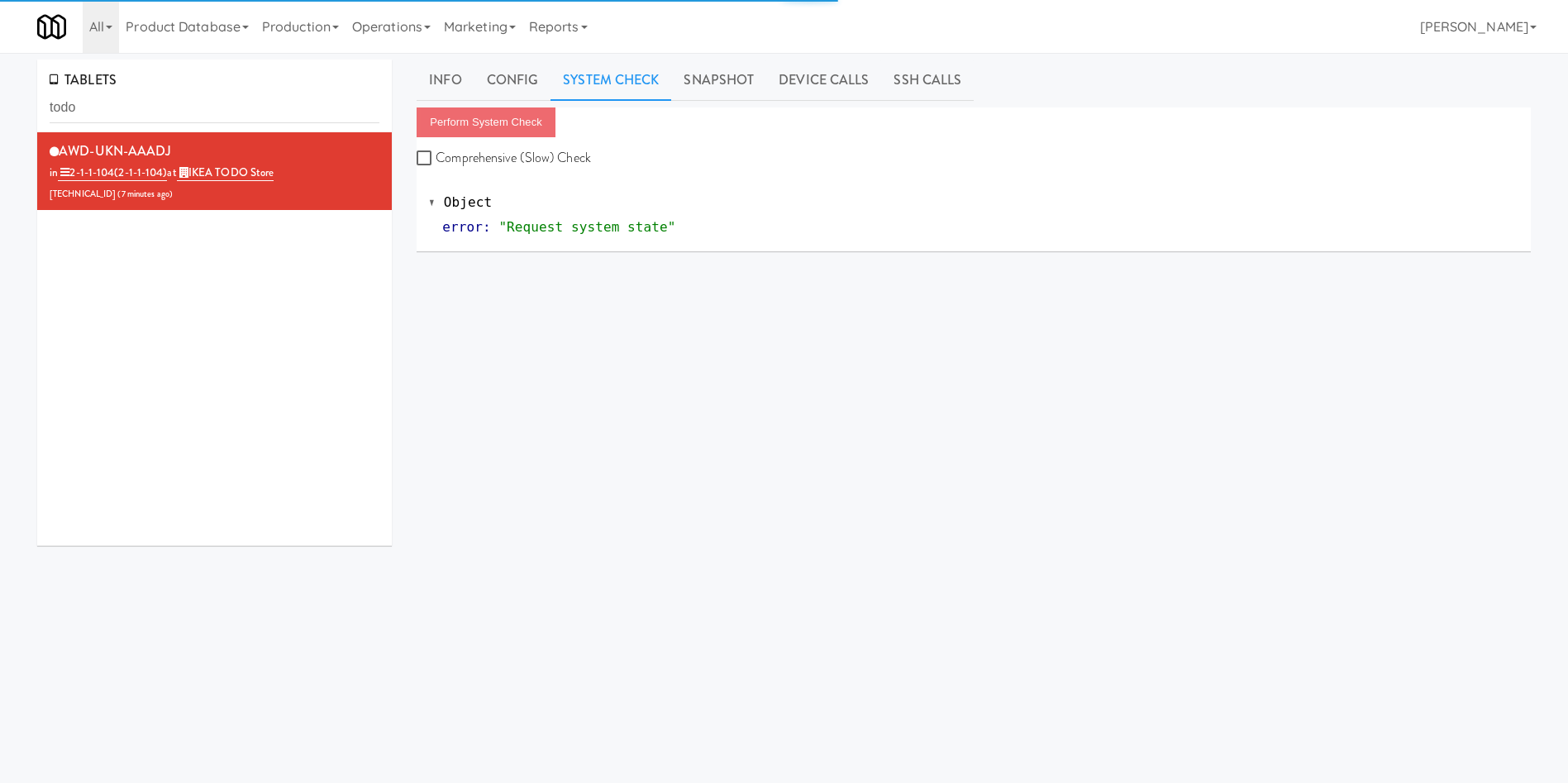
click at [153, 444] on div "AWD-UKN-AAADJ in 2-1-1-104 (2-1-1-104) at IKEA TODO Store 205.150.154.102 ( 7 m…" at bounding box center [215, 339] width 355 height 413
click at [157, 404] on div "AWD-UKN-AAADJ in 2-1-1-104 (2-1-1-104) at IKEA TODO Store 205.150.154.102 ( 7 m…" at bounding box center [215, 339] width 355 height 413
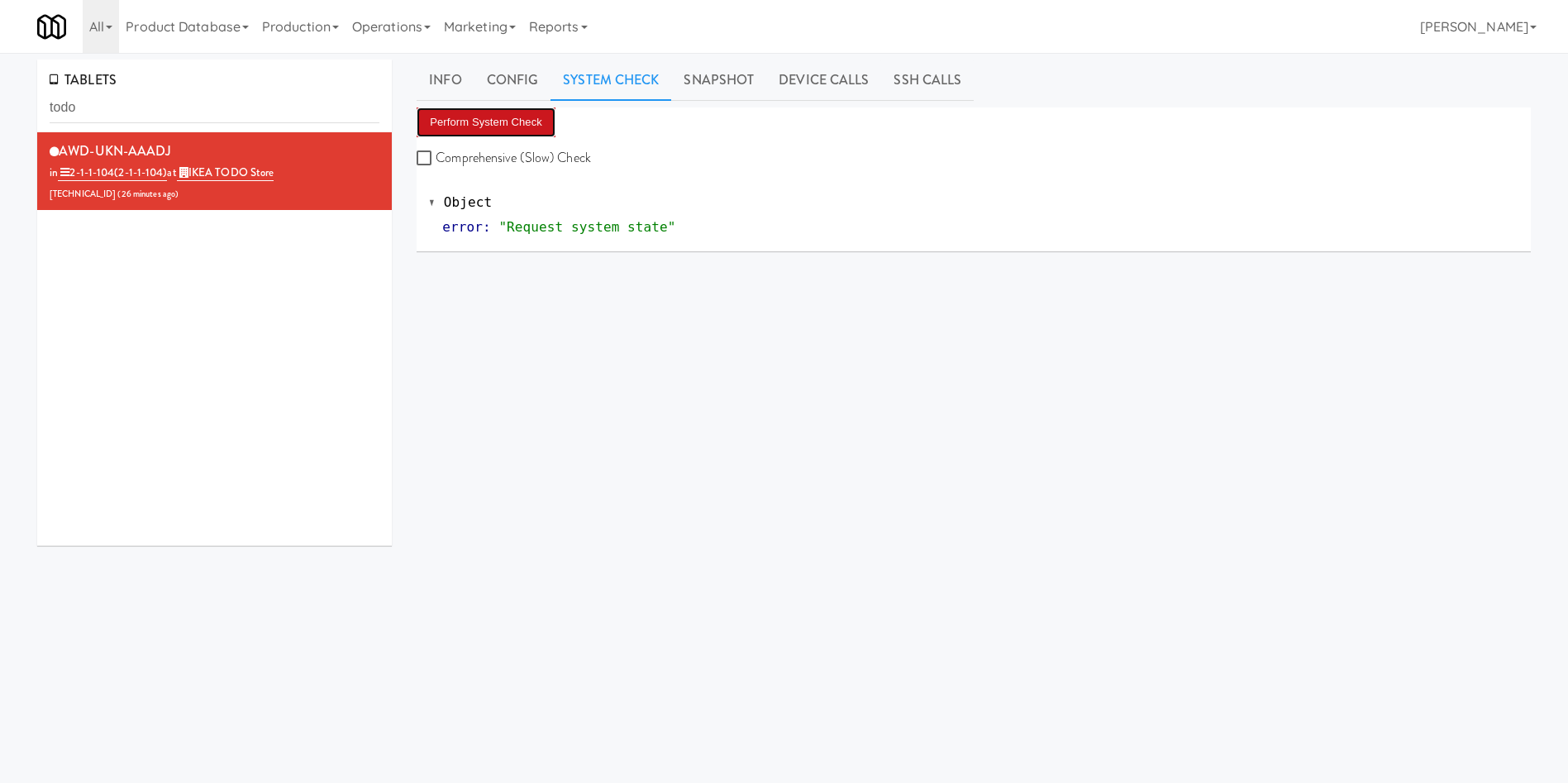
click at [487, 126] on button "Perform System Check" at bounding box center [486, 122] width 139 height 30
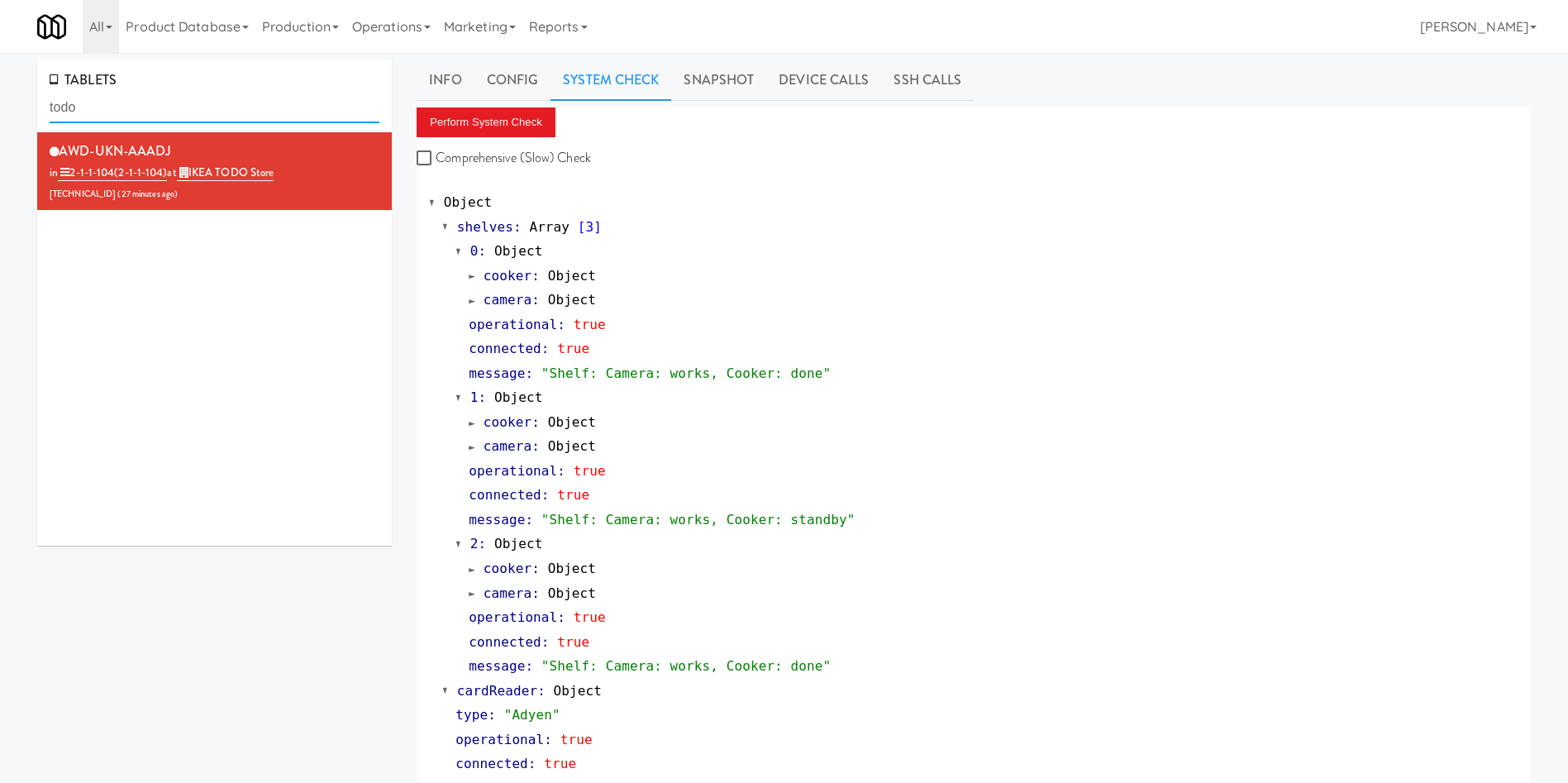
drag, startPoint x: 199, startPoint y: 100, endPoint x: 0, endPoint y: 101, distance: 199.0
click at [0, 101] on div "TABLETS todo AWD-UKN-AAADJ in 2-1-1-104 (2-1-1-104) at IKEA TODO Store 205.150.…" at bounding box center [784, 796] width 1568 height 1474
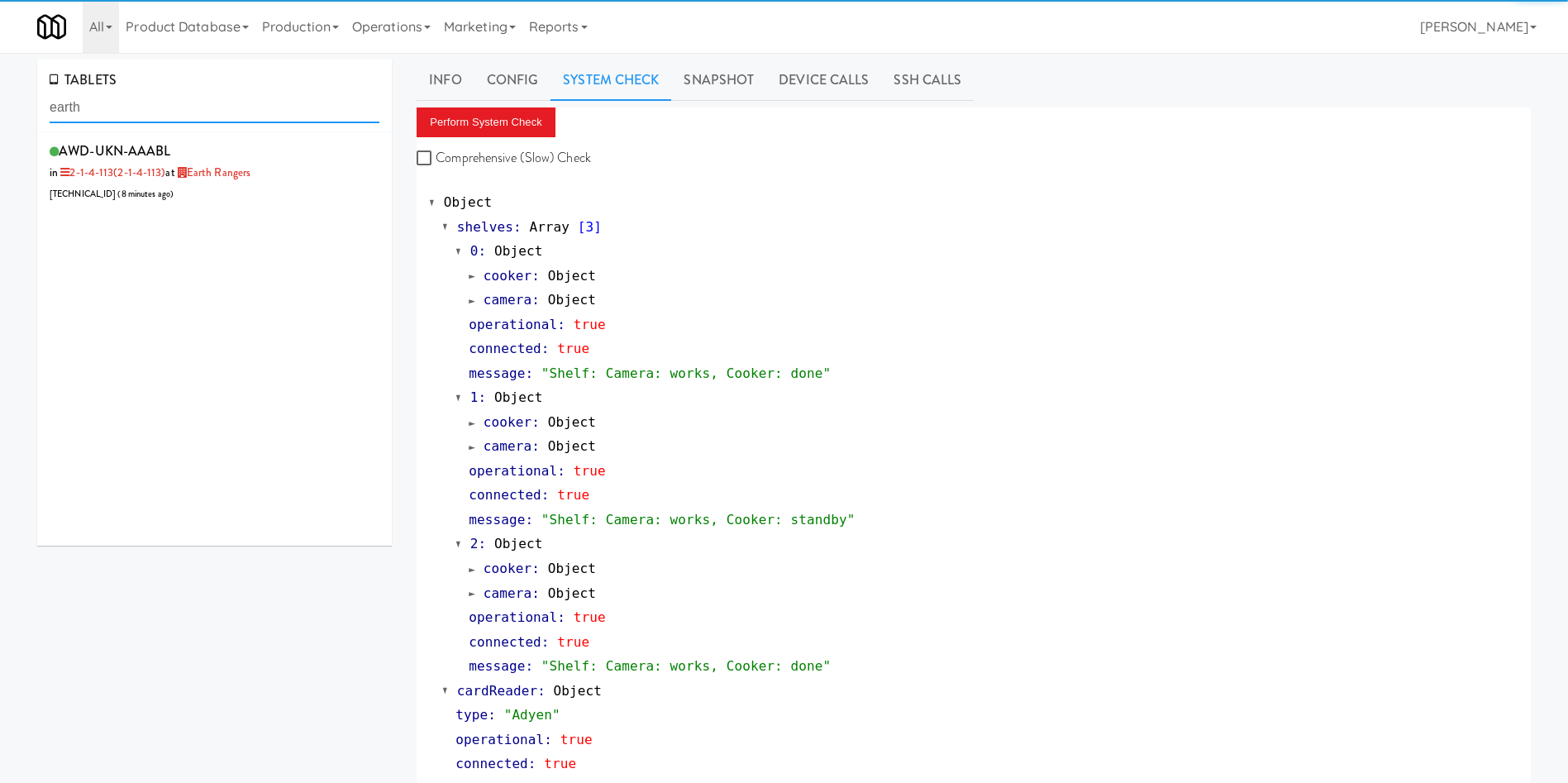
type input "earth"
click at [254, 214] on div "AWD-UKN-AAABL in 2-1-4-113 (2-1-4-113) at Earth Rangers 206.0.69.57 ( 8 minutes…" at bounding box center [215, 339] width 355 height 413
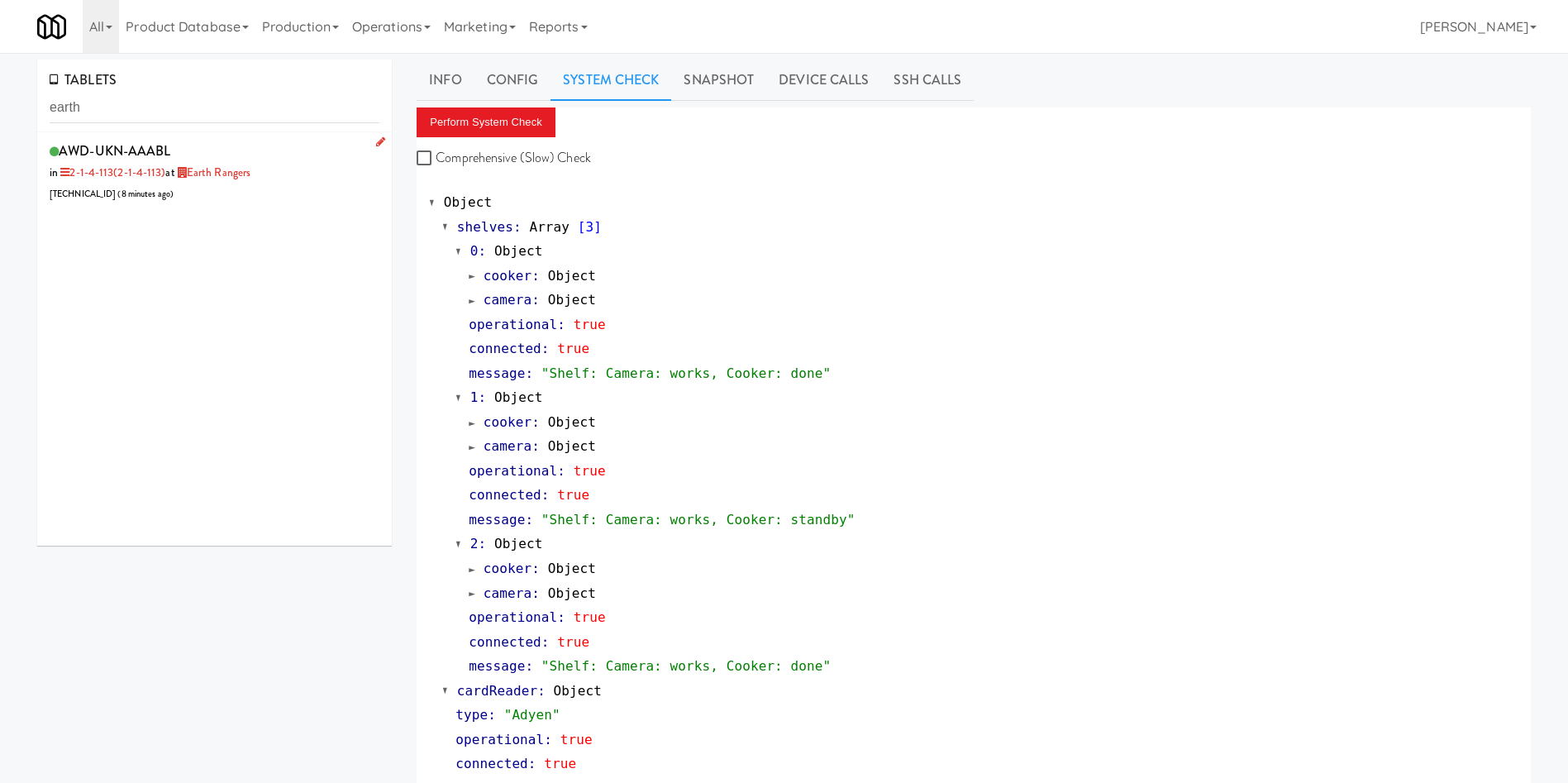
click at [256, 202] on div "AWD-UKN-AAABL in 2-1-4-113 (2-1-4-113) at Earth Rangers 206.0.69.57 ( 8 minutes…" at bounding box center [215, 171] width 330 height 65
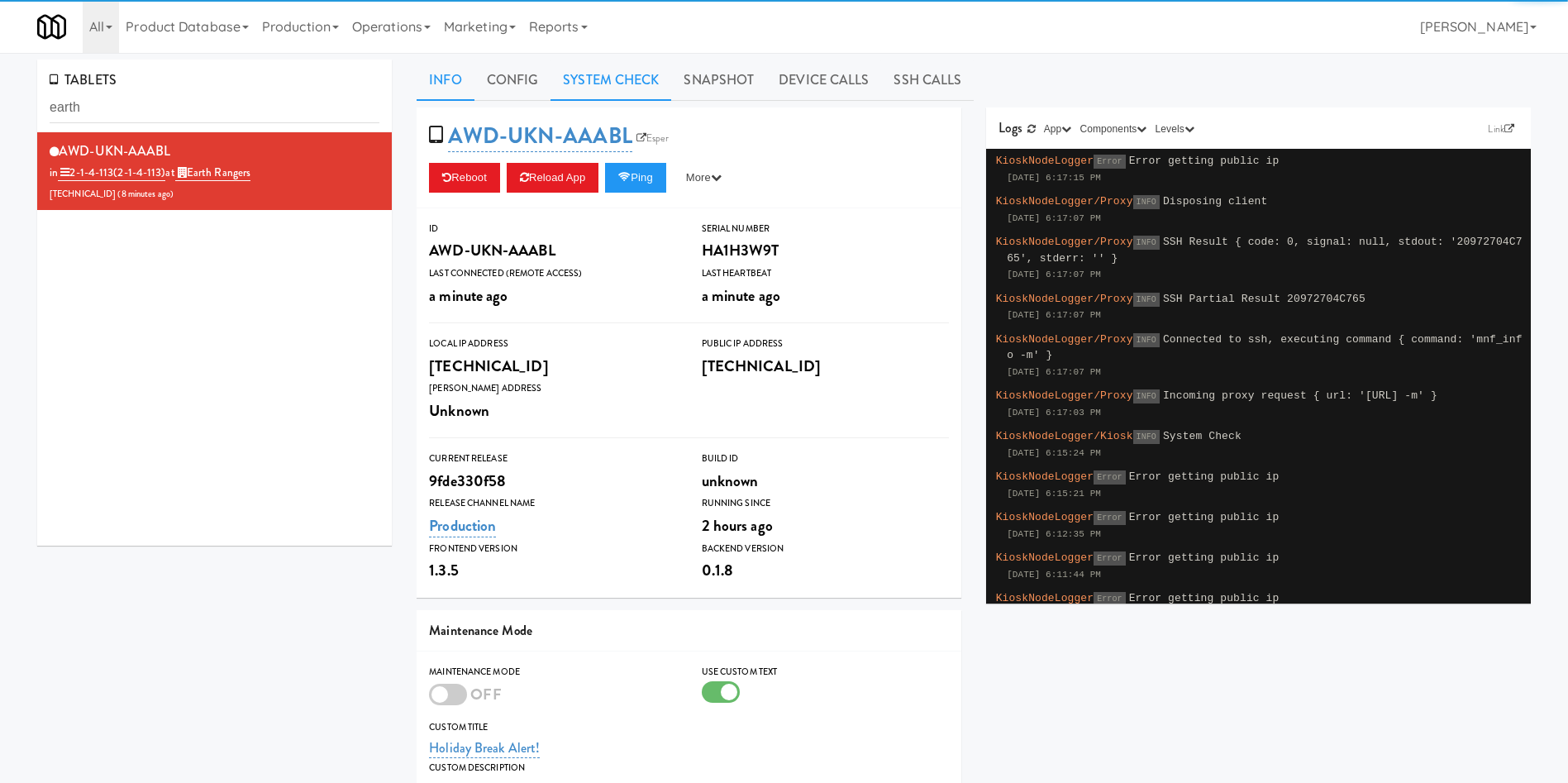
click at [663, 77] on link "System Check" at bounding box center [610, 79] width 120 height 41
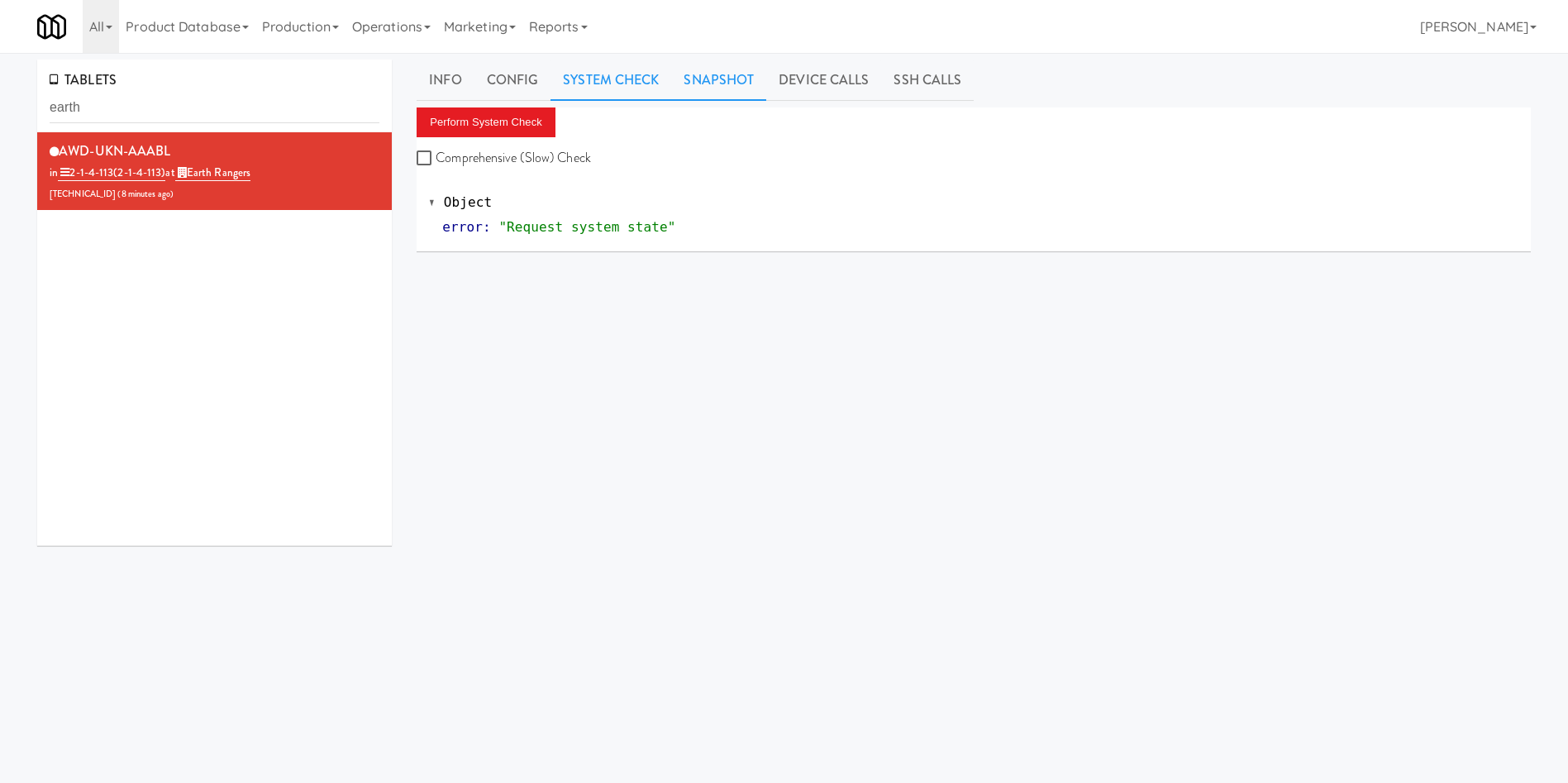
drag, startPoint x: 723, startPoint y: 75, endPoint x: 672, endPoint y: 98, distance: 55.9
click at [710, 81] on link "Snapshot" at bounding box center [719, 79] width 95 height 41
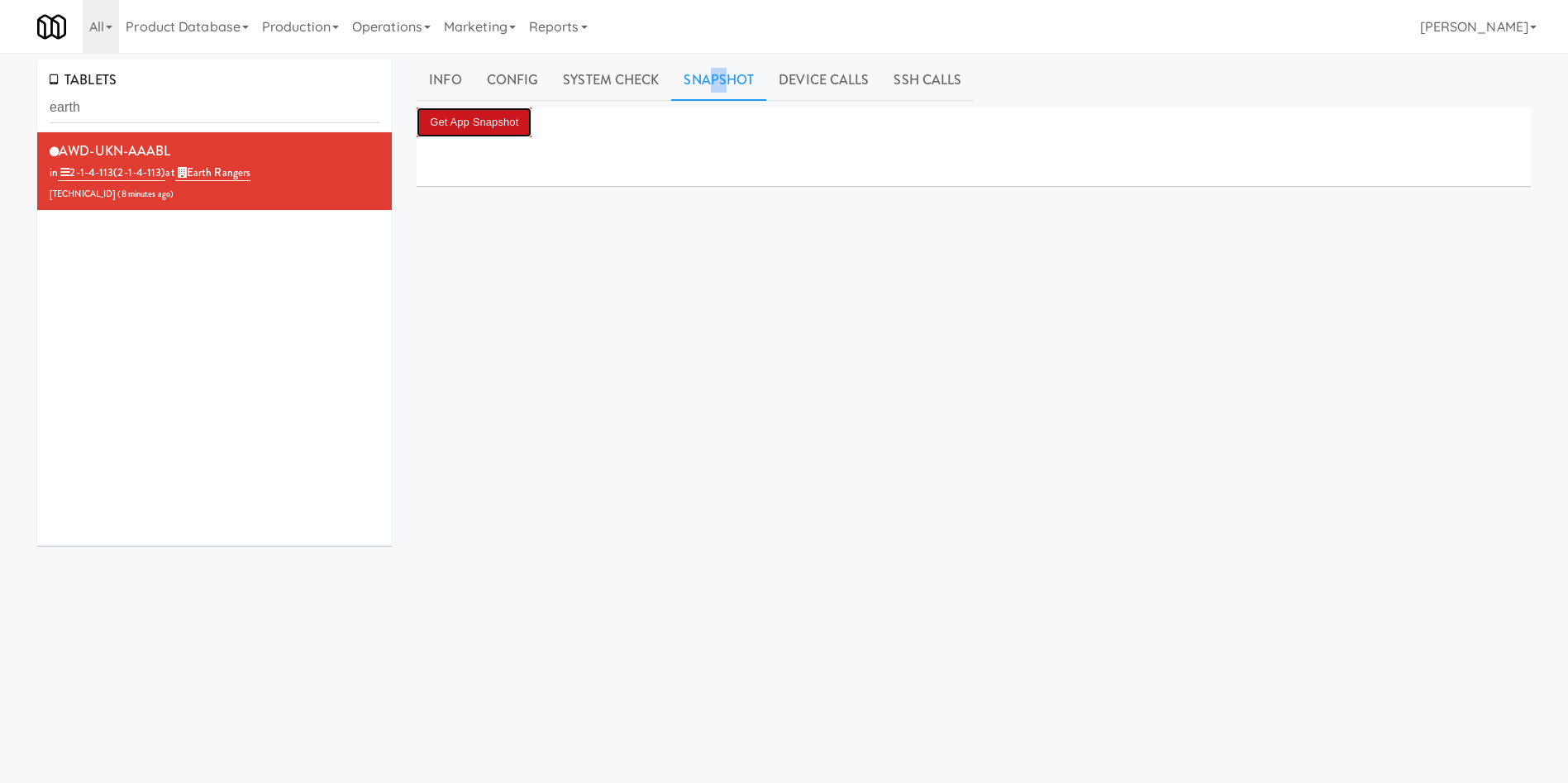
click at [494, 116] on button "Get App Snapshot" at bounding box center [474, 122] width 115 height 30
